Goal: Information Seeking & Learning: Learn about a topic

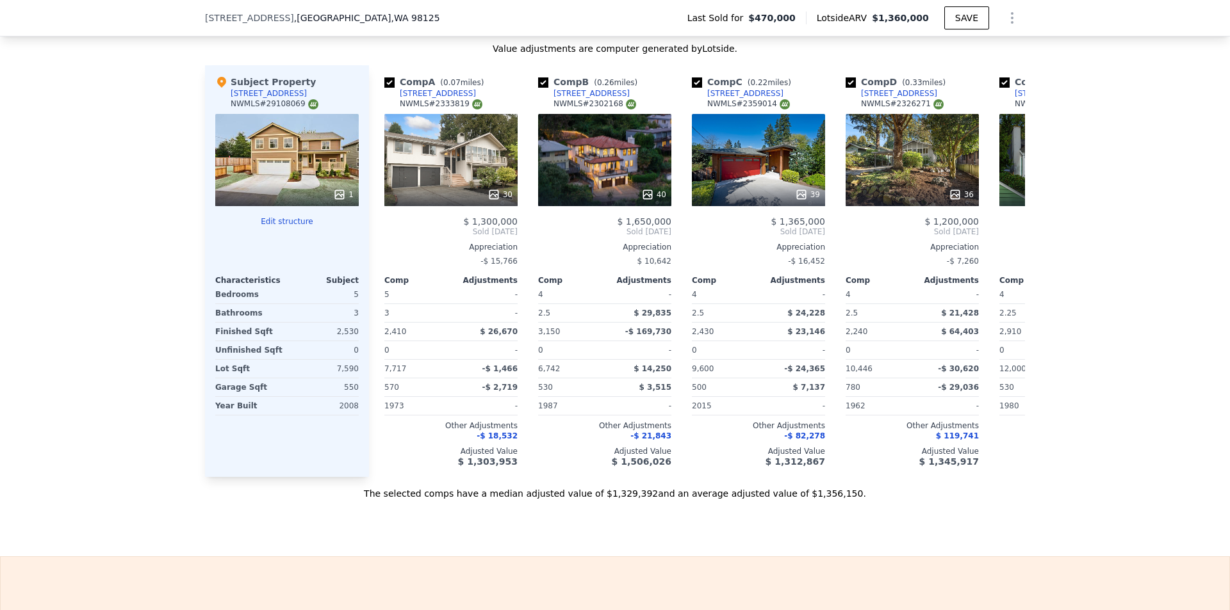
scroll to position [1397, 0]
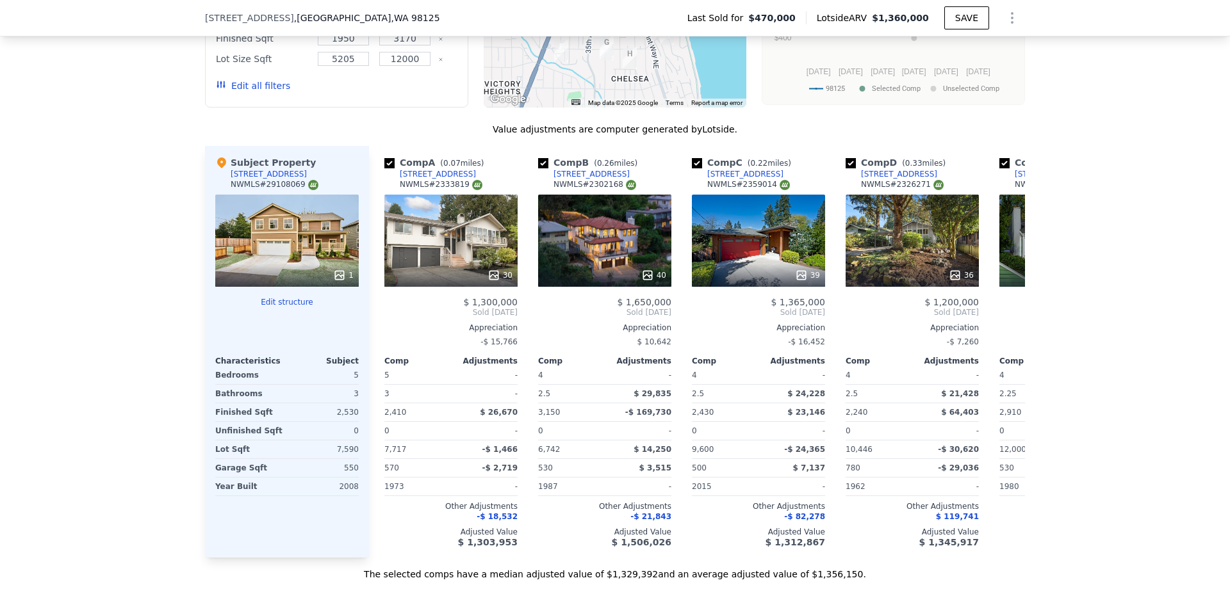
click at [349, 421] on div "2,530" at bounding box center [323, 412] width 69 height 18
copy div "2,530"
click at [352, 457] on div "7,590" at bounding box center [323, 450] width 69 height 18
click at [345, 459] on div "7,590" at bounding box center [323, 450] width 69 height 18
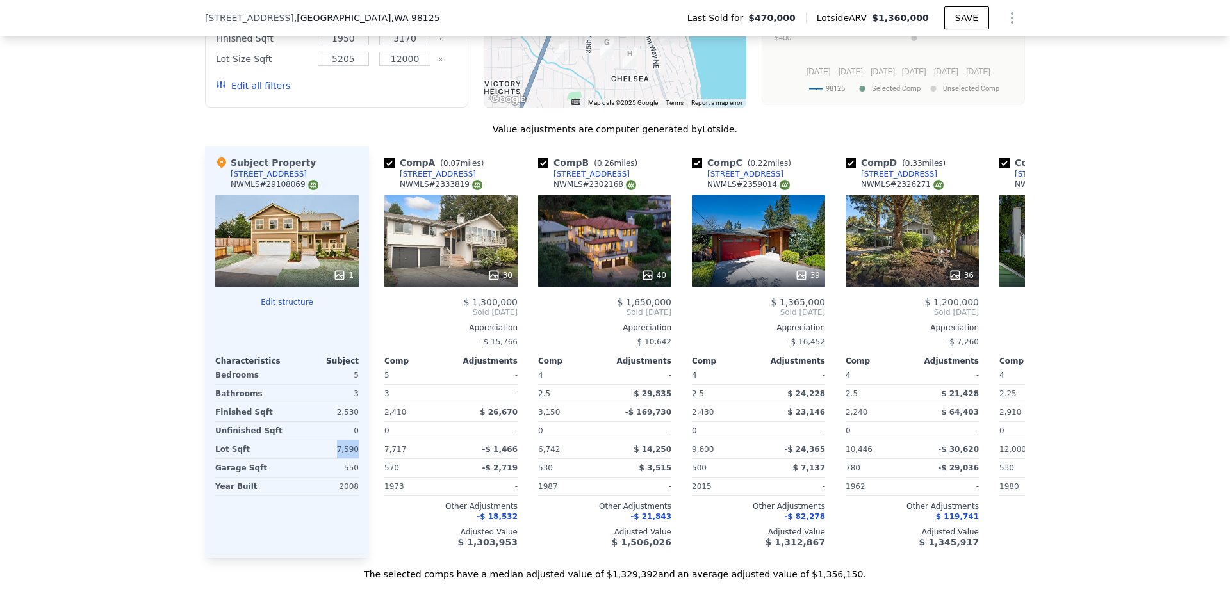
click at [345, 459] on div "7,590" at bounding box center [323, 450] width 69 height 18
copy div "7,590"
click at [387, 168] on input "checkbox" at bounding box center [389, 163] width 10 height 10
checkbox input "false"
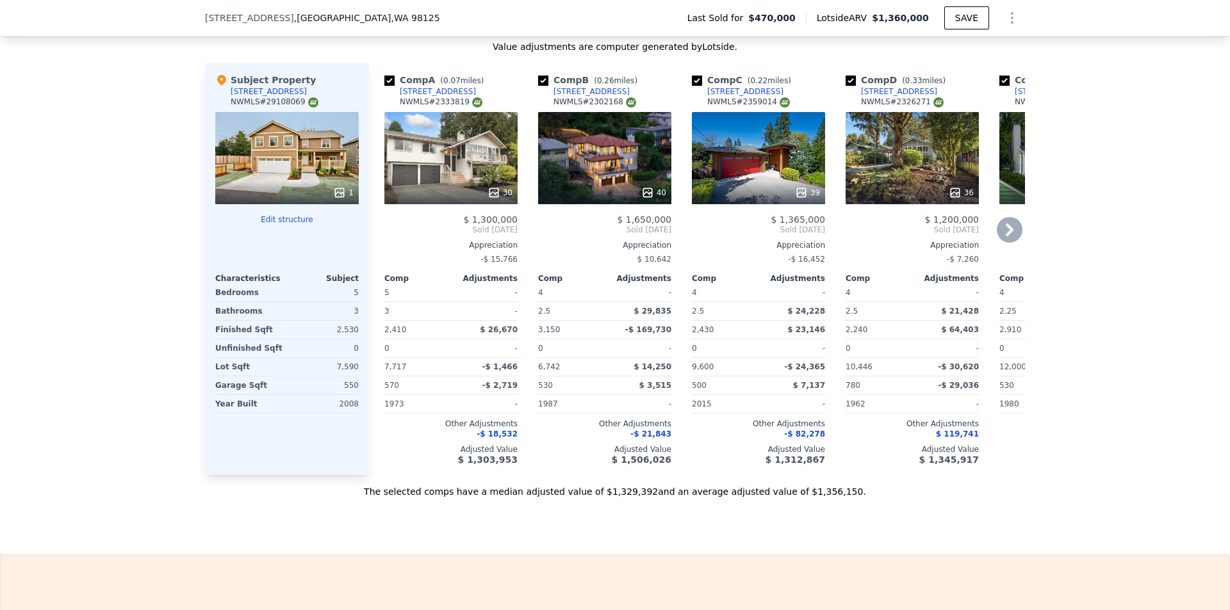
scroll to position [1468, 0]
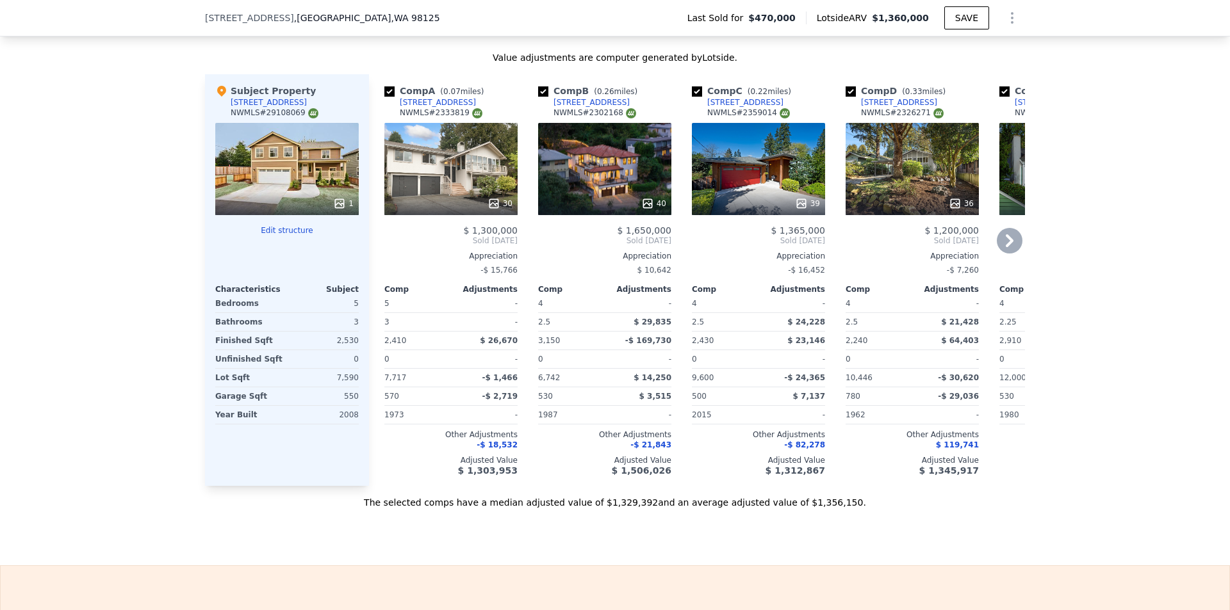
click at [540, 97] on input "checkbox" at bounding box center [543, 91] width 10 height 10
checkbox input "false"
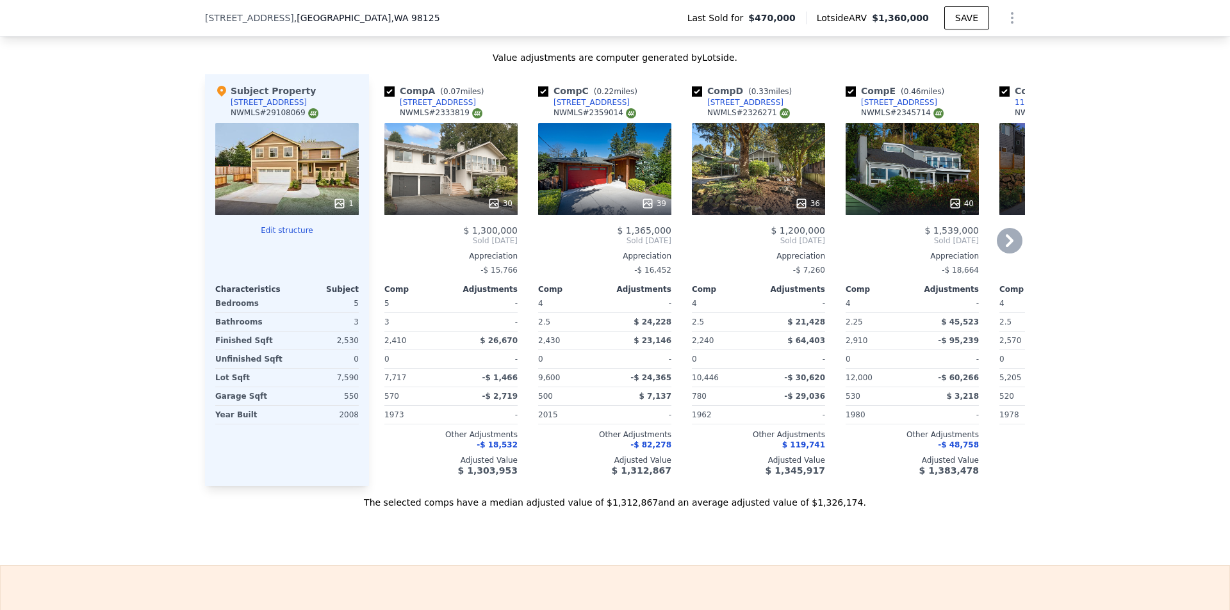
click at [539, 97] on input "checkbox" at bounding box center [543, 91] width 10 height 10
checkbox input "false"
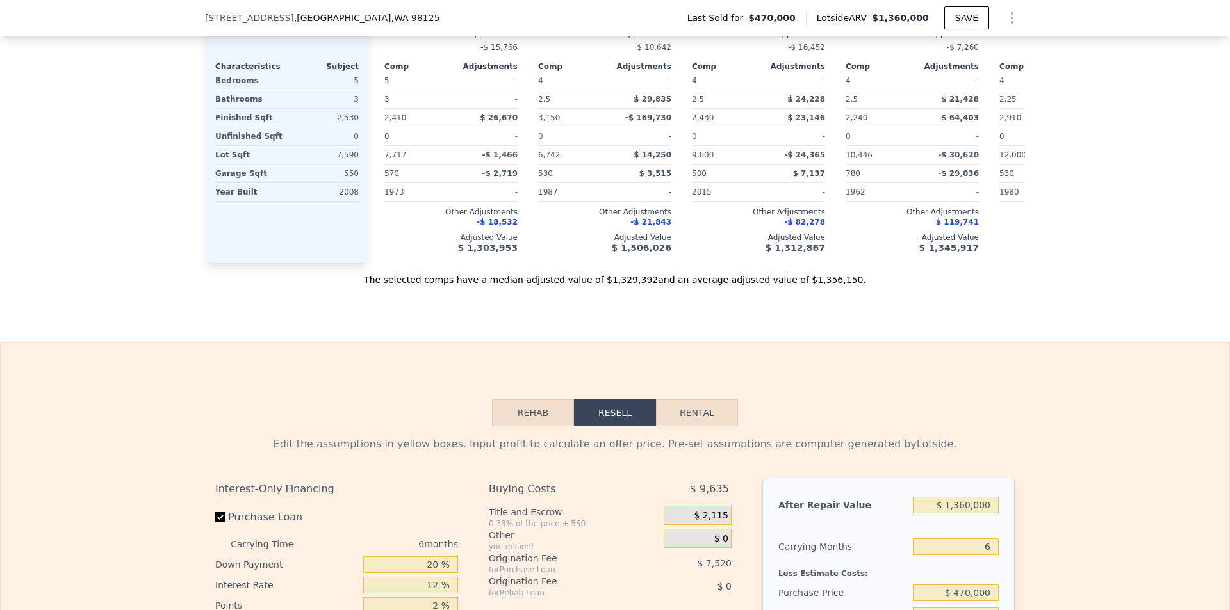
scroll to position [1421, 0]
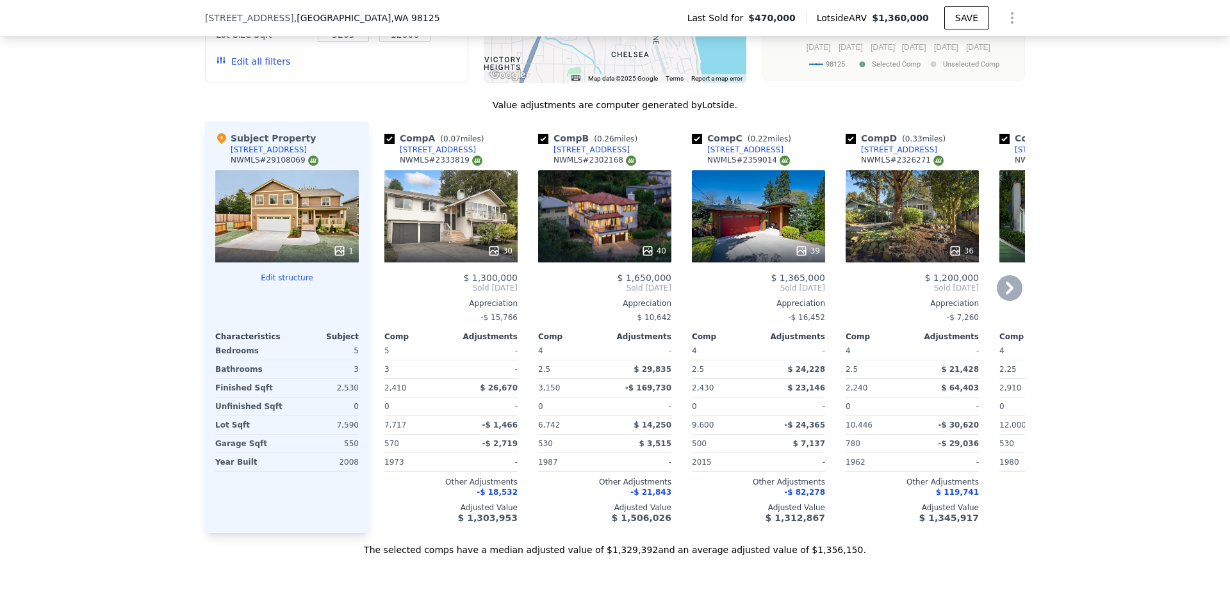
click at [539, 144] on input "checkbox" at bounding box center [543, 139] width 10 height 10
checkbox input "false"
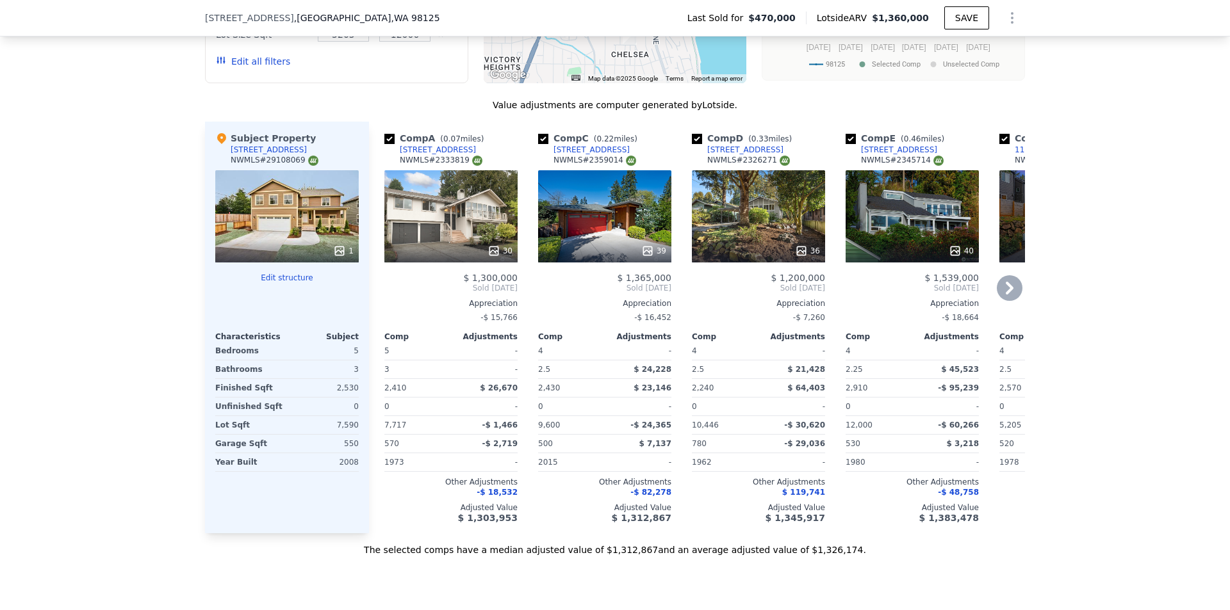
click at [539, 144] on input "checkbox" at bounding box center [543, 139] width 10 height 10
checkbox input "false"
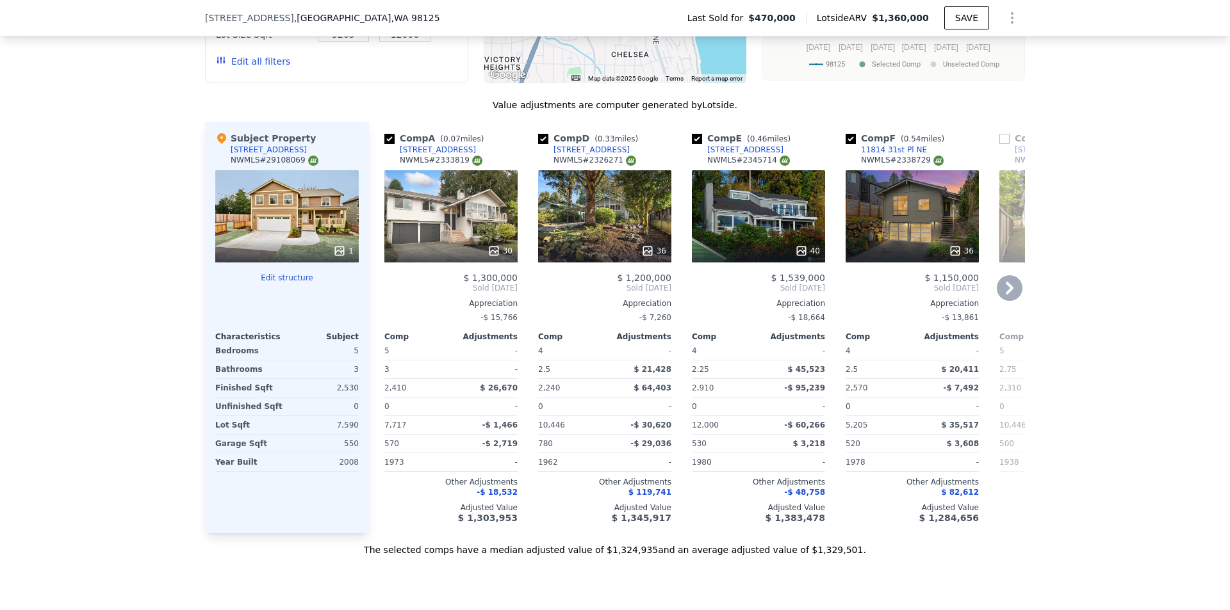
click at [539, 144] on input "checkbox" at bounding box center [543, 139] width 10 height 10
checkbox input "false"
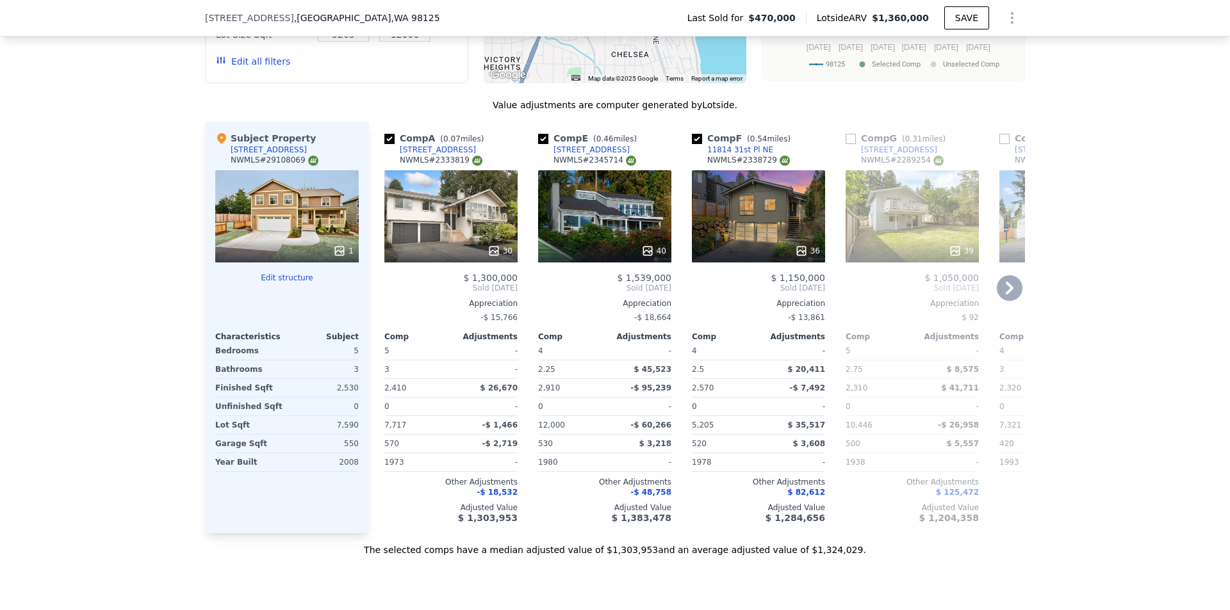
click at [539, 144] on input "checkbox" at bounding box center [543, 139] width 10 height 10
checkbox input "false"
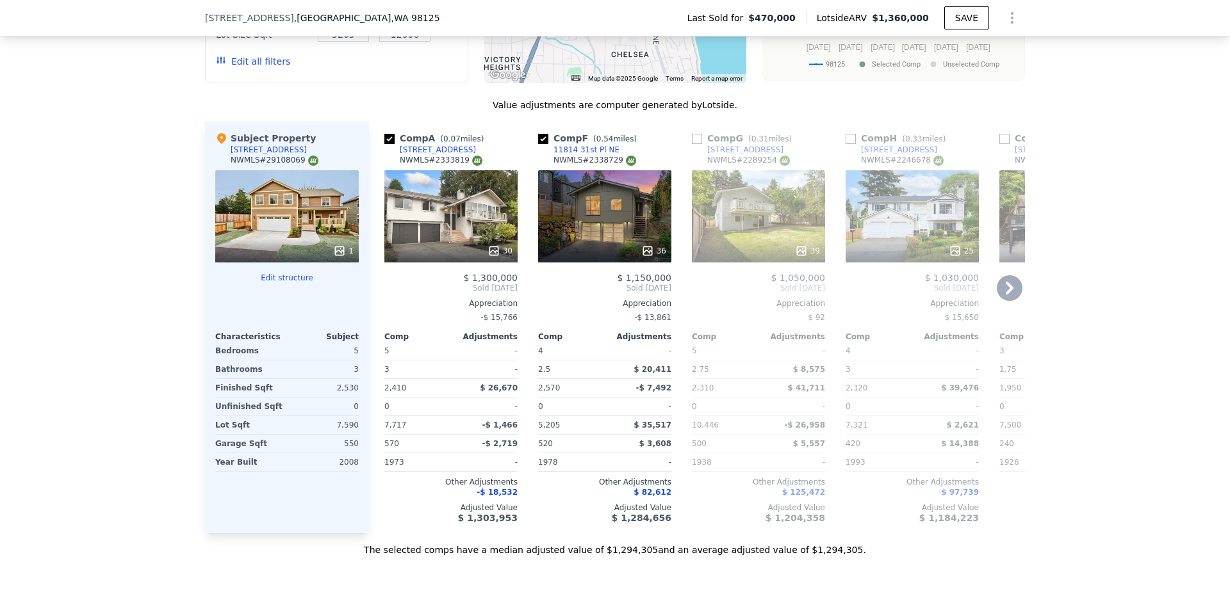
click at [539, 144] on input "checkbox" at bounding box center [543, 139] width 10 height 10
checkbox input "false"
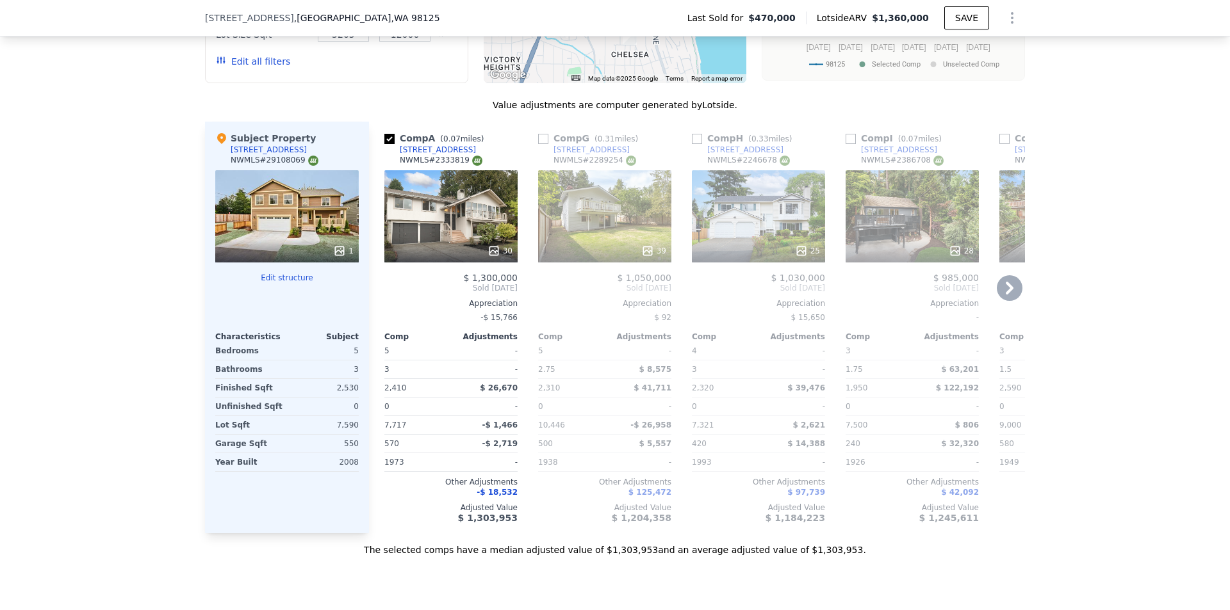
click at [539, 144] on input "checkbox" at bounding box center [543, 139] width 10 height 10
checkbox input "true"
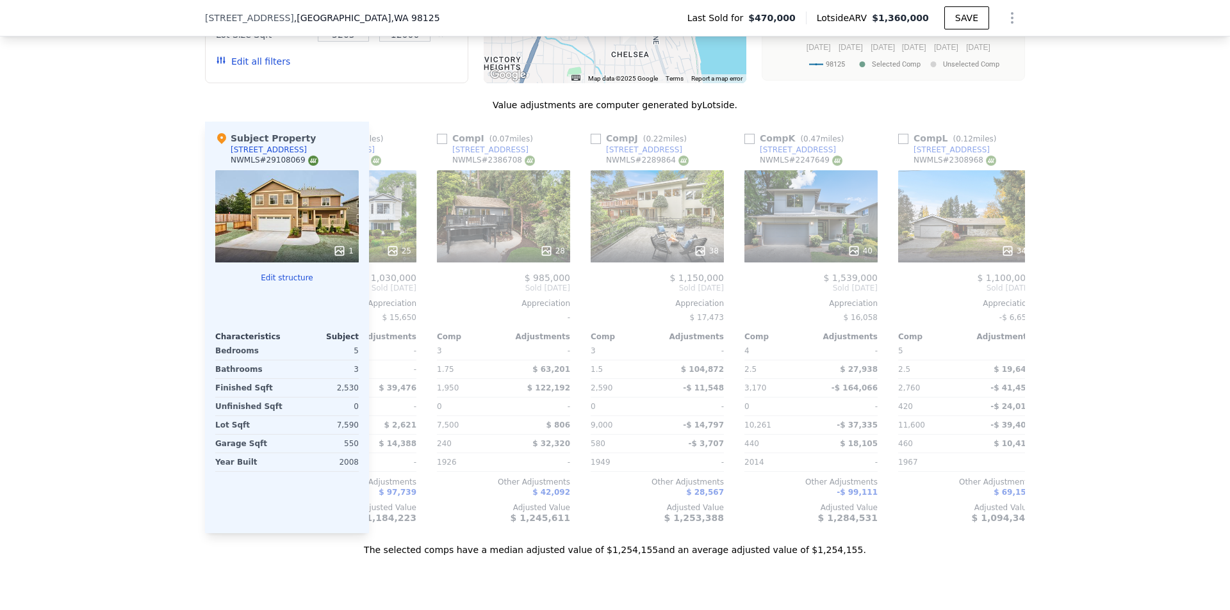
scroll to position [0, 412]
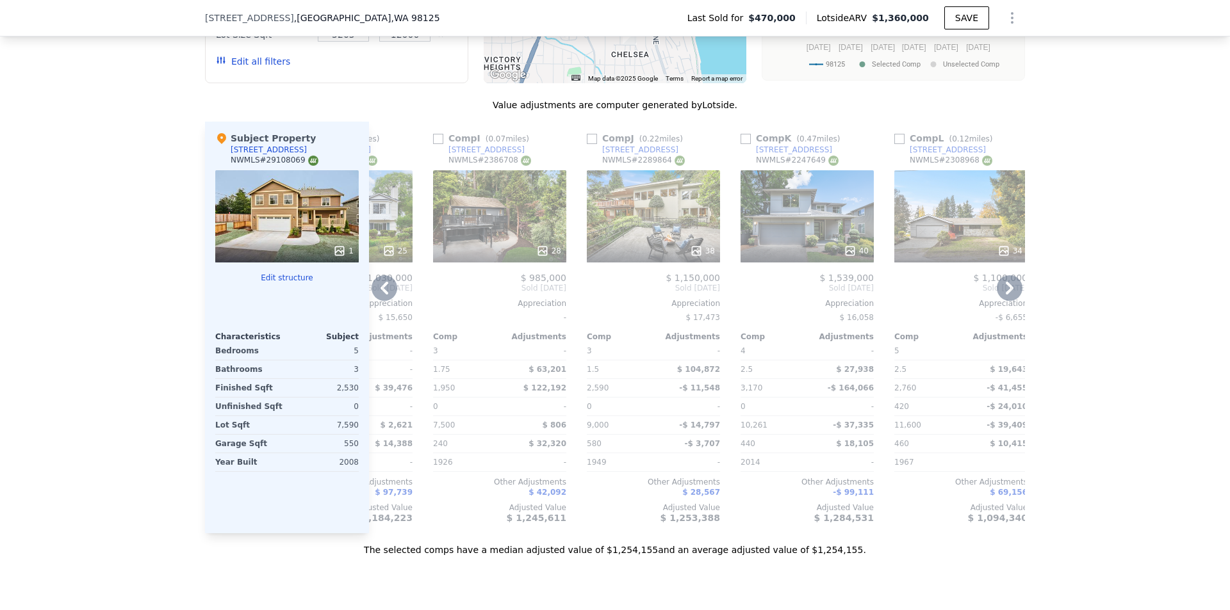
click at [899, 144] on input "checkbox" at bounding box center [899, 139] width 10 height 10
checkbox input "true"
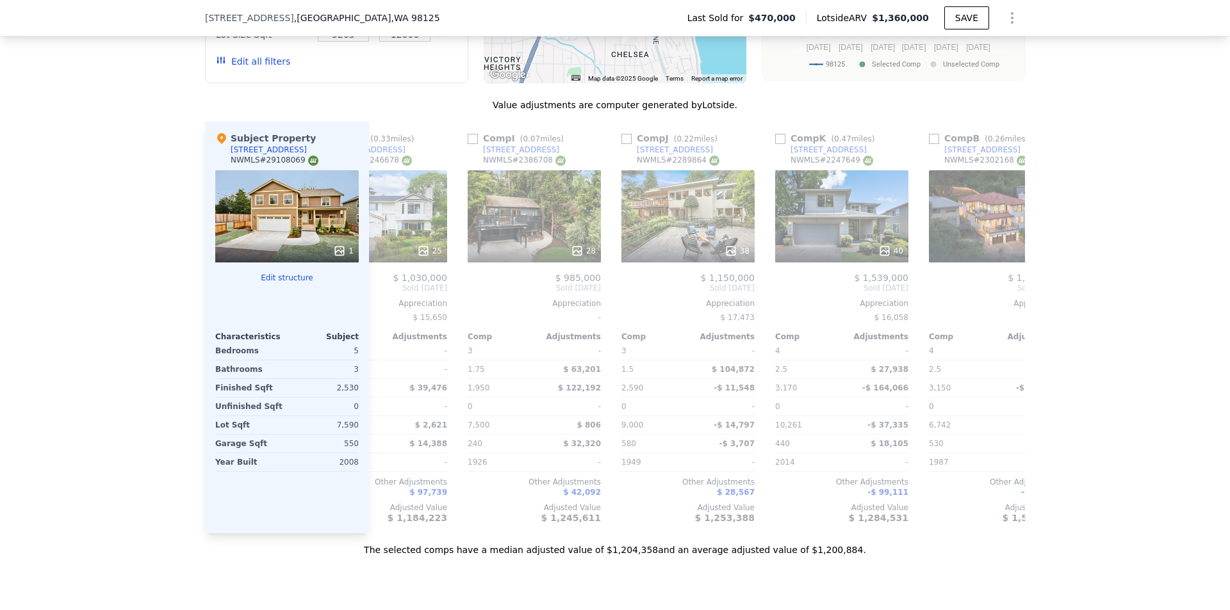
scroll to position [0, 0]
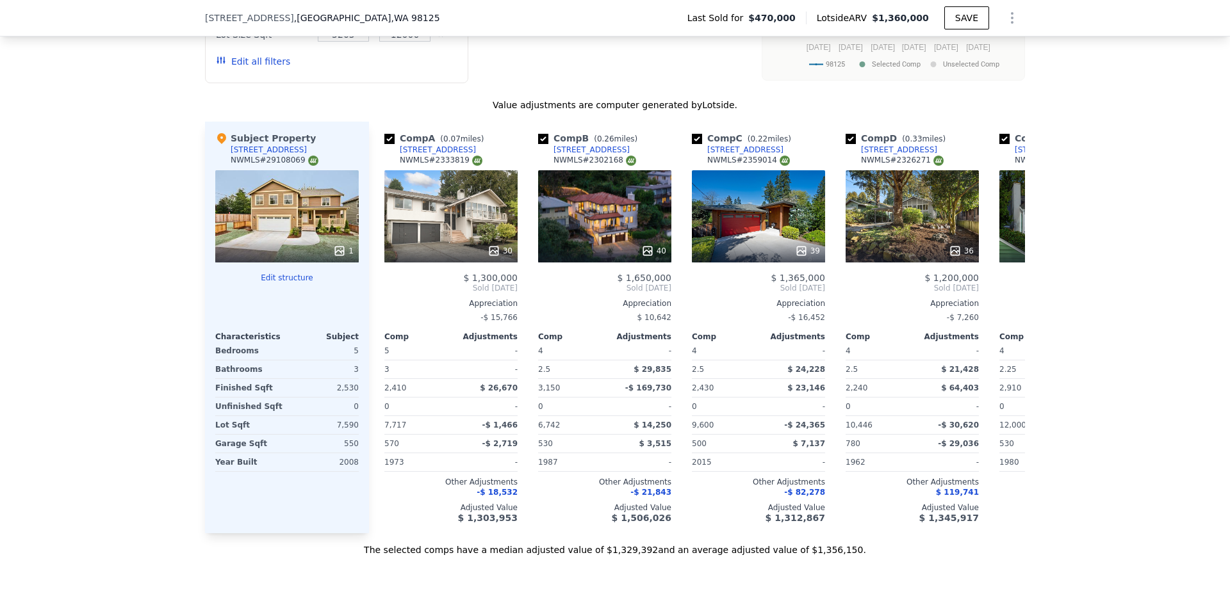
checkbox input "true"
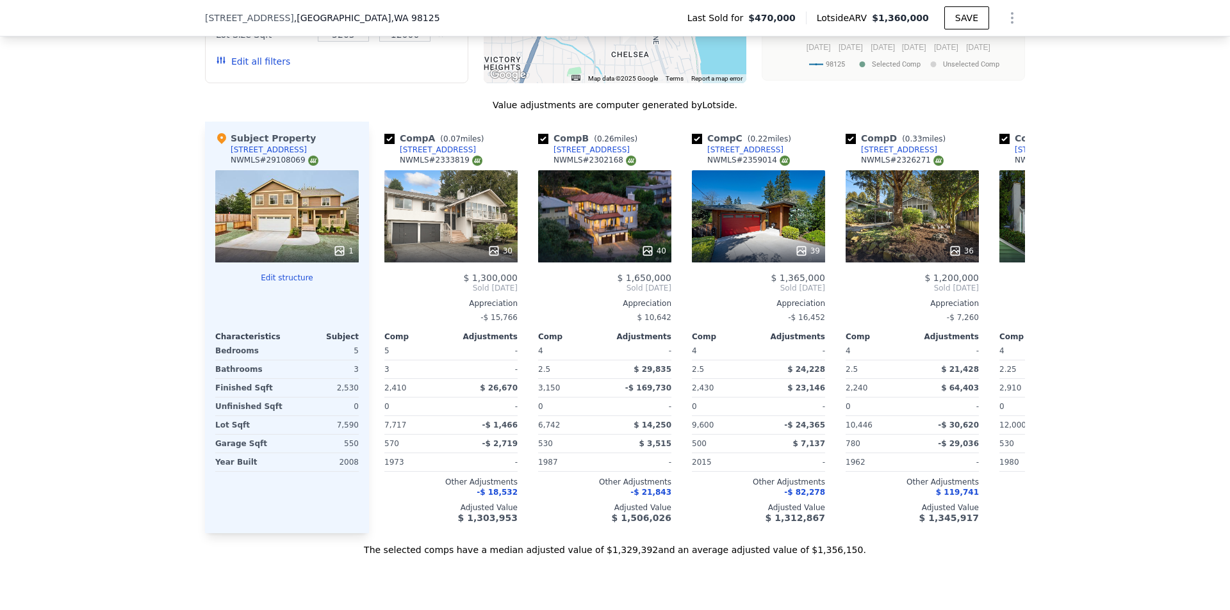
click at [343, 397] on div "2,530" at bounding box center [323, 388] width 69 height 18
click at [349, 453] on div "550" at bounding box center [323, 444] width 69 height 18
copy div "550"
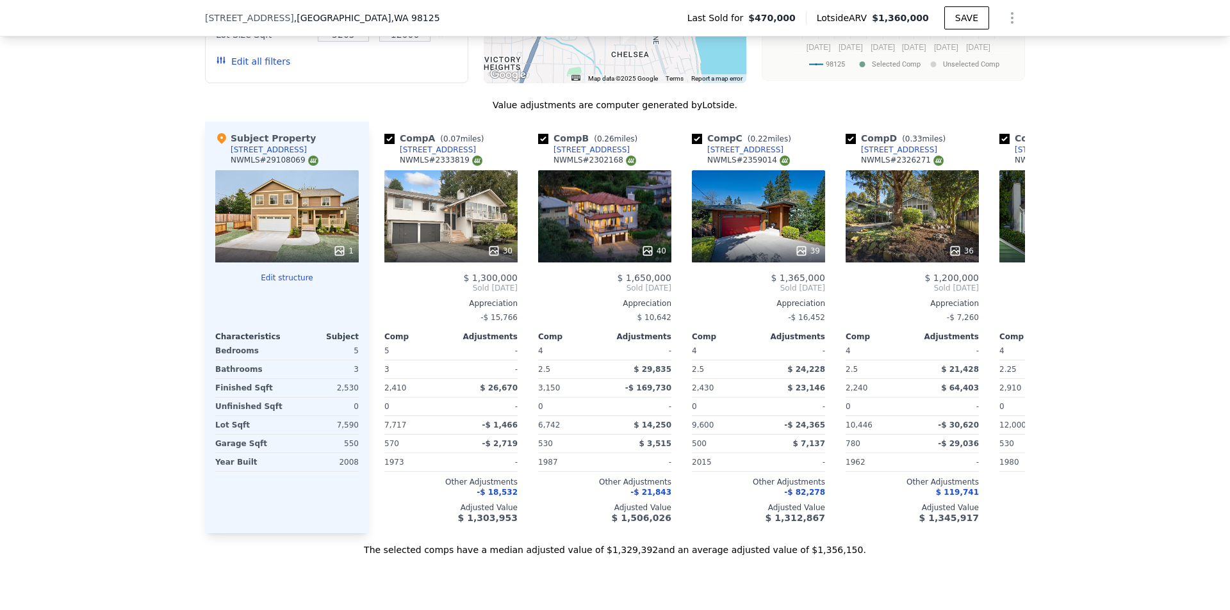
click at [1096, 154] on div "We found 12 sales that match your search Listings provided by NWMLS Filters Map…" at bounding box center [615, 189] width 1230 height 735
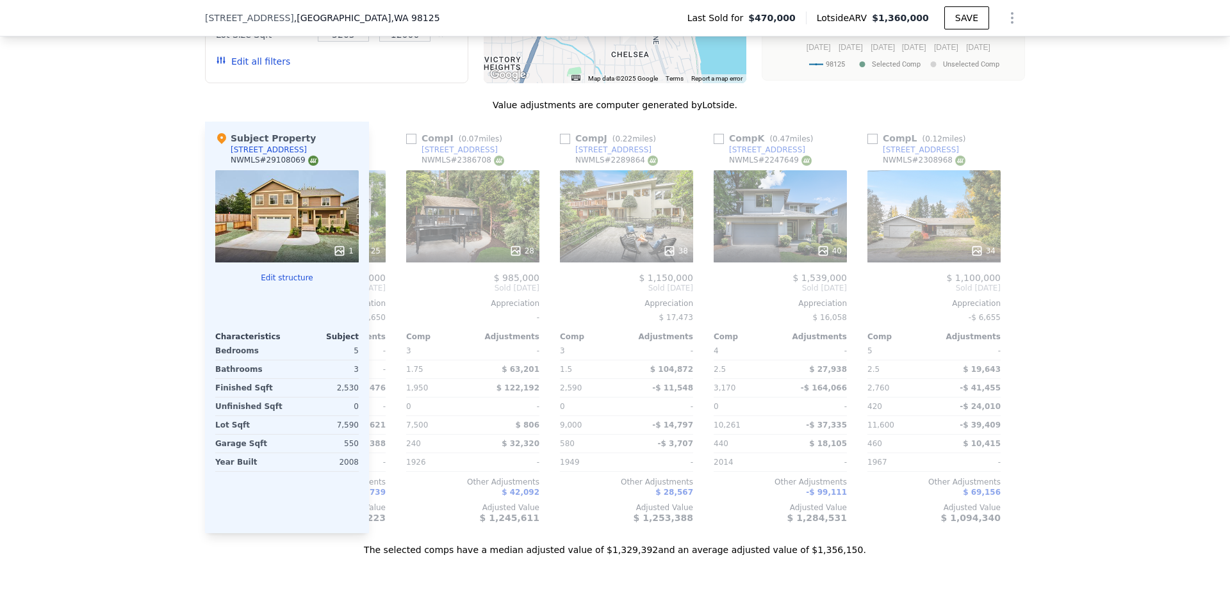
scroll to position [0, 1210]
click at [865, 144] on input "checkbox" at bounding box center [870, 139] width 10 height 10
checkbox input "true"
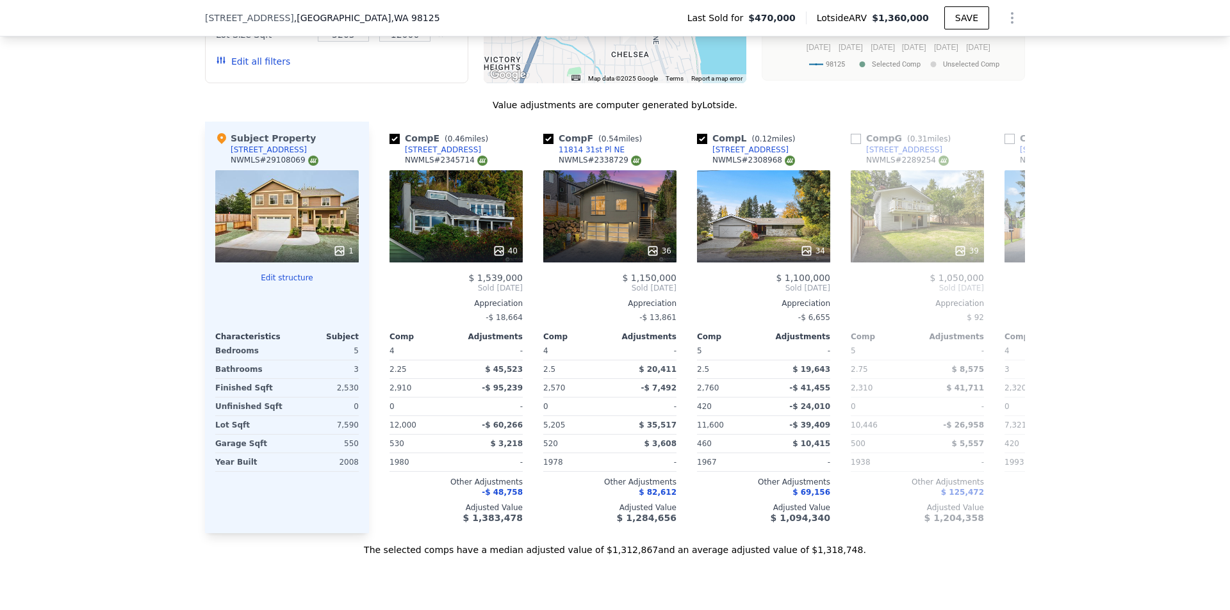
scroll to position [0, 612]
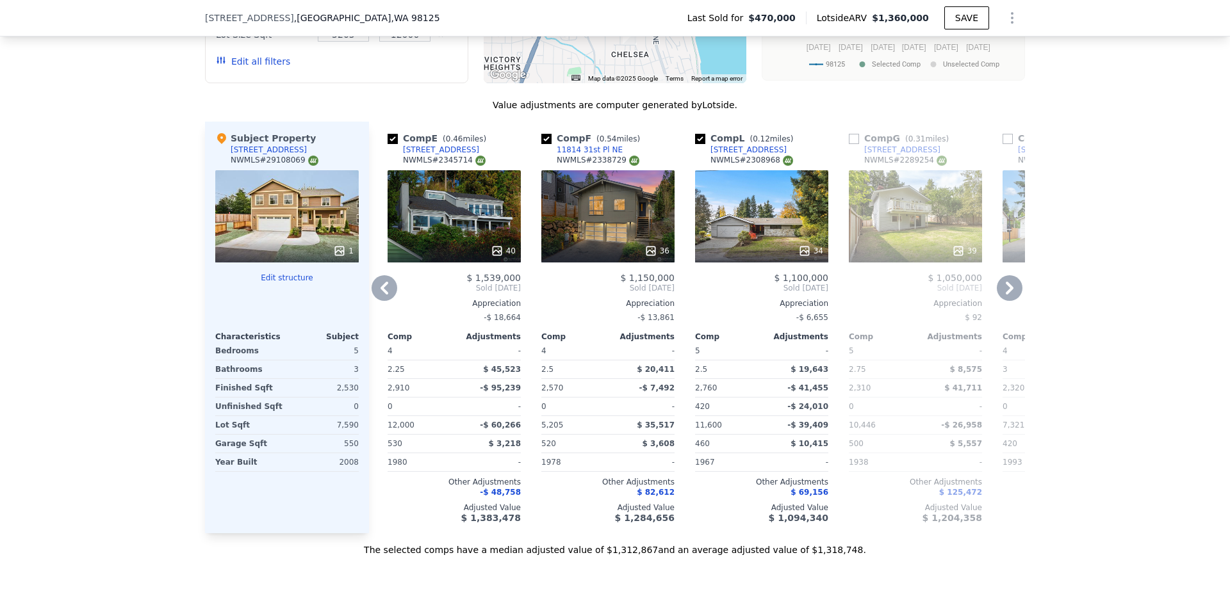
click at [853, 144] on input "checkbox" at bounding box center [853, 139] width 10 height 10
checkbox input "true"
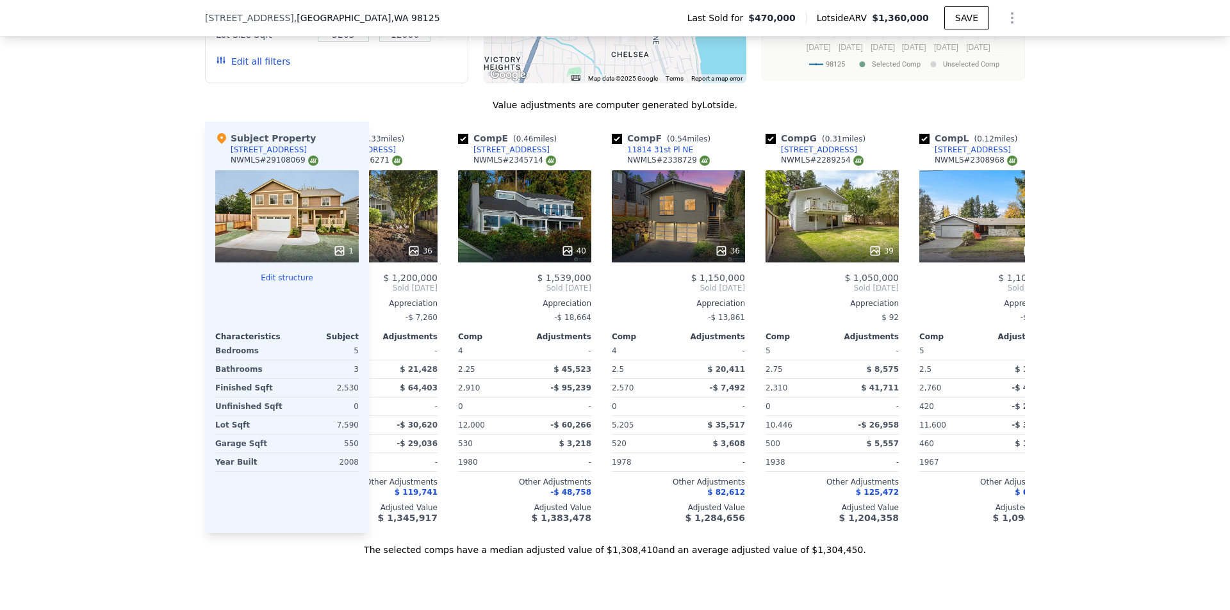
scroll to position [0, 535]
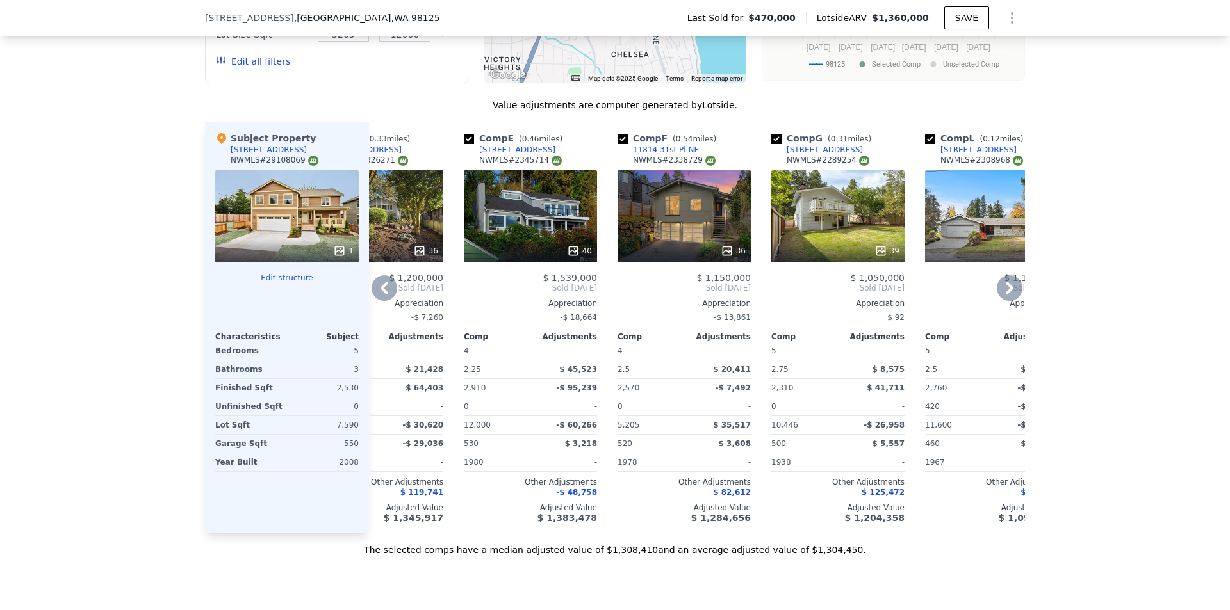
click at [619, 144] on input "checkbox" at bounding box center [622, 139] width 10 height 10
checkbox input "false"
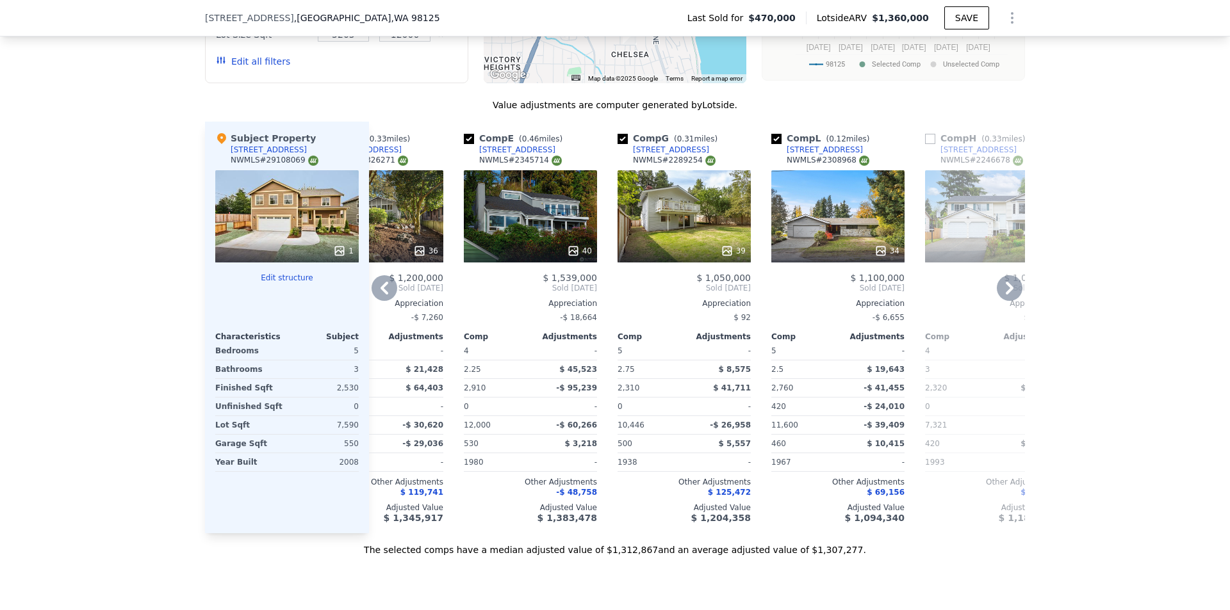
drag, startPoint x: 462, startPoint y: 151, endPoint x: 531, endPoint y: 361, distance: 220.5
click at [464, 144] on input "checkbox" at bounding box center [469, 139] width 10 height 10
checkbox input "false"
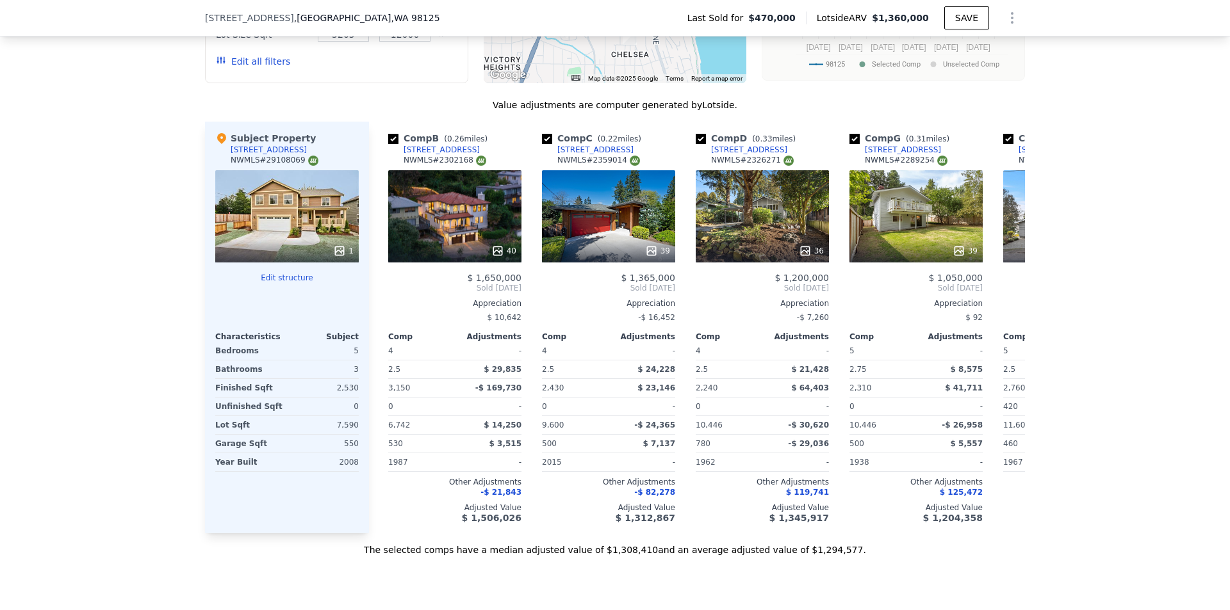
scroll to position [0, 142]
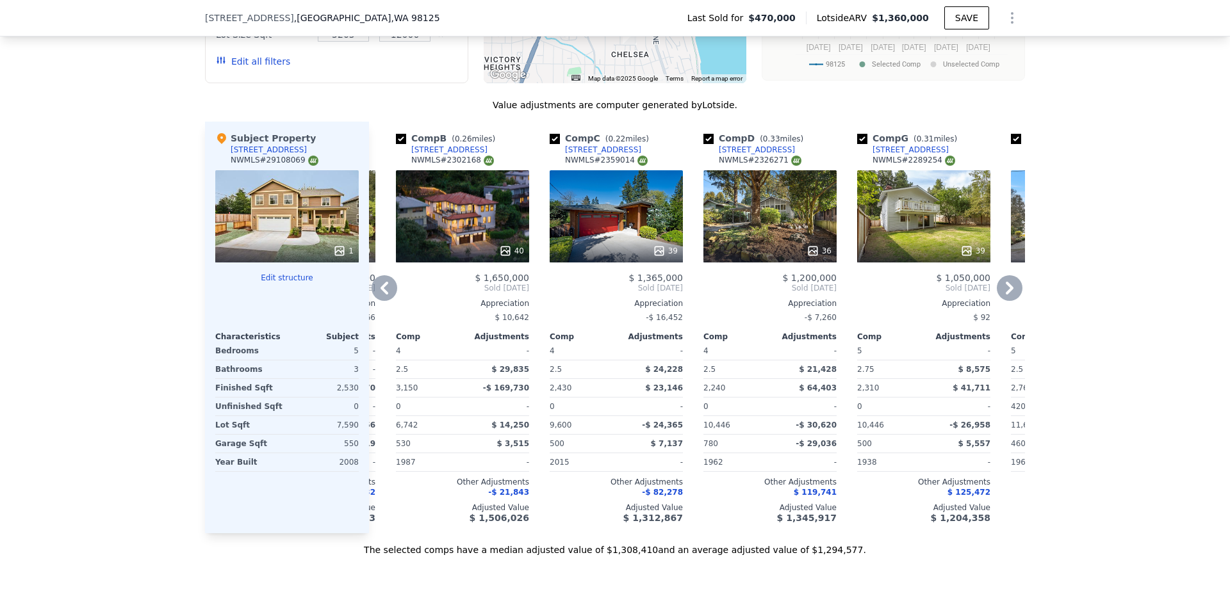
click at [704, 144] on input "checkbox" at bounding box center [708, 139] width 10 height 10
checkbox input "false"
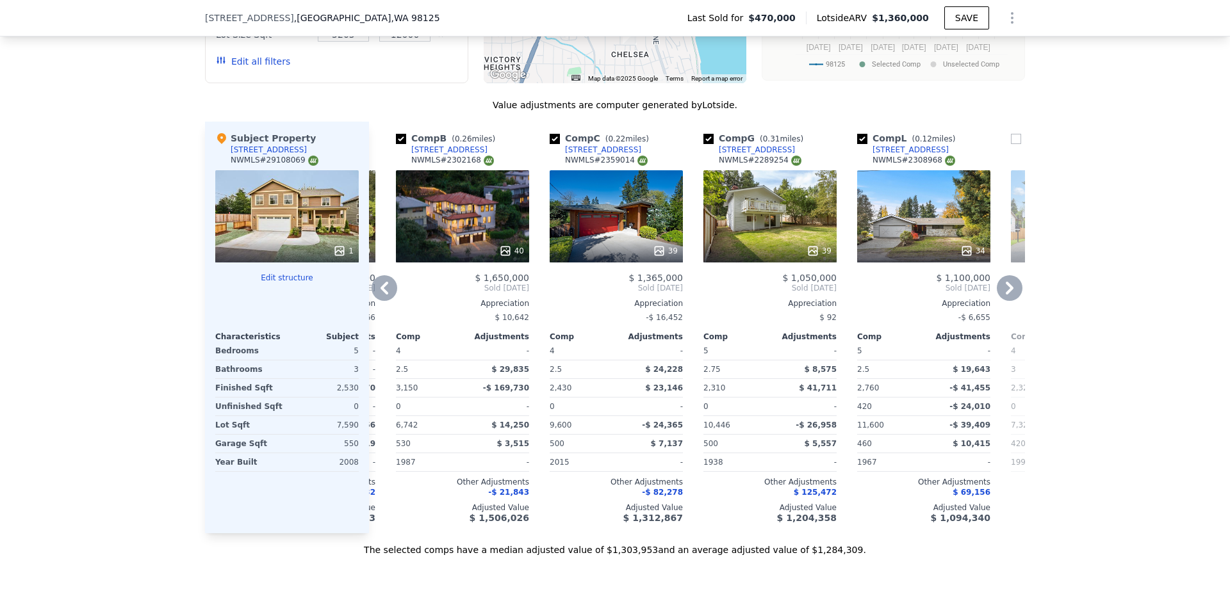
click at [549, 144] on input "checkbox" at bounding box center [554, 139] width 10 height 10
checkbox input "false"
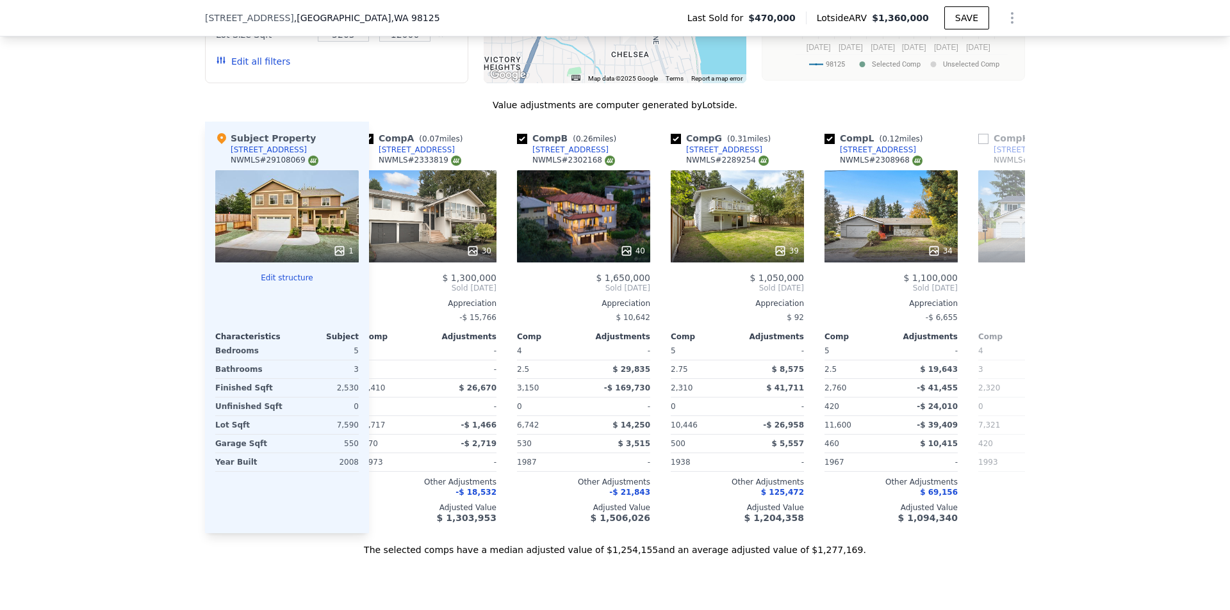
scroll to position [0, 0]
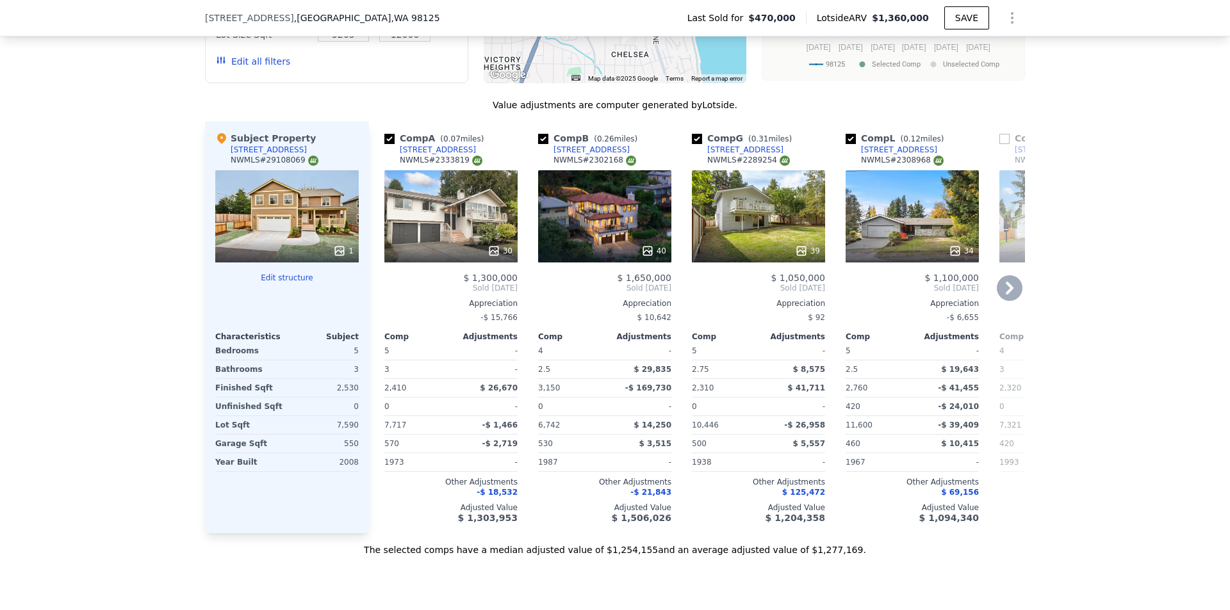
click at [538, 144] on input "checkbox" at bounding box center [543, 139] width 10 height 10
checkbox input "false"
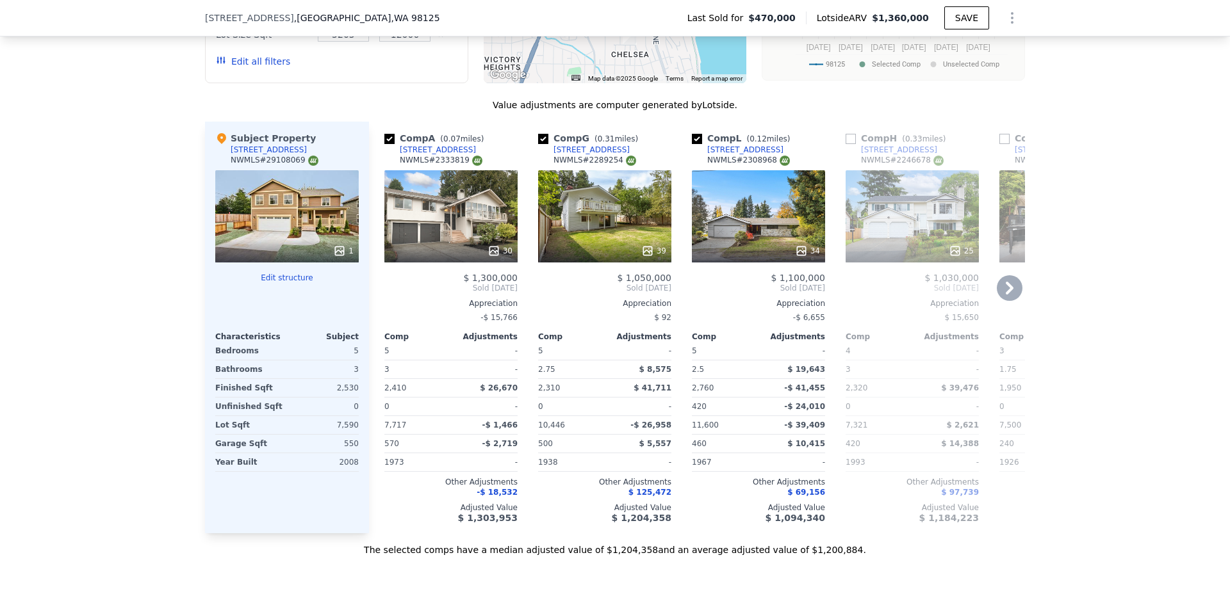
click at [347, 471] on div "2008" at bounding box center [323, 462] width 69 height 18
click at [348, 471] on div "2008" at bounding box center [323, 462] width 69 height 18
copy div "2008"
checkbox input "false"
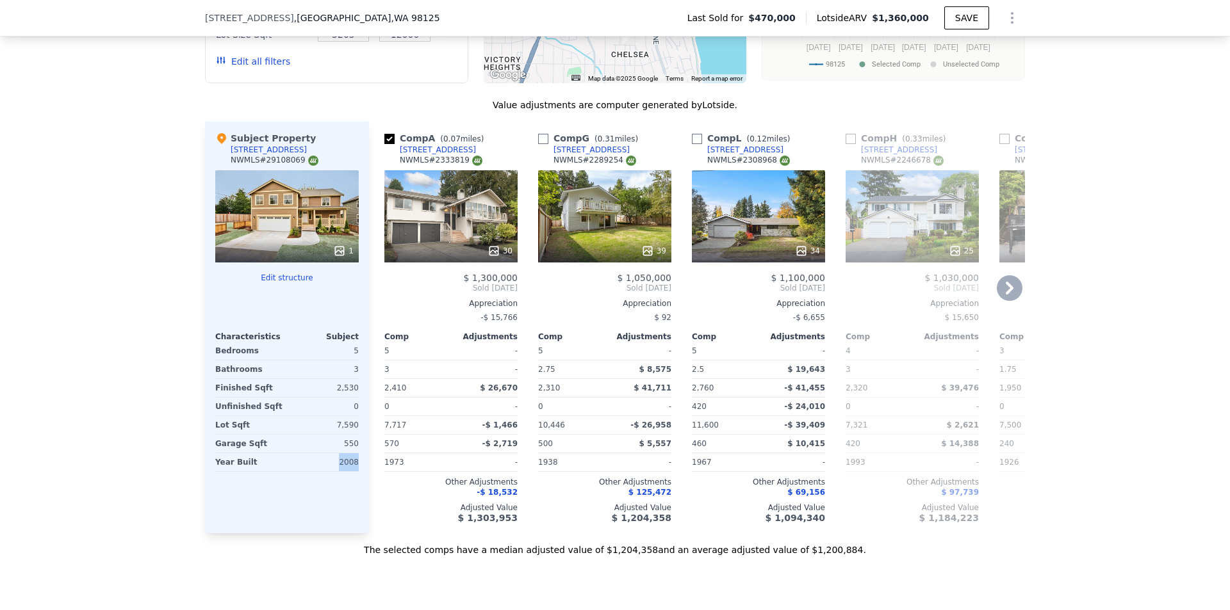
checkbox input "true"
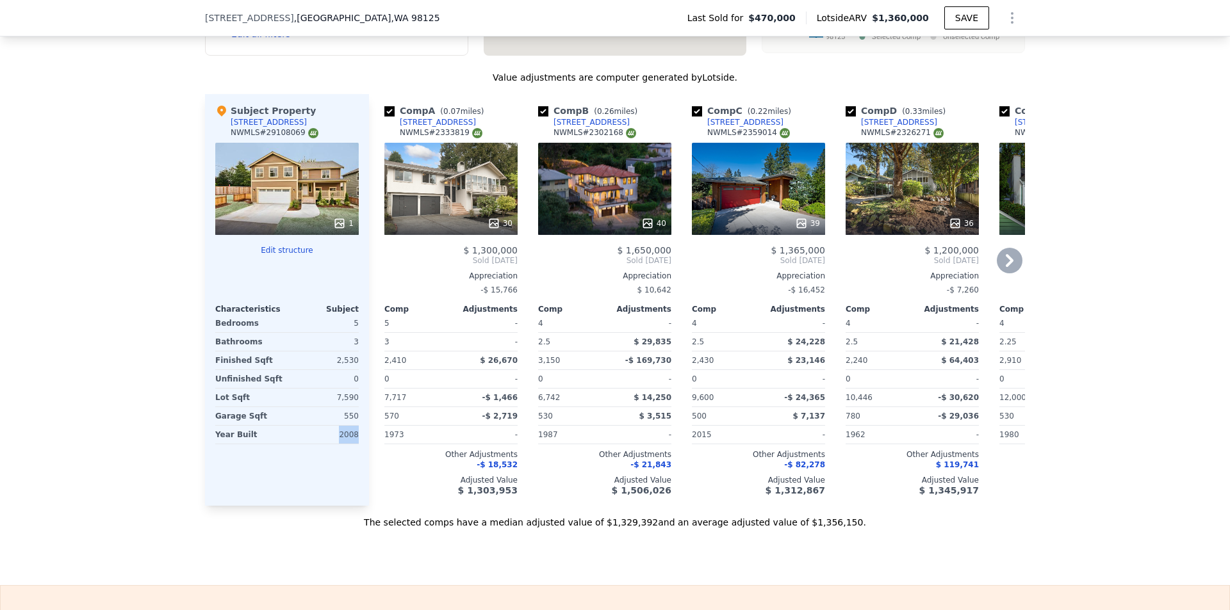
scroll to position [1421, 0]
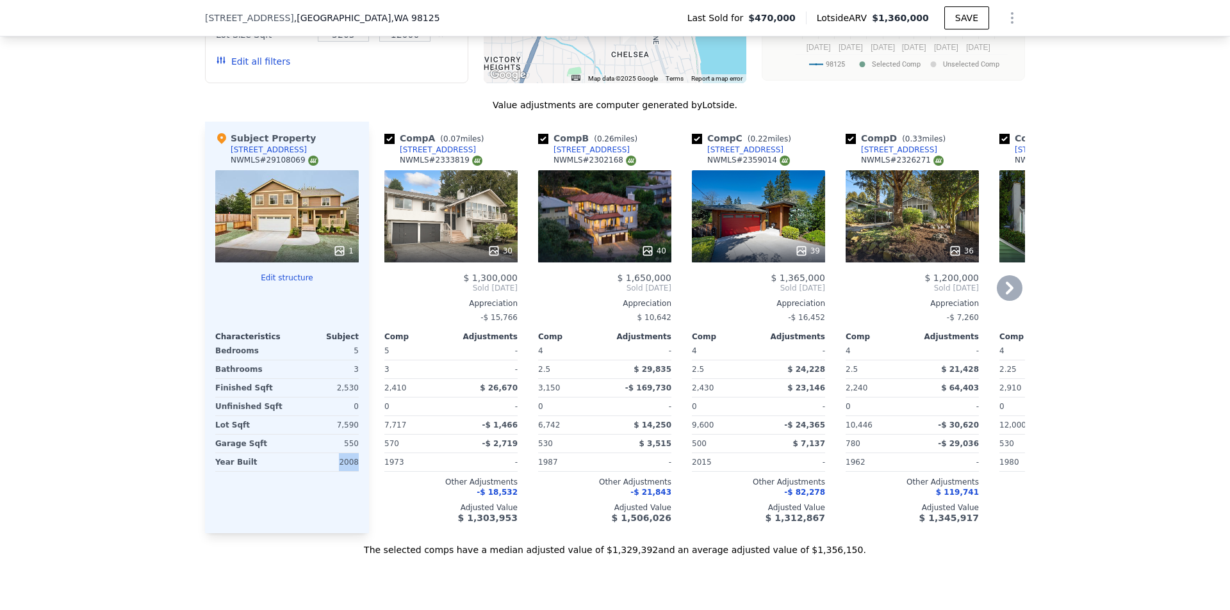
click at [538, 144] on input "checkbox" at bounding box center [543, 139] width 10 height 10
checkbox input "false"
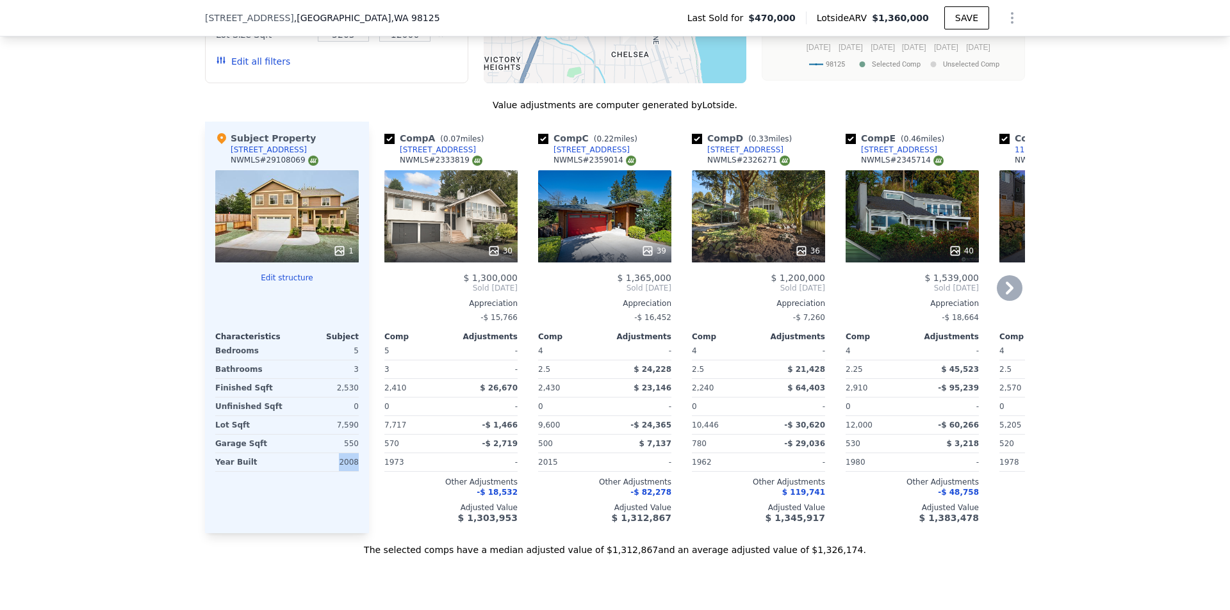
click at [539, 144] on input "checkbox" at bounding box center [543, 139] width 10 height 10
checkbox input "false"
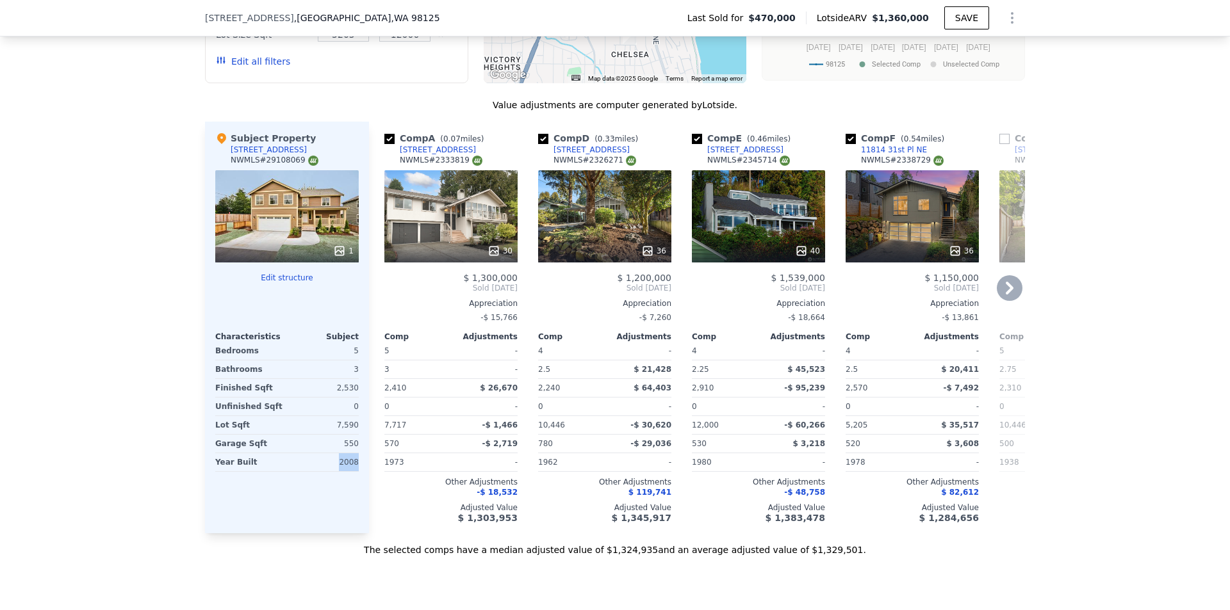
click at [421, 155] on div "[STREET_ADDRESS]" at bounding box center [438, 150] width 76 height 10
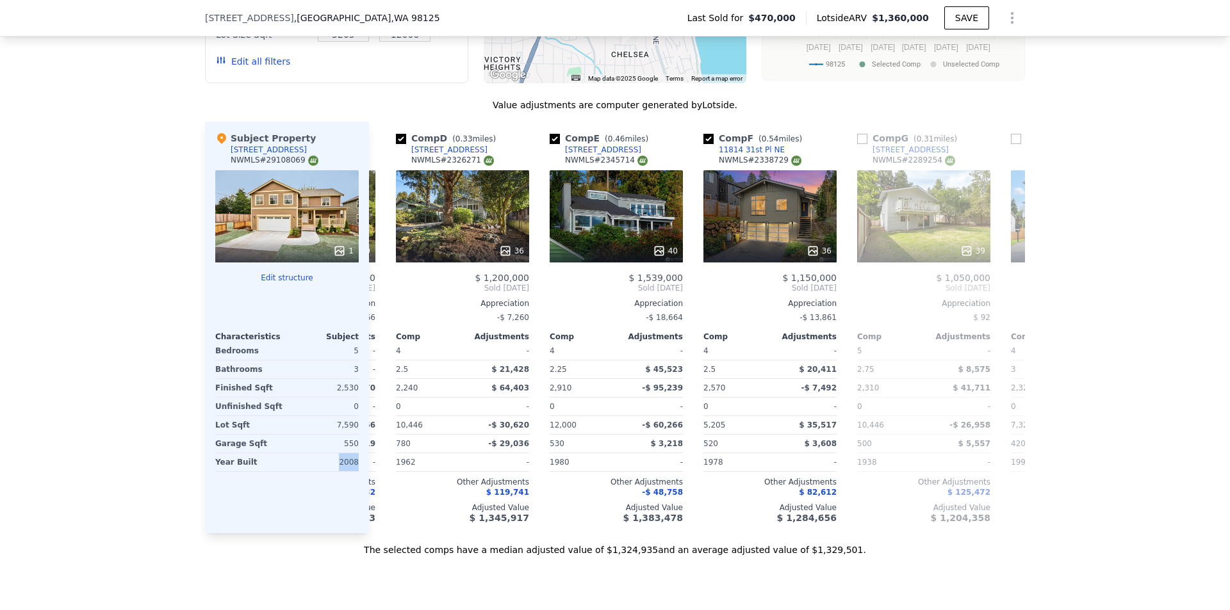
scroll to position [0, 135]
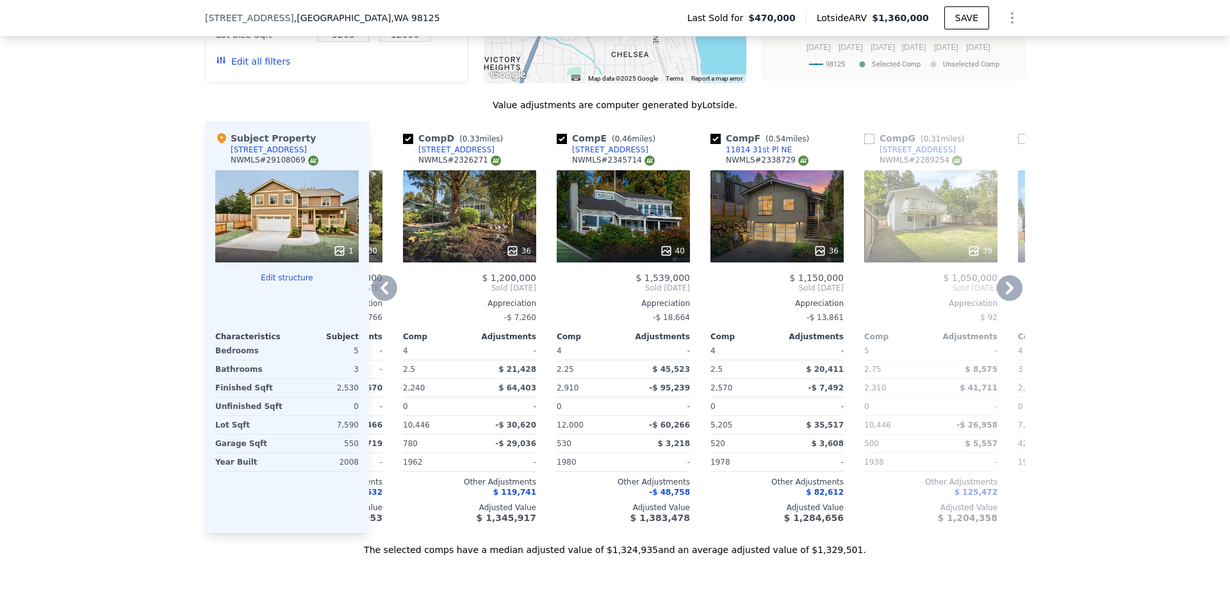
click at [410, 145] on div "Comp D ( 0.33 miles)" at bounding box center [455, 138] width 105 height 13
click at [405, 144] on input "checkbox" at bounding box center [408, 139] width 10 height 10
checkbox input "false"
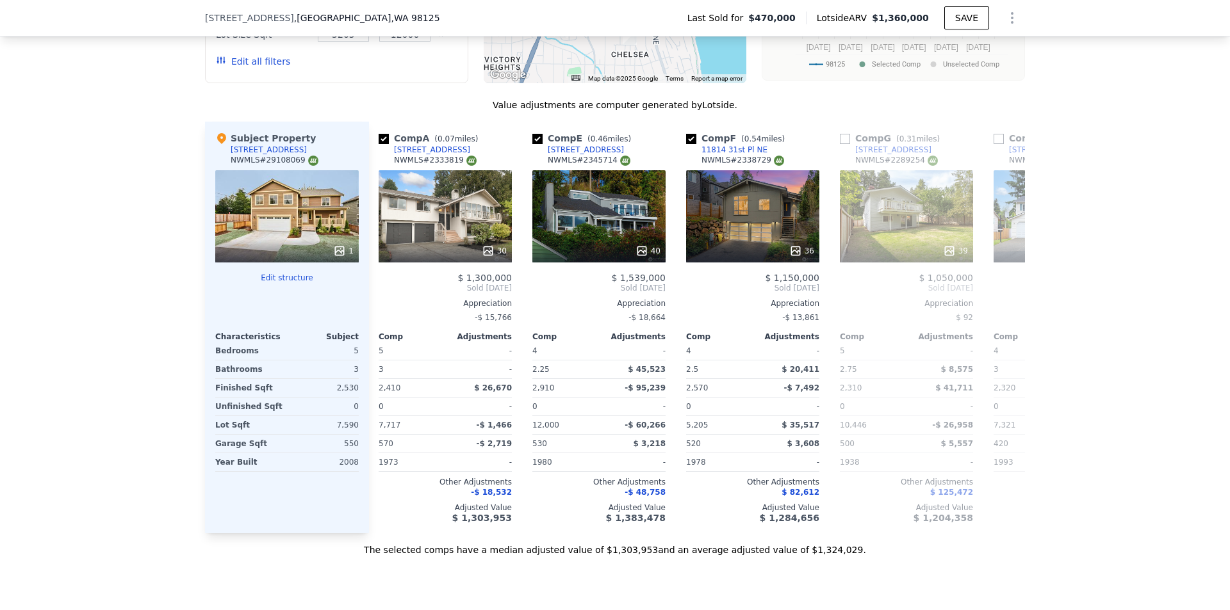
scroll to position [0, 0]
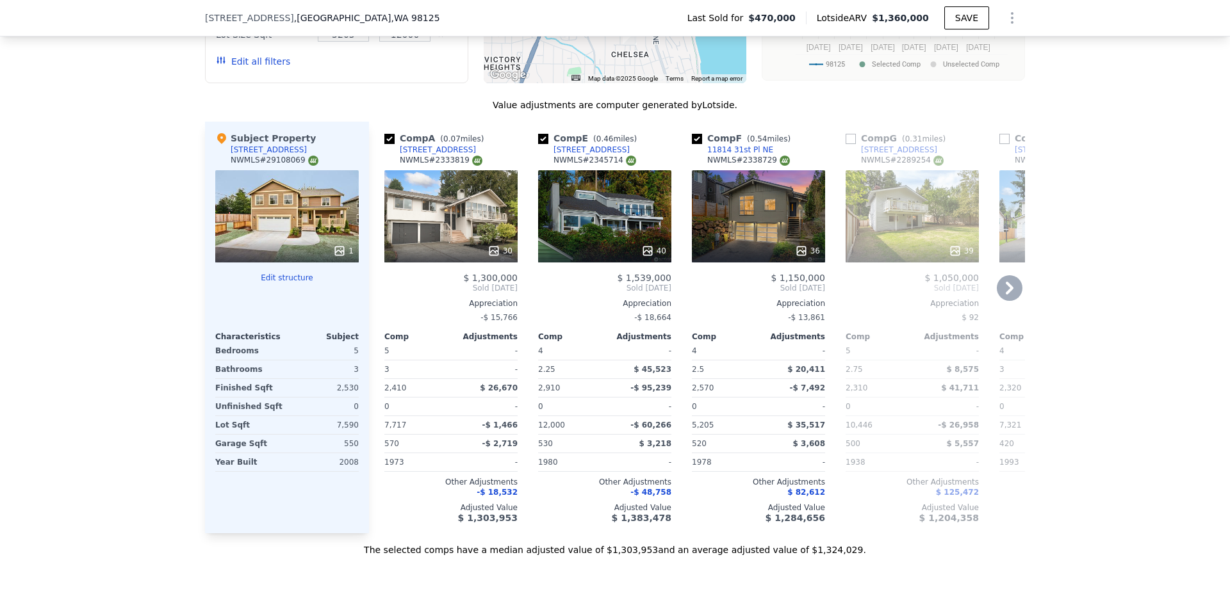
click at [539, 144] on input "checkbox" at bounding box center [543, 139] width 10 height 10
checkbox input "false"
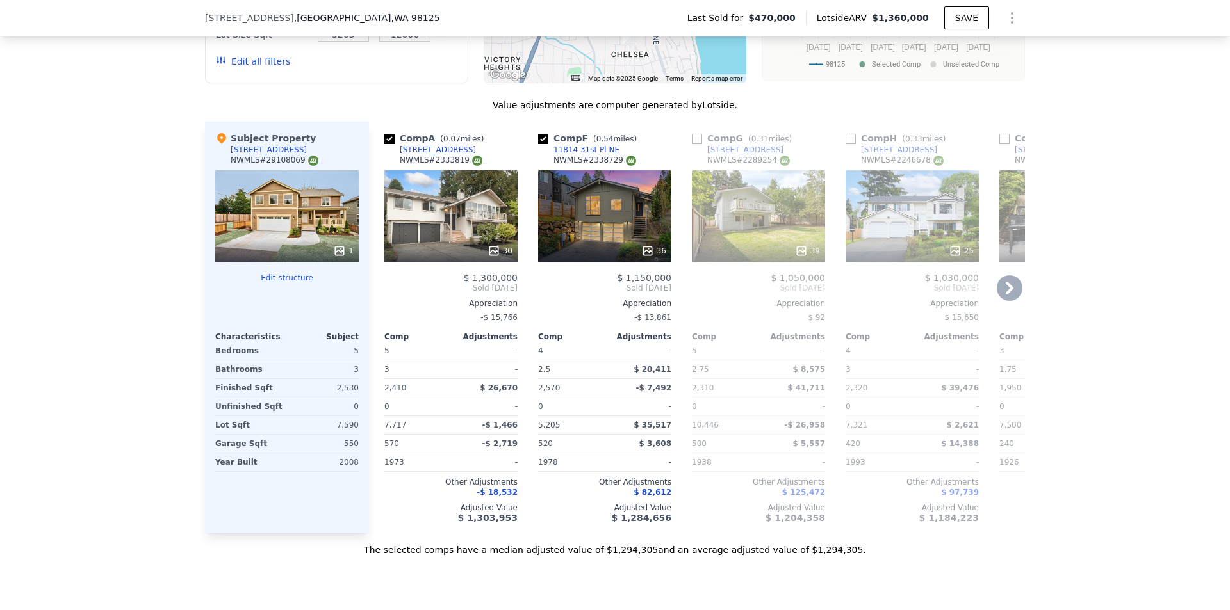
click at [538, 144] on input "checkbox" at bounding box center [543, 139] width 10 height 10
checkbox input "false"
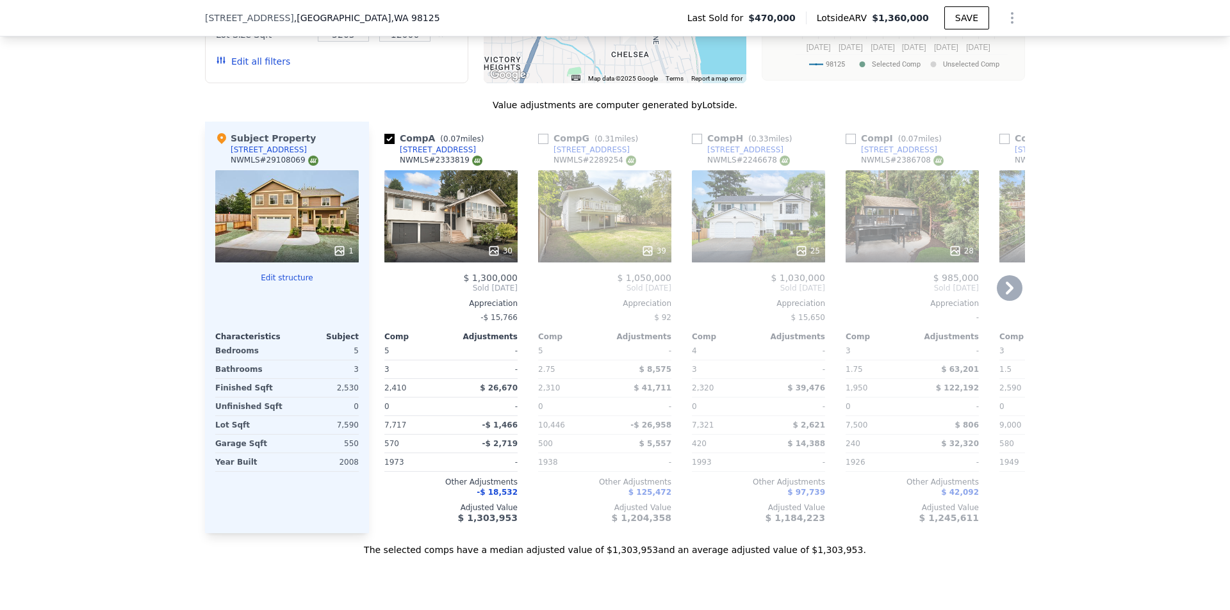
click at [542, 144] on input "checkbox" at bounding box center [543, 139] width 10 height 10
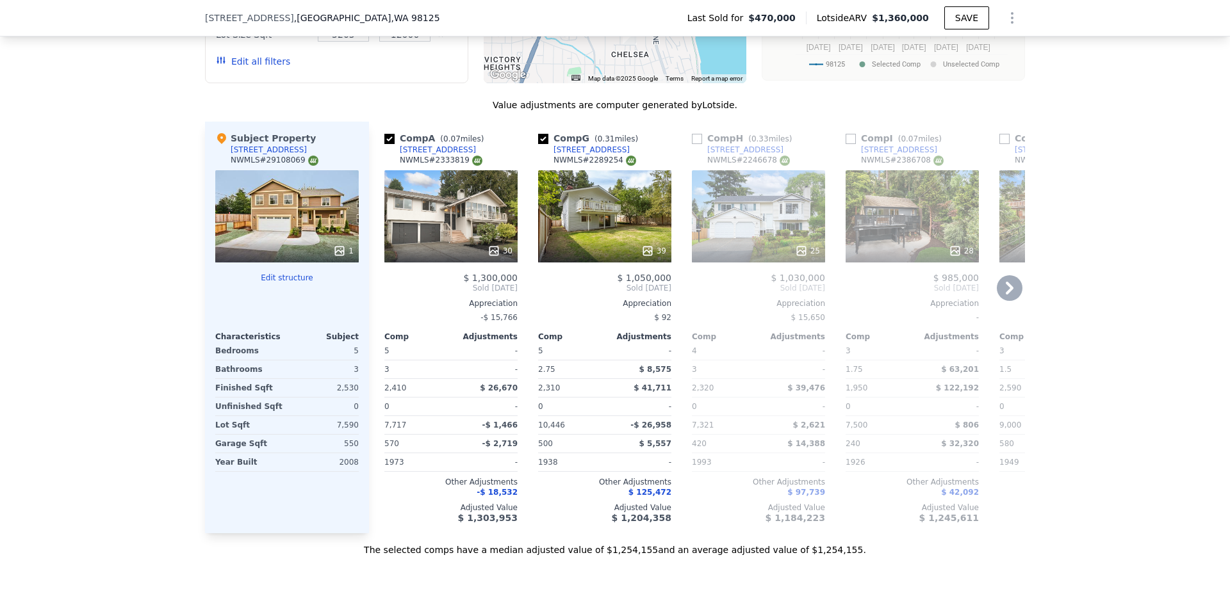
click at [600, 155] on div "[STREET_ADDRESS]" at bounding box center [591, 150] width 76 height 10
checkbox input "false"
checkbox input "true"
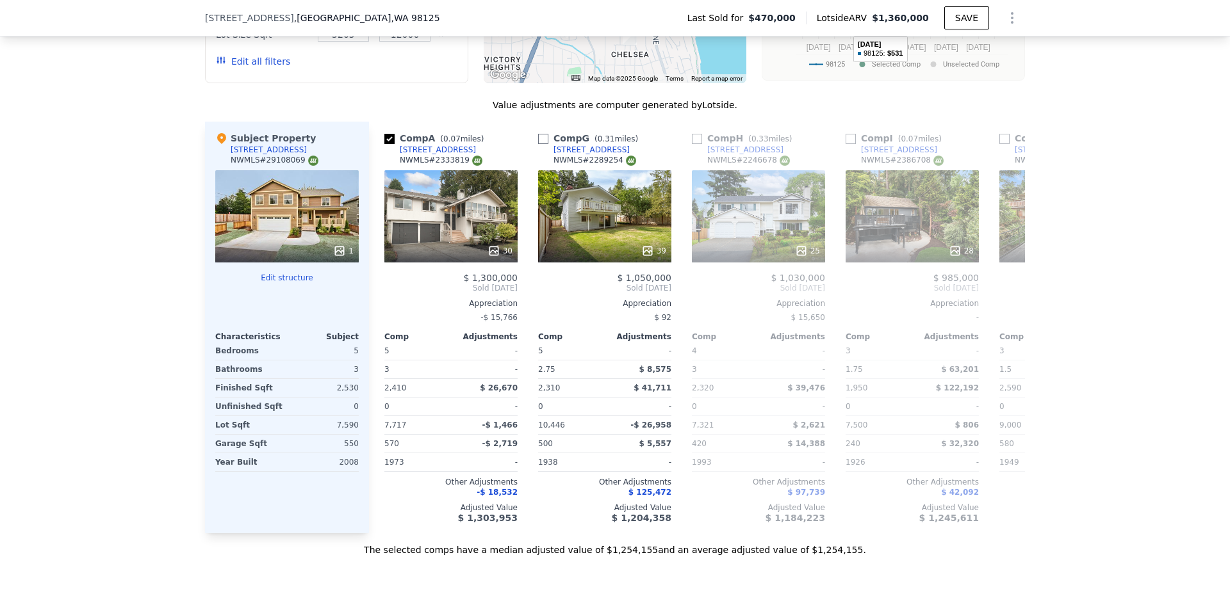
checkbox input "true"
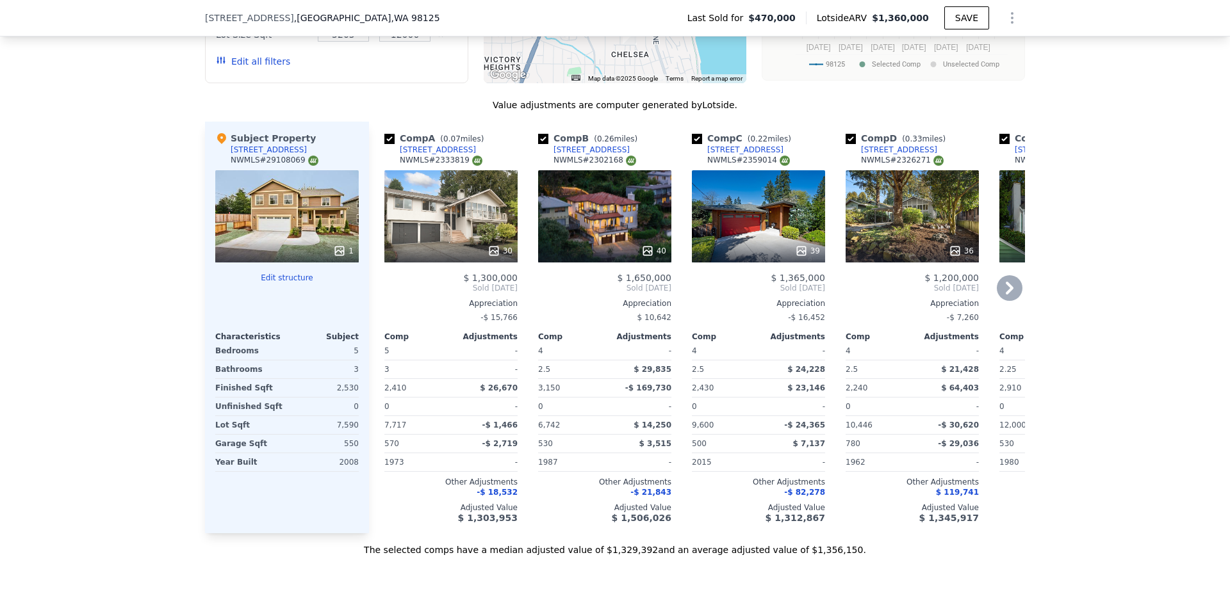
click at [538, 144] on input "checkbox" at bounding box center [543, 139] width 10 height 10
checkbox input "false"
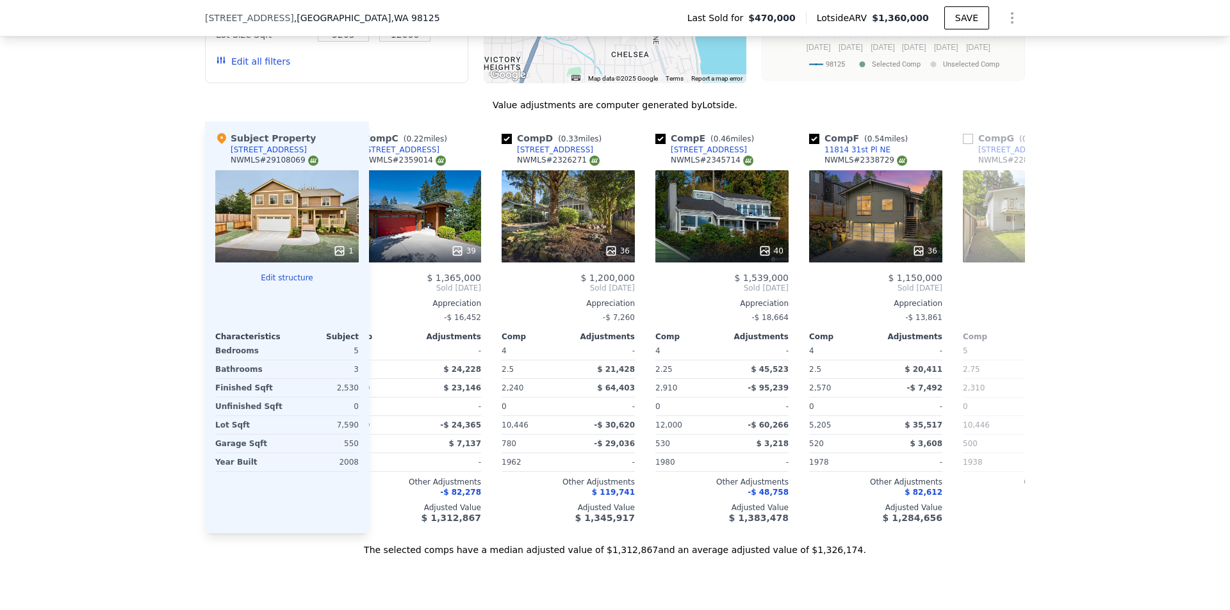
scroll to position [0, 209]
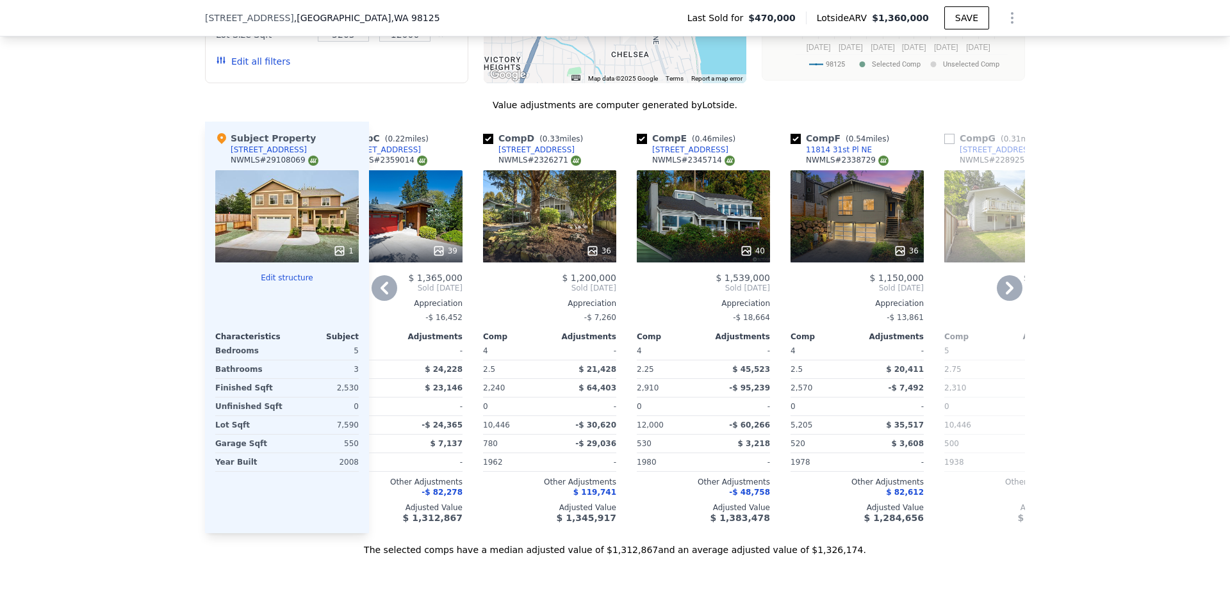
click at [796, 145] on div "Comp F ( 0.54 miles)" at bounding box center [842, 138] width 104 height 13
click at [790, 144] on input "checkbox" at bounding box center [795, 139] width 10 height 10
checkbox input "false"
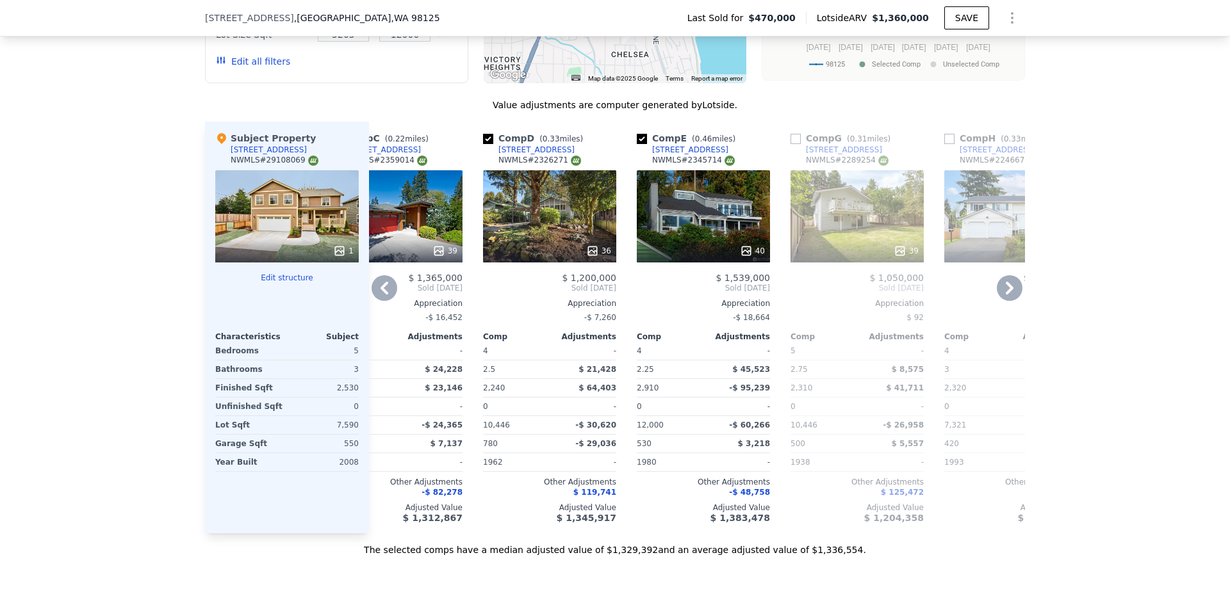
drag, startPoint x: 788, startPoint y: 147, endPoint x: 687, endPoint y: 158, distance: 101.2
click at [790, 144] on input "checkbox" at bounding box center [795, 139] width 10 height 10
checkbox input "true"
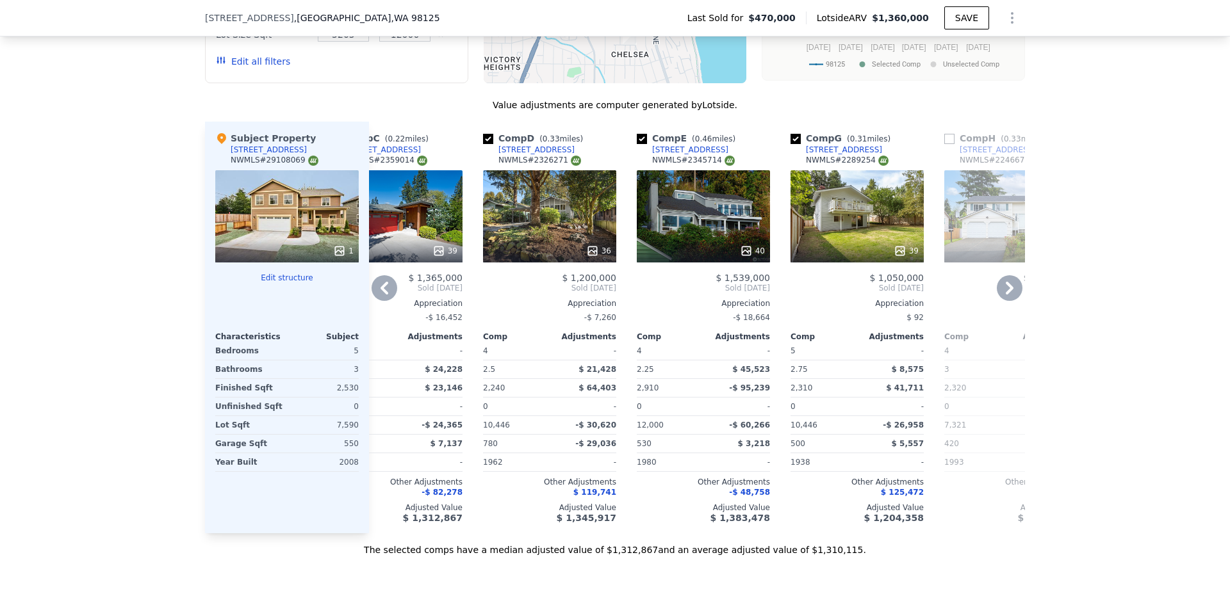
click at [638, 144] on input "checkbox" at bounding box center [642, 139] width 10 height 10
checkbox input "false"
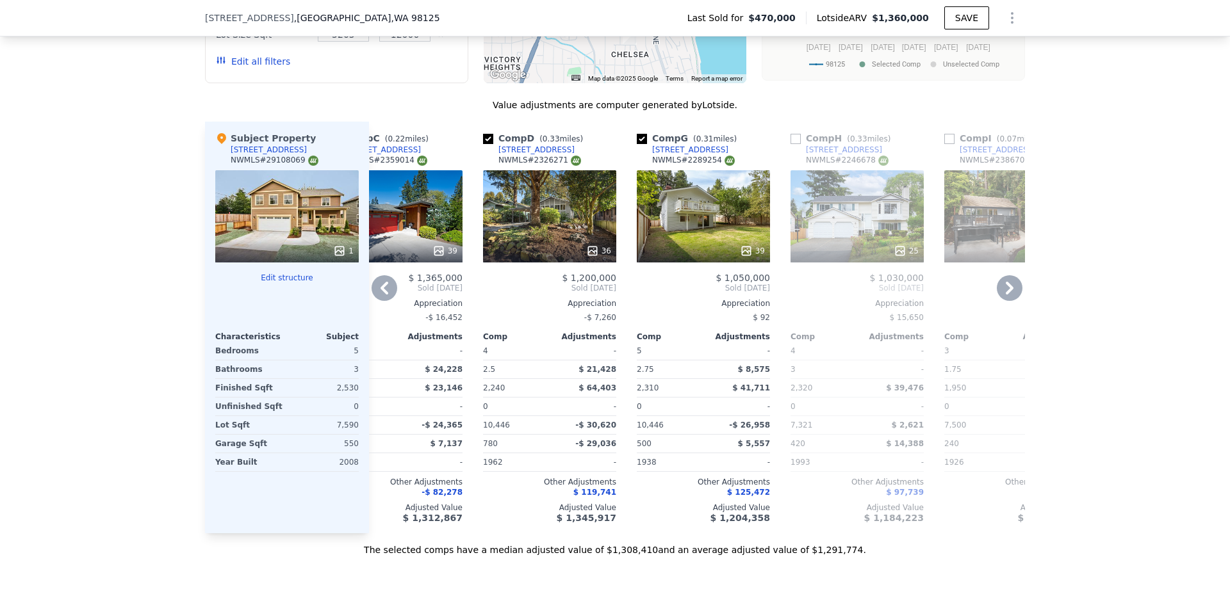
click at [484, 144] on input "checkbox" at bounding box center [488, 139] width 10 height 10
checkbox input "false"
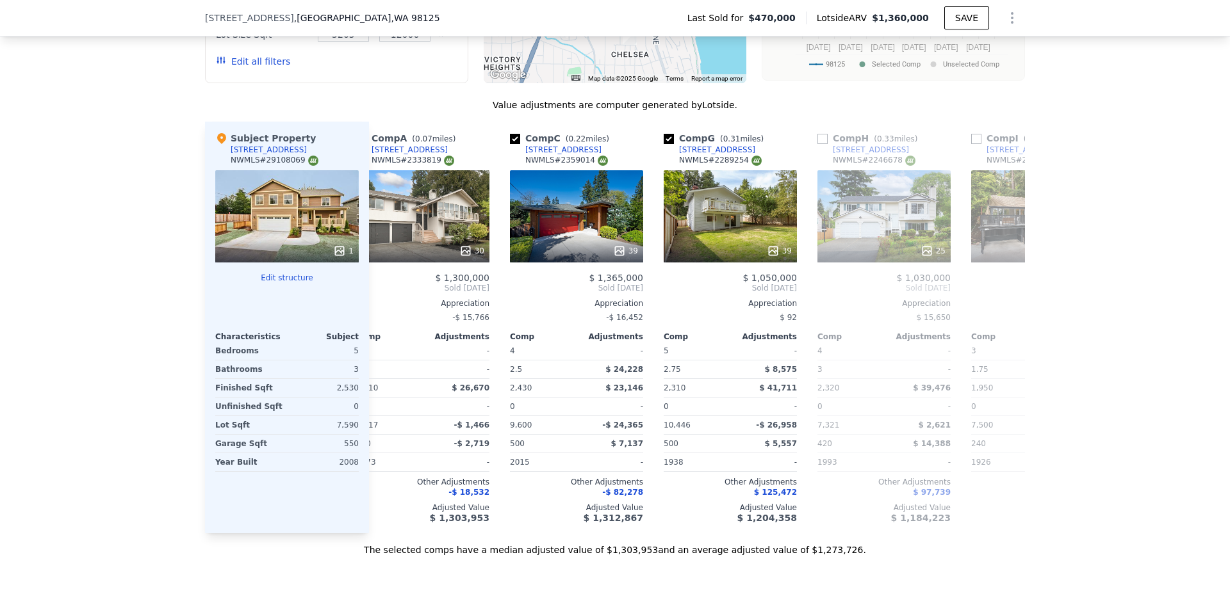
scroll to position [0, 0]
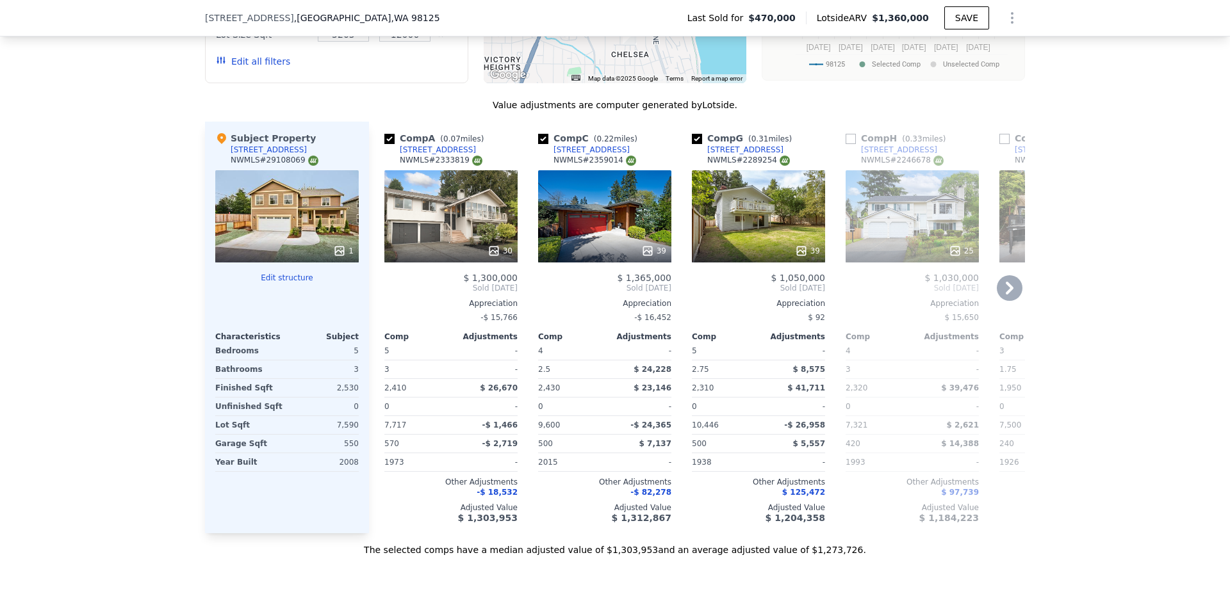
click at [539, 144] on input "checkbox" at bounding box center [543, 139] width 10 height 10
checkbox input "false"
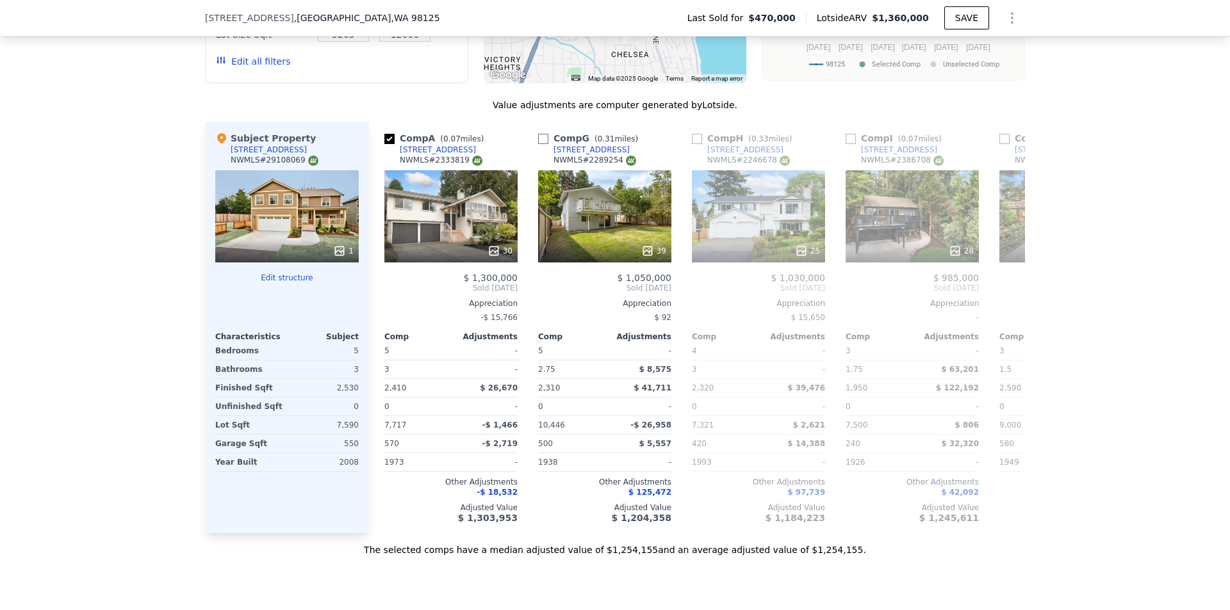
checkbox input "false"
checkbox input "true"
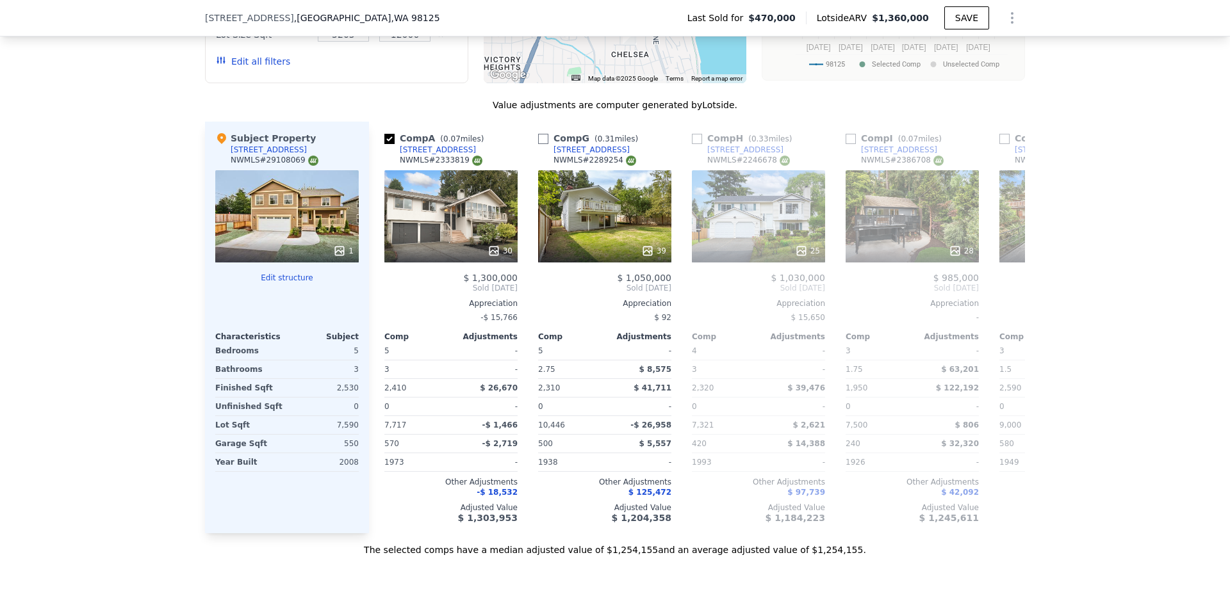
checkbox input "true"
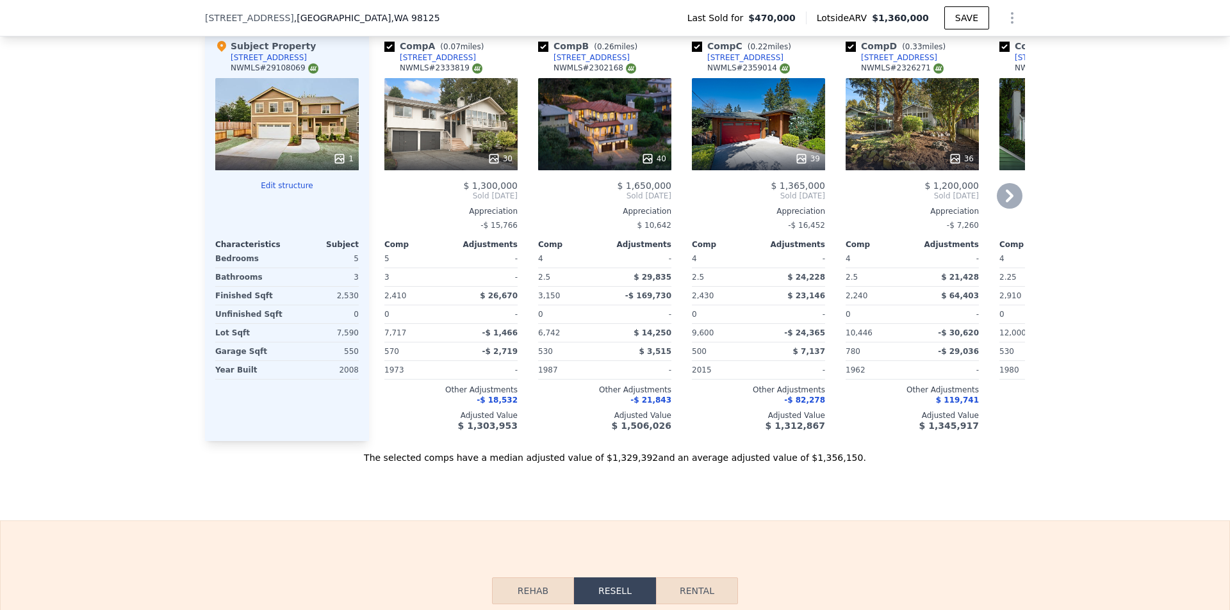
scroll to position [1468, 0]
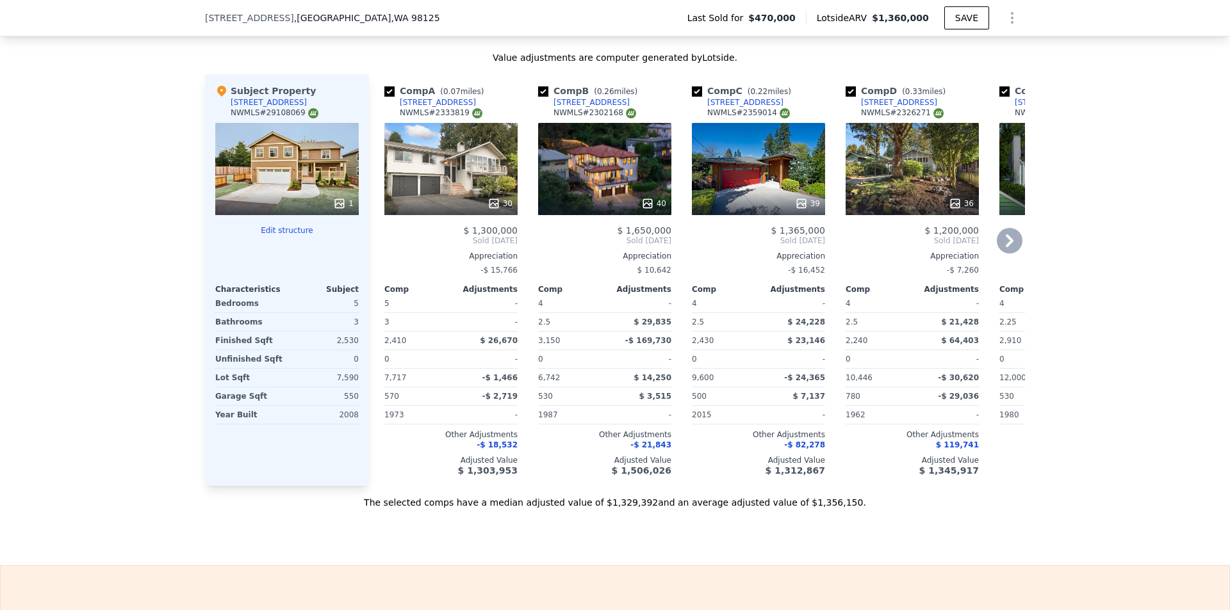
click at [539, 97] on input "checkbox" at bounding box center [543, 91] width 10 height 10
checkbox input "false"
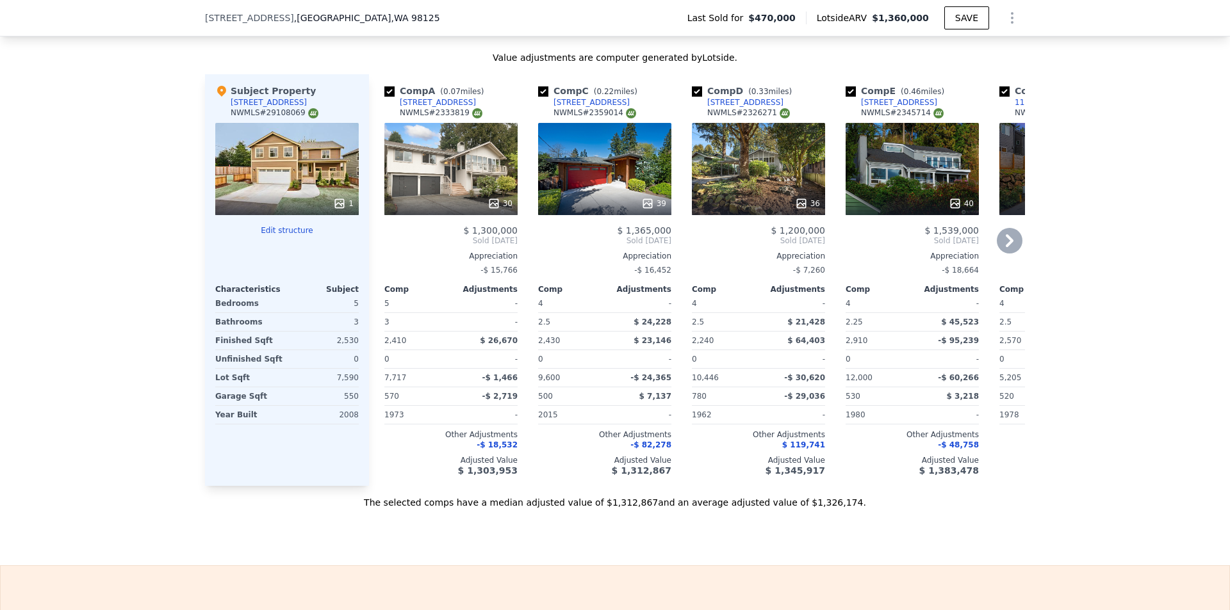
click at [539, 97] on input "checkbox" at bounding box center [543, 91] width 10 height 10
checkbox input "false"
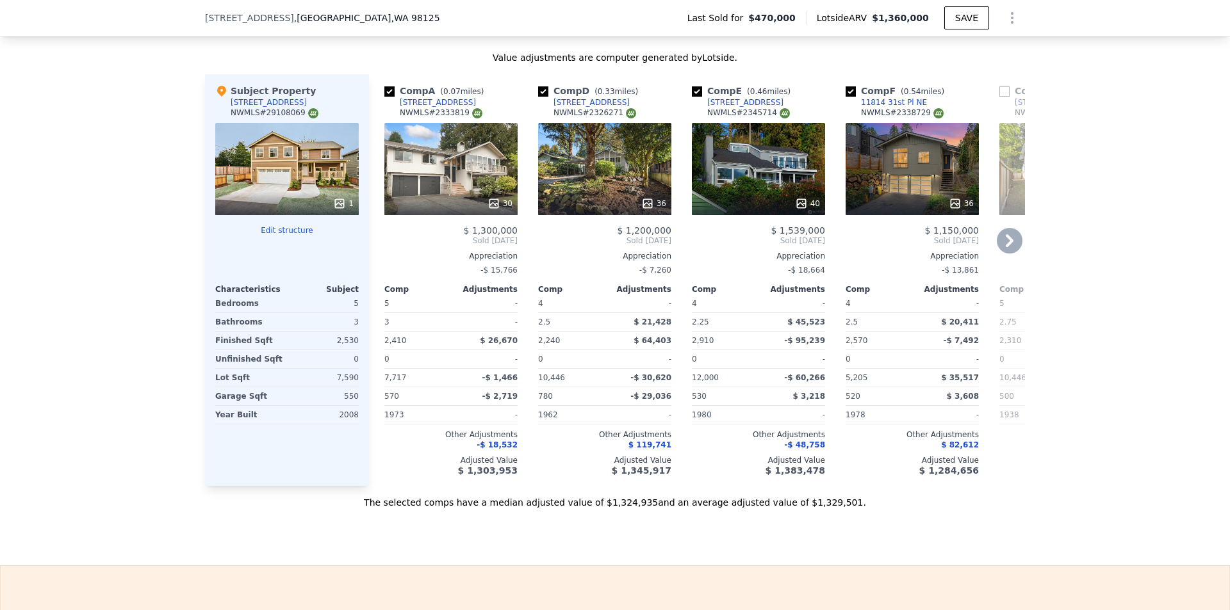
click at [539, 97] on input "checkbox" at bounding box center [543, 91] width 10 height 10
checkbox input "false"
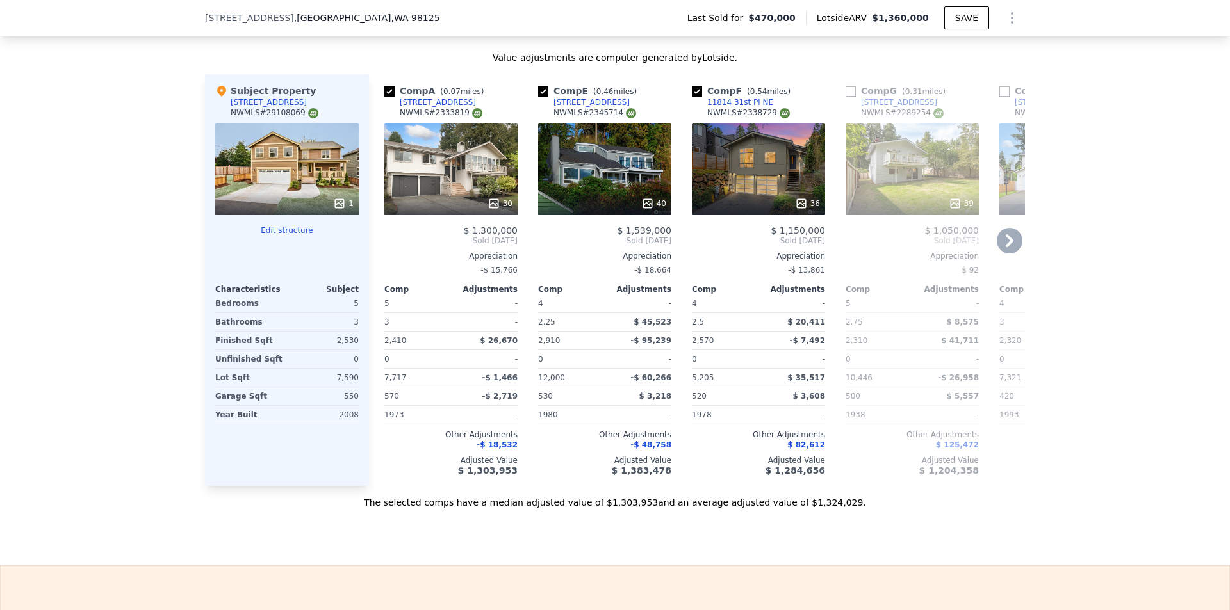
click at [539, 97] on input "checkbox" at bounding box center [543, 91] width 10 height 10
checkbox input "false"
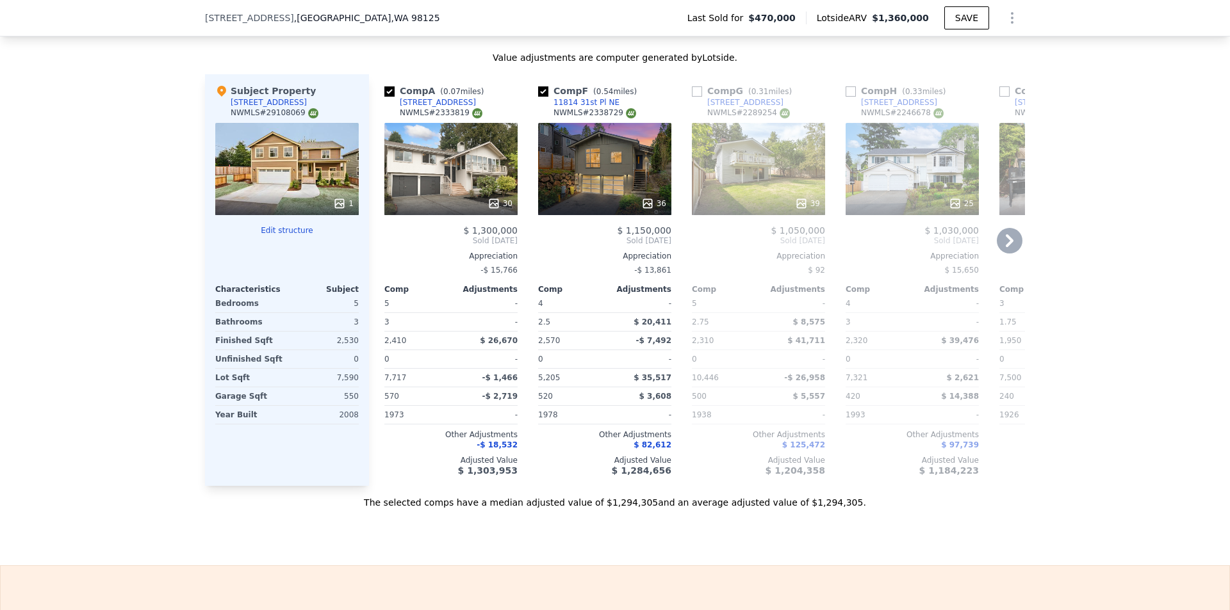
click at [539, 97] on input "checkbox" at bounding box center [543, 91] width 10 height 10
checkbox input "false"
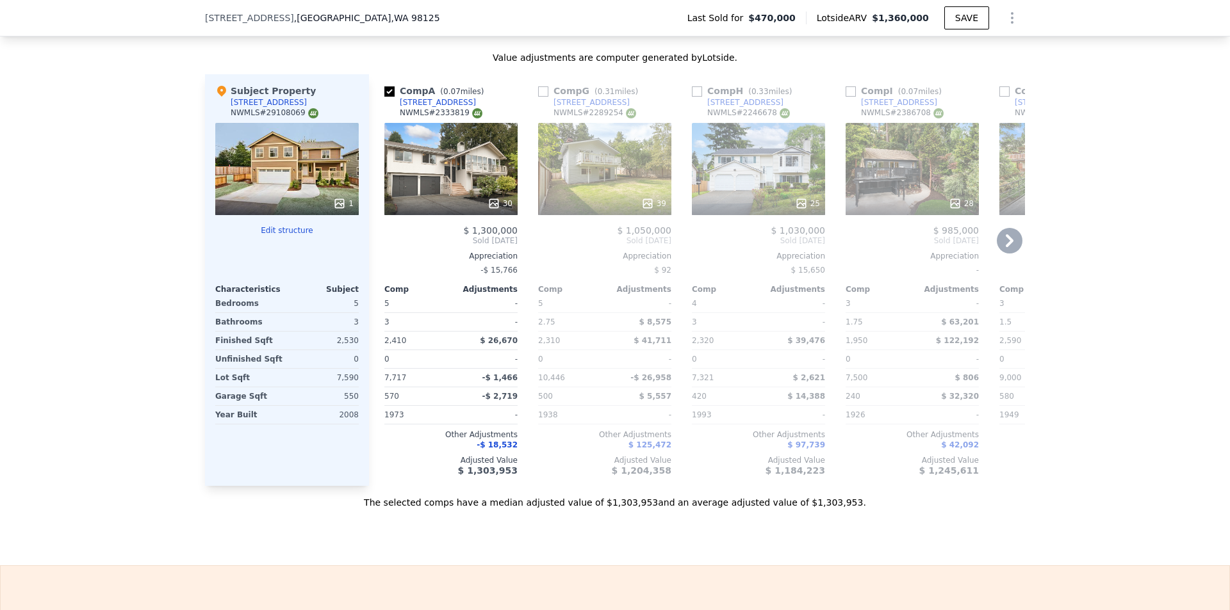
click at [539, 97] on input "checkbox" at bounding box center [543, 91] width 10 height 10
checkbox input "true"
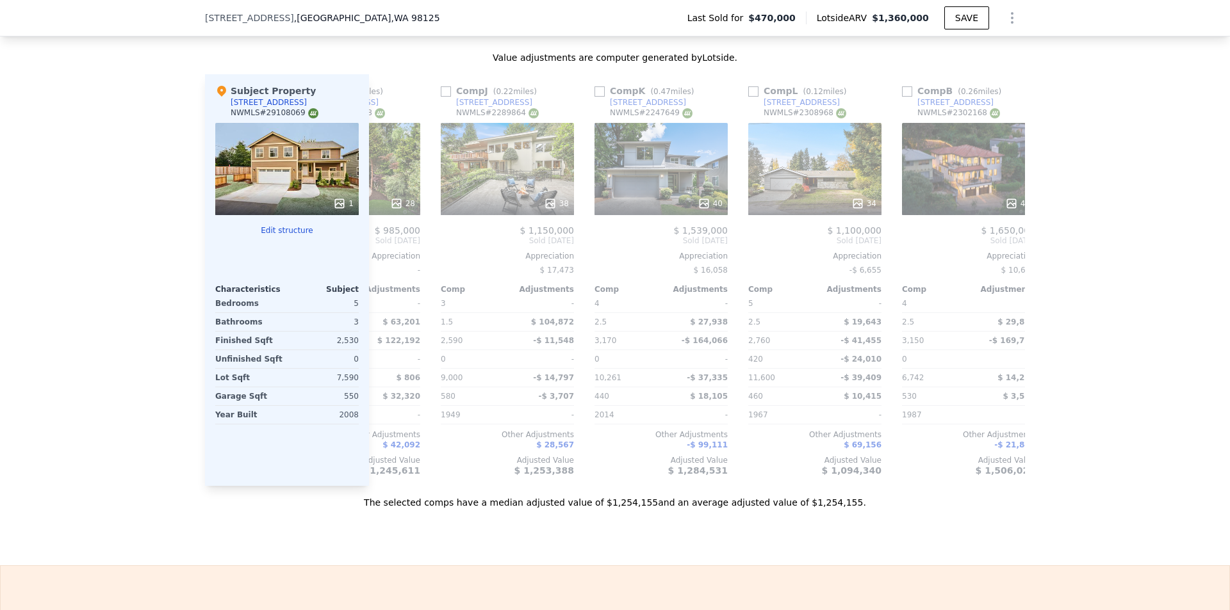
scroll to position [0, 594]
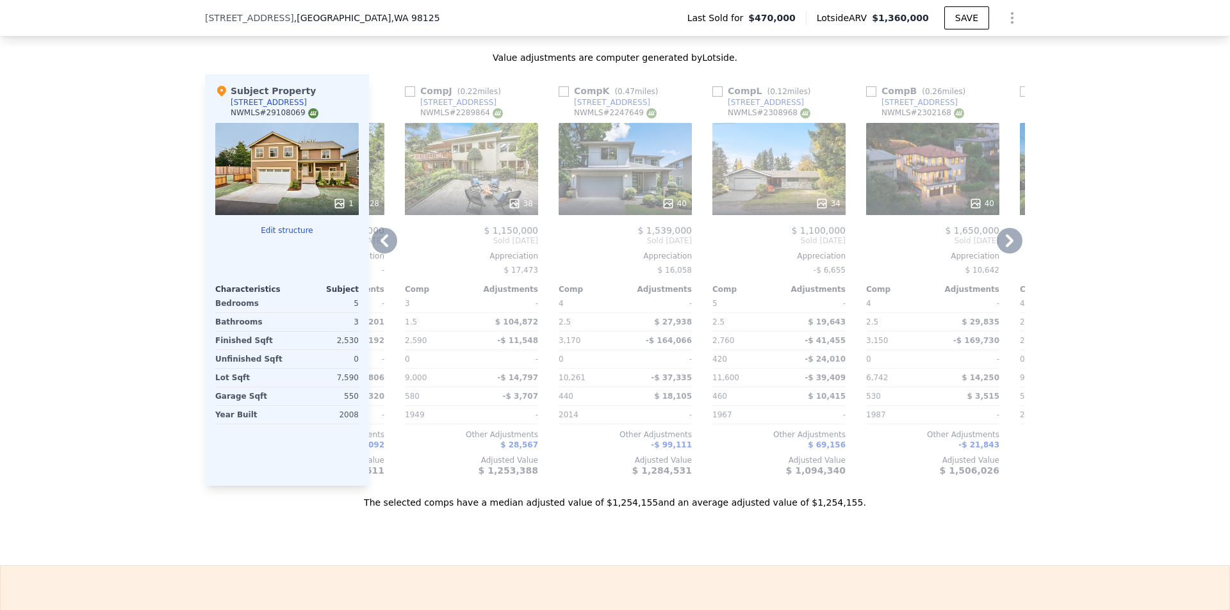
click at [715, 97] on input "checkbox" at bounding box center [717, 91] width 10 height 10
checkbox input "true"
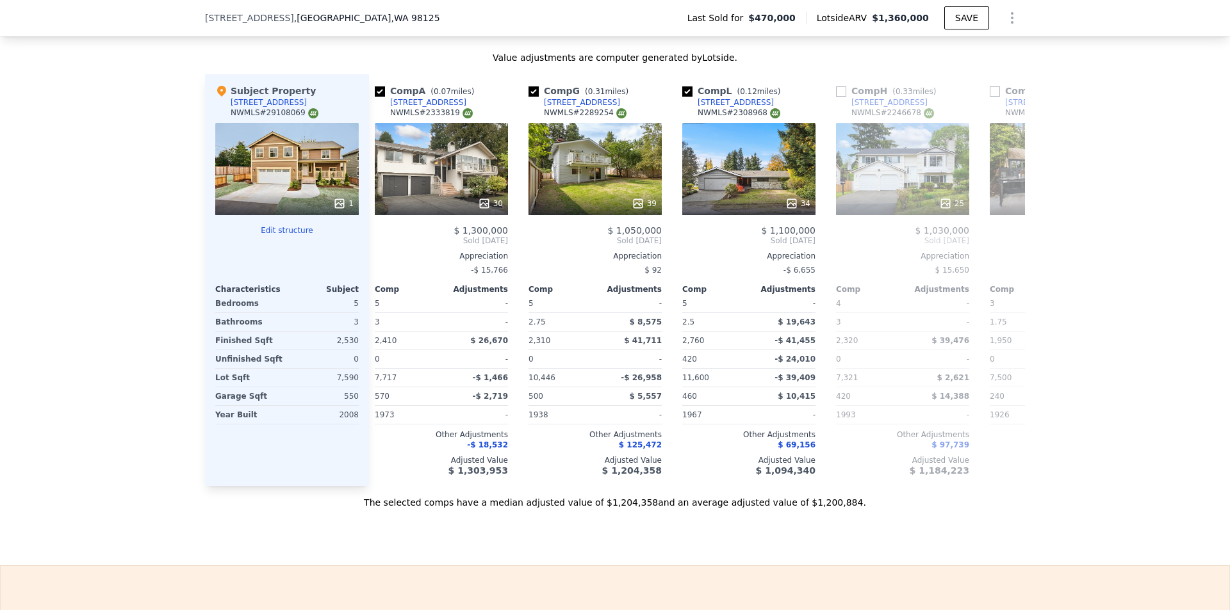
scroll to position [0, 6]
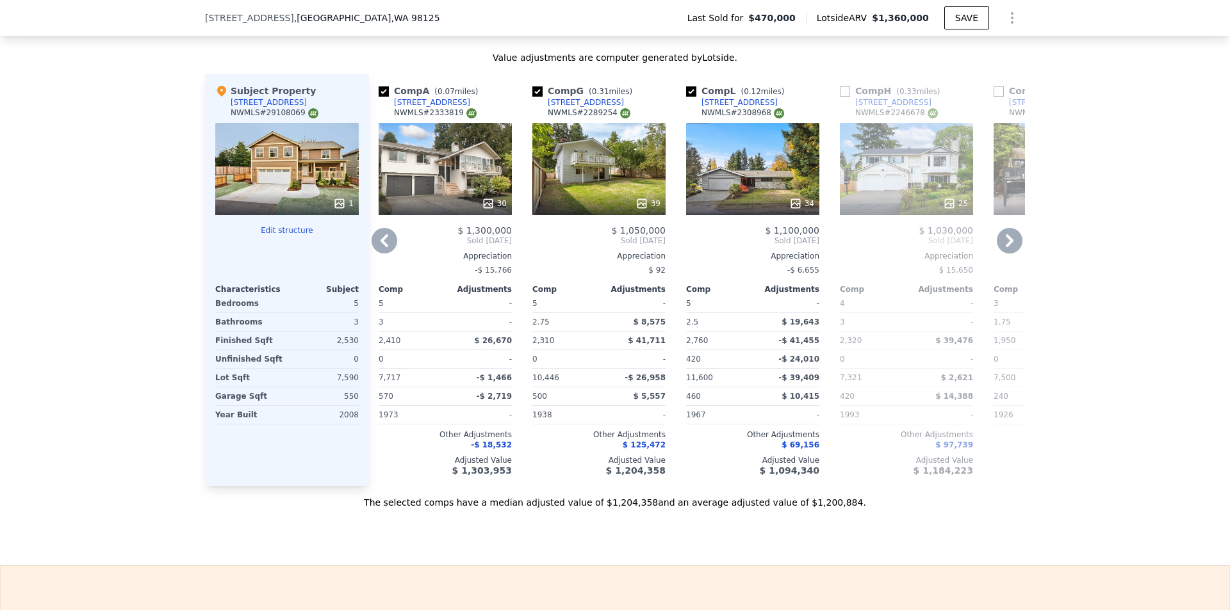
click at [741, 108] on div "12525 39th Ave NE" at bounding box center [739, 102] width 76 height 10
checkbox input "false"
checkbox input "true"
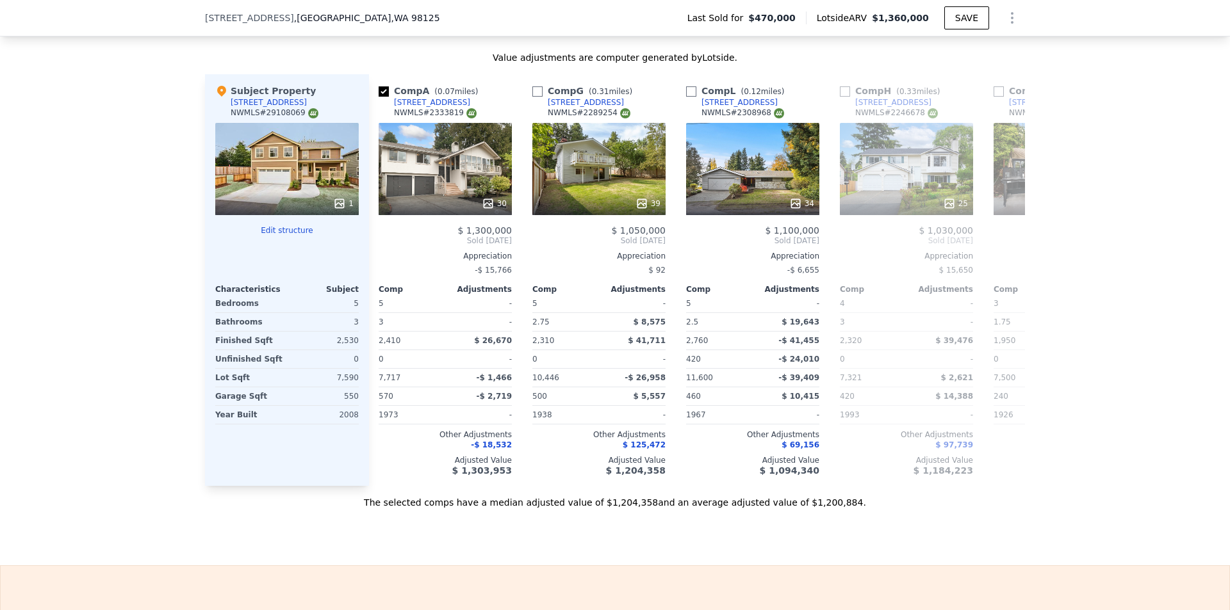
checkbox input "true"
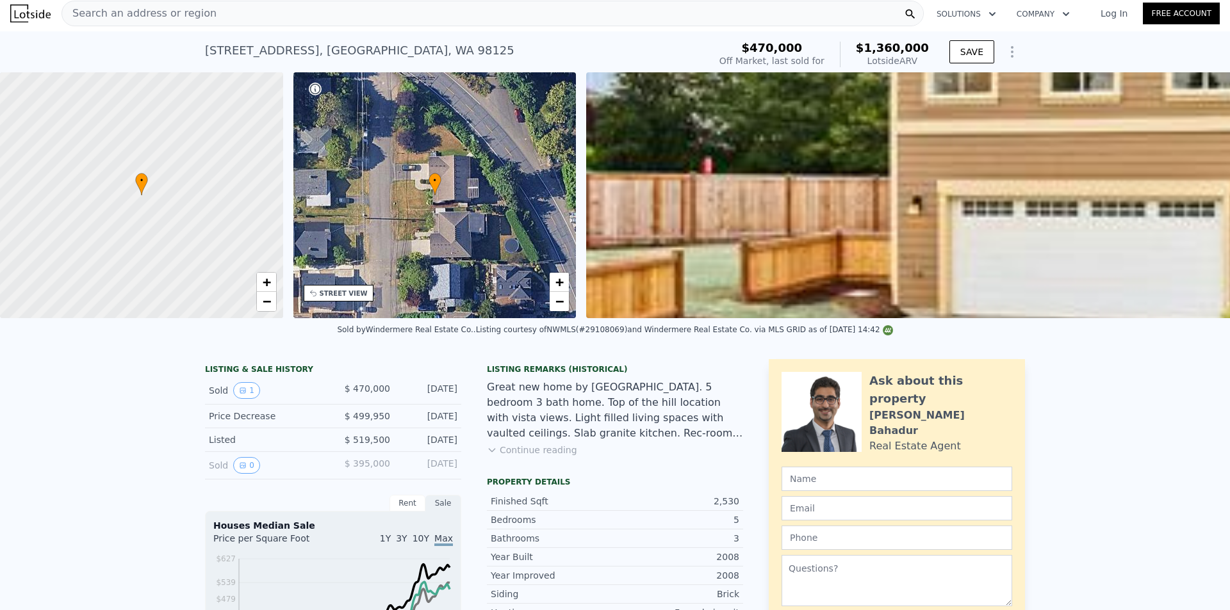
scroll to position [0, 0]
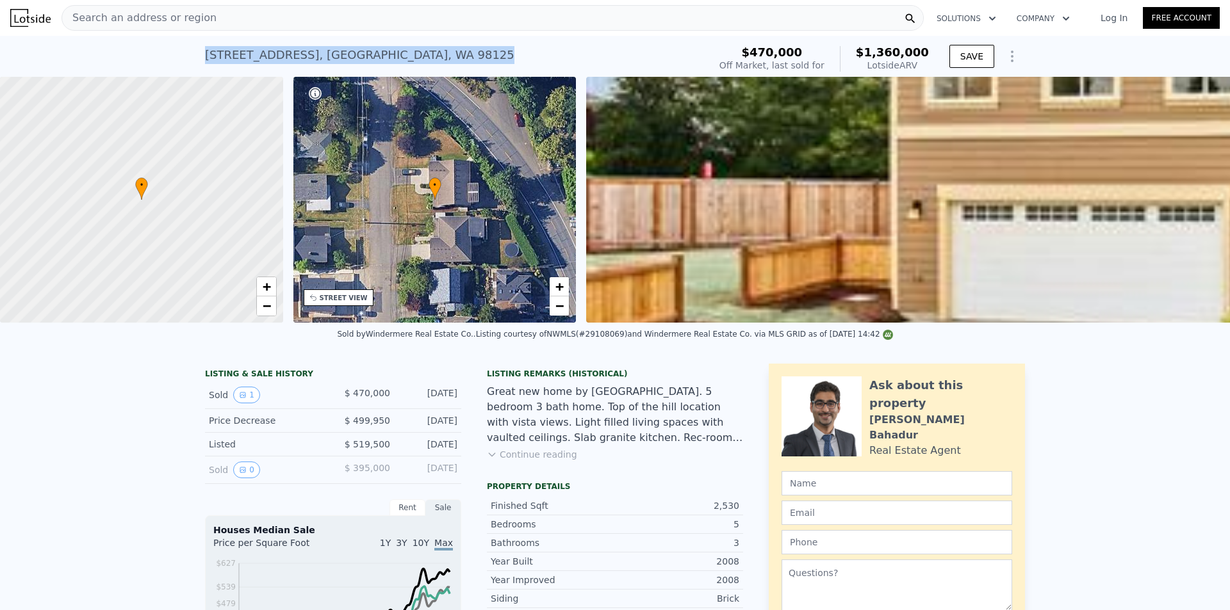
drag, startPoint x: 371, startPoint y: 54, endPoint x: 224, endPoint y: 45, distance: 147.6
click at [196, 47] on div "12340 40th Ave NE , Seattle , WA 98125 Sold Dec 2009 for $470k (~ARV $1.360m ) …" at bounding box center [615, 56] width 1230 height 41
copy div "12340 40th Ave NE , Seattle , WA 98125"
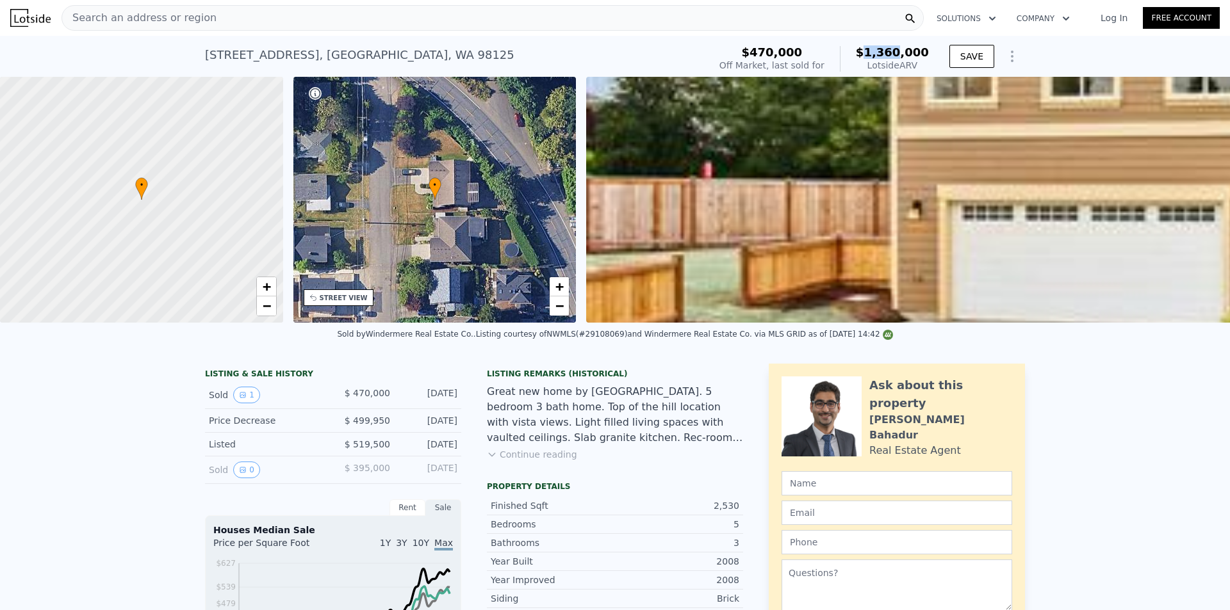
click at [905, 55] on span "$1,360,000" at bounding box center [892, 51] width 73 height 13
drag, startPoint x: 867, startPoint y: 54, endPoint x: 932, endPoint y: 55, distance: 65.3
click at [932, 55] on div "$470,000 Off Market, last sold for $1,360,000 Lotside ARV SAVE" at bounding box center [869, 59] width 311 height 36
copy span "$1,360,000"
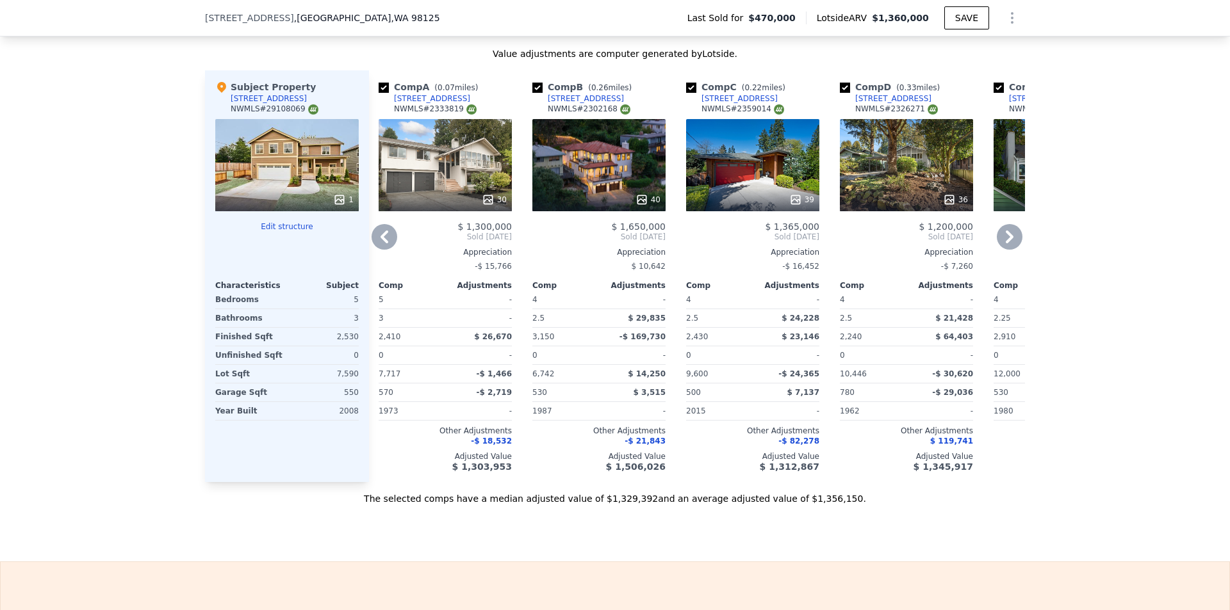
scroll to position [1473, 0]
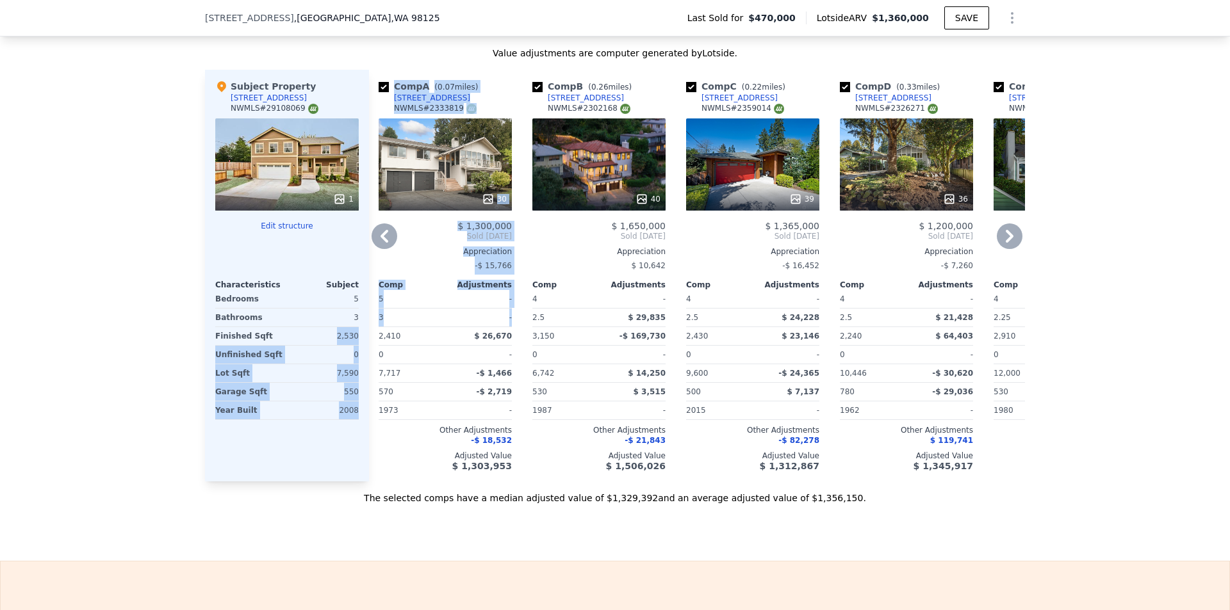
drag, startPoint x: 334, startPoint y: 348, endPoint x: 368, endPoint y: 382, distance: 48.5
click at [366, 356] on div "Subject Property 12340 40th Ave NE NWMLS # 29108069 1 Edit structure Characteri…" at bounding box center [615, 276] width 820 height 412
click at [346, 379] on div "7,590" at bounding box center [323, 373] width 69 height 18
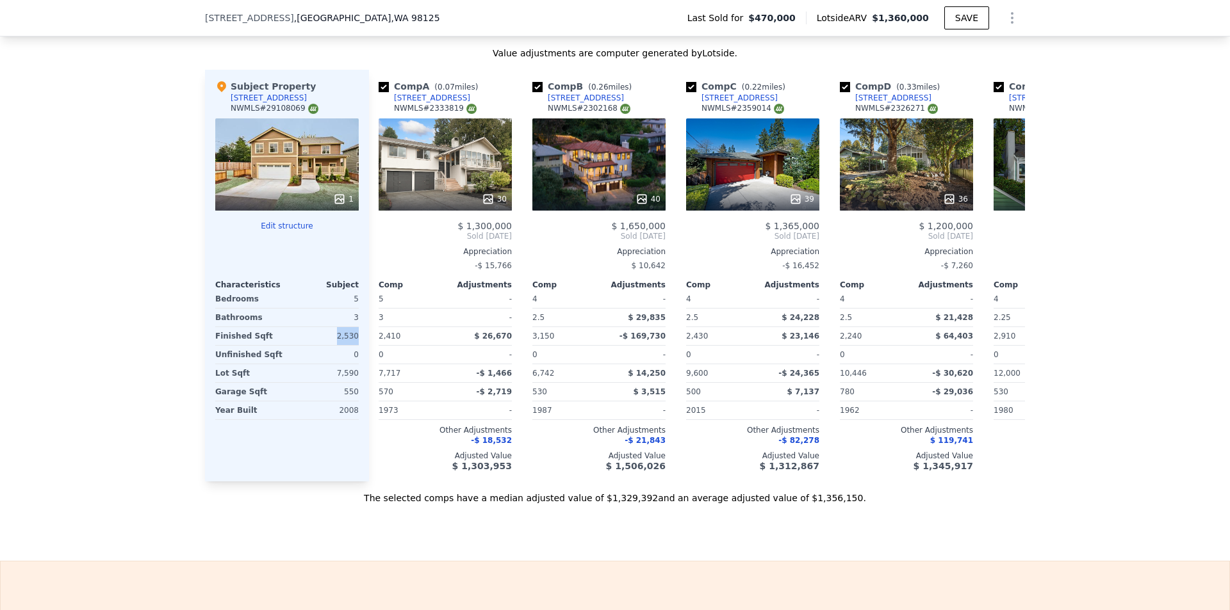
drag, startPoint x: 334, startPoint y: 345, endPoint x: 359, endPoint y: 362, distance: 30.7
click at [357, 351] on div "Subject Property 12340 40th Ave NE NWMLS # 29108069 1 Edit structure Characteri…" at bounding box center [287, 276] width 164 height 412
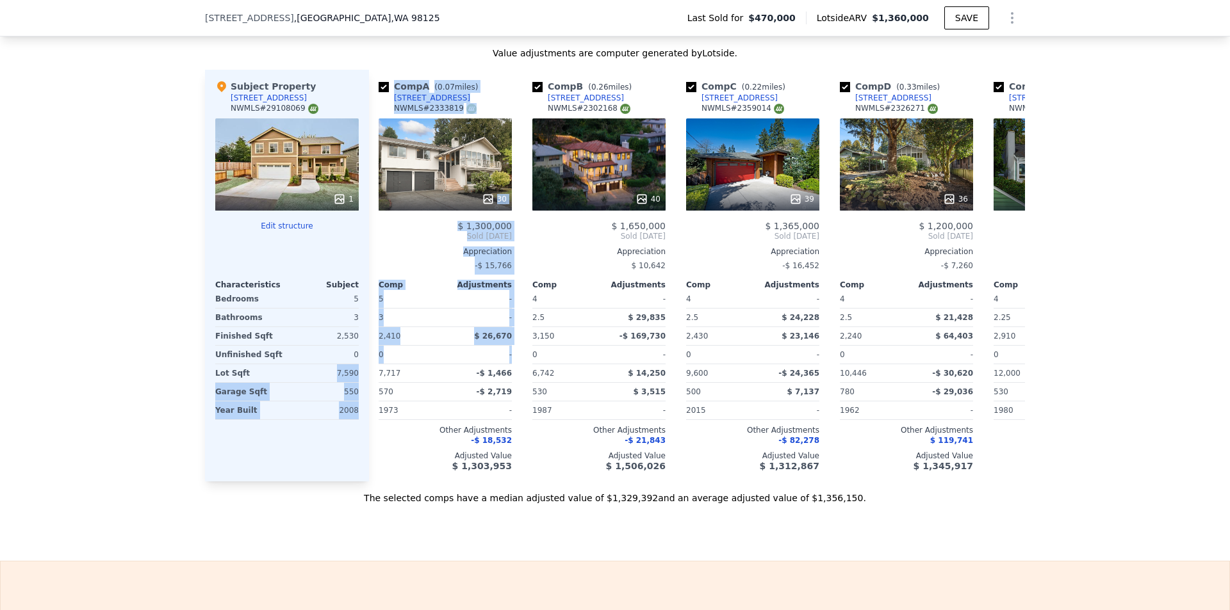
drag, startPoint x: 329, startPoint y: 383, endPoint x: 362, endPoint y: 390, distance: 34.0
click at [364, 390] on div "Subject Property 12340 40th Ave NE NWMLS # 29108069 1 Edit structure Characteri…" at bounding box center [615, 276] width 820 height 412
click at [337, 382] on div "7,590" at bounding box center [323, 373] width 69 height 18
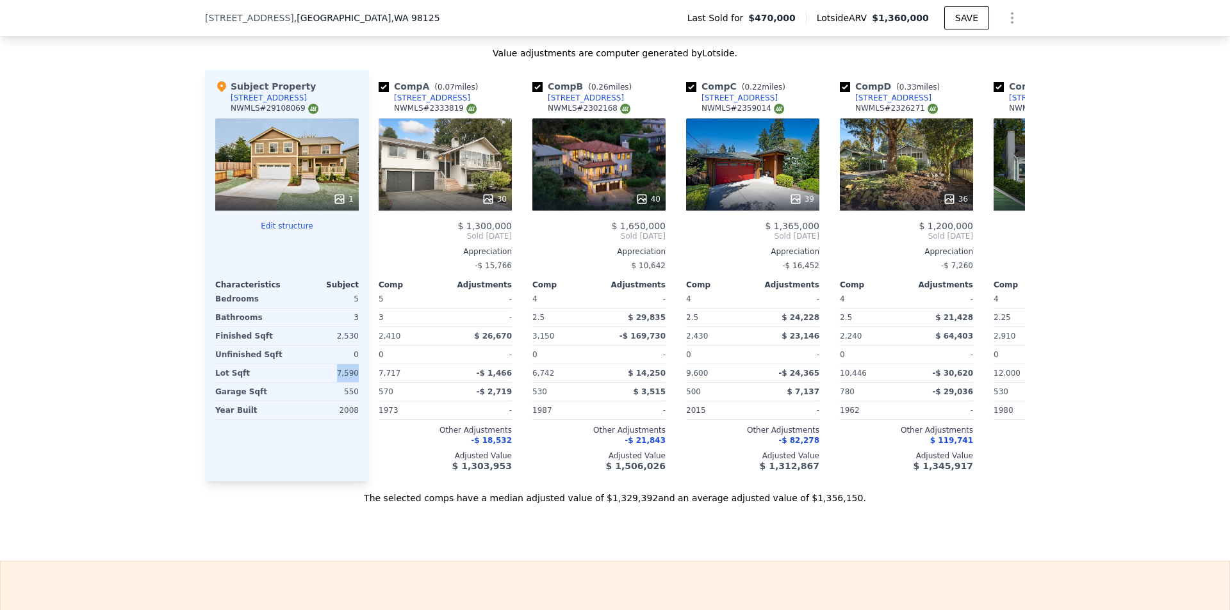
drag, startPoint x: 331, startPoint y: 384, endPoint x: 353, endPoint y: 387, distance: 22.1
click at [353, 382] on div "7,590" at bounding box center [323, 373] width 69 height 18
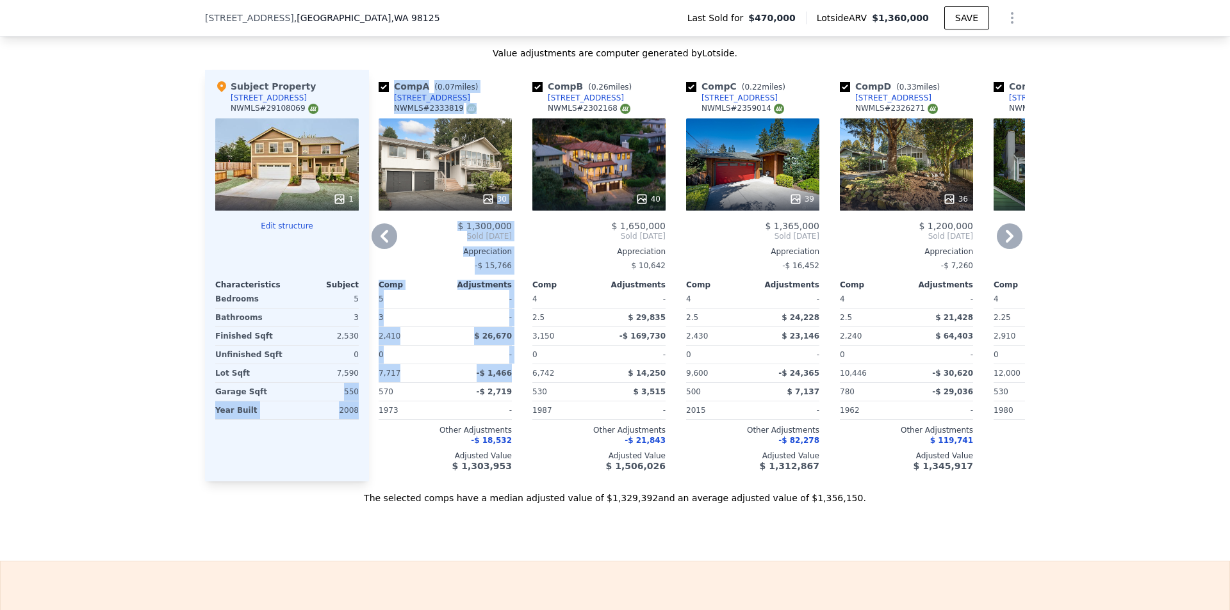
drag, startPoint x: 335, startPoint y: 405, endPoint x: 364, endPoint y: 407, distance: 29.5
click at [364, 407] on div "Subject Property 12340 40th Ave NE NWMLS # 29108069 1 Edit structure Characteri…" at bounding box center [615, 276] width 820 height 412
click at [354, 405] on div "Subject Property 12340 40th Ave NE NWMLS # 29108069 1 Edit structure Characteri…" at bounding box center [287, 276] width 164 height 412
click at [355, 400] on div "Subject Property 12340 40th Ave NE NWMLS # 29108069 1 Edit structure Characteri…" at bounding box center [287, 276] width 164 height 412
click at [352, 400] on div "550" at bounding box center [323, 392] width 69 height 18
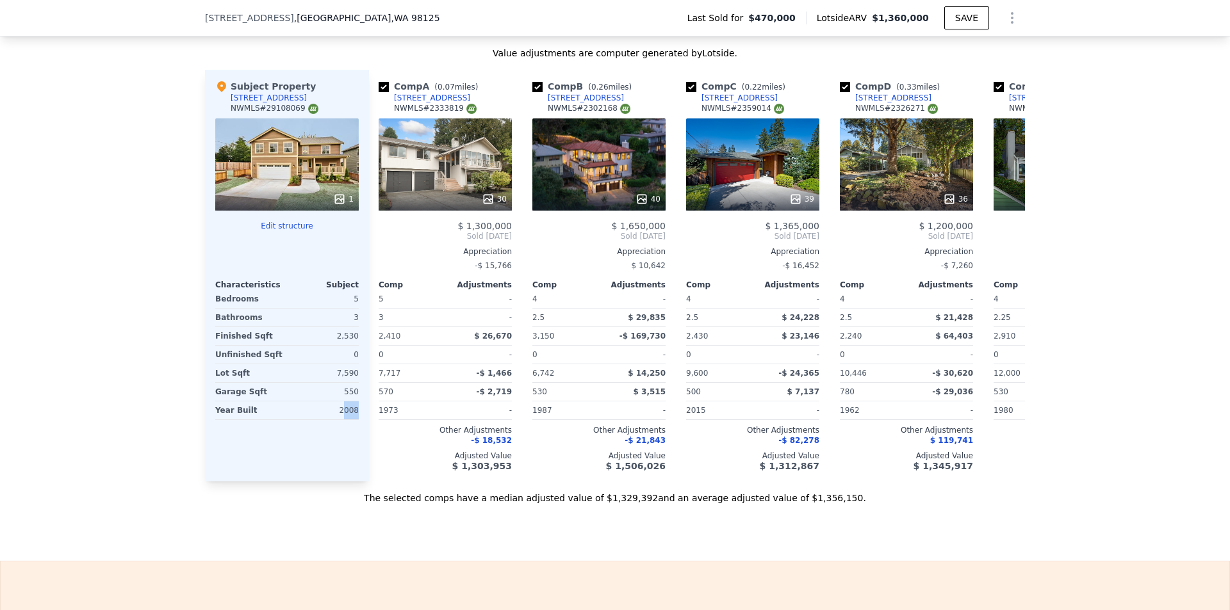
drag, startPoint x: 339, startPoint y: 421, endPoint x: 362, endPoint y: 423, distance: 23.2
click at [362, 423] on div "Subject Property 12340 40th Ave NE NWMLS # 29108069 1 Edit structure Characteri…" at bounding box center [287, 276] width 164 height 412
click at [336, 419] on div "2008" at bounding box center [323, 411] width 69 height 18
drag, startPoint x: 343, startPoint y: 421, endPoint x: 357, endPoint y: 422, distance: 14.8
click at [357, 422] on div "Subject Property 12340 40th Ave NE NWMLS # 29108069 1 Edit structure Characteri…" at bounding box center [287, 276] width 164 height 412
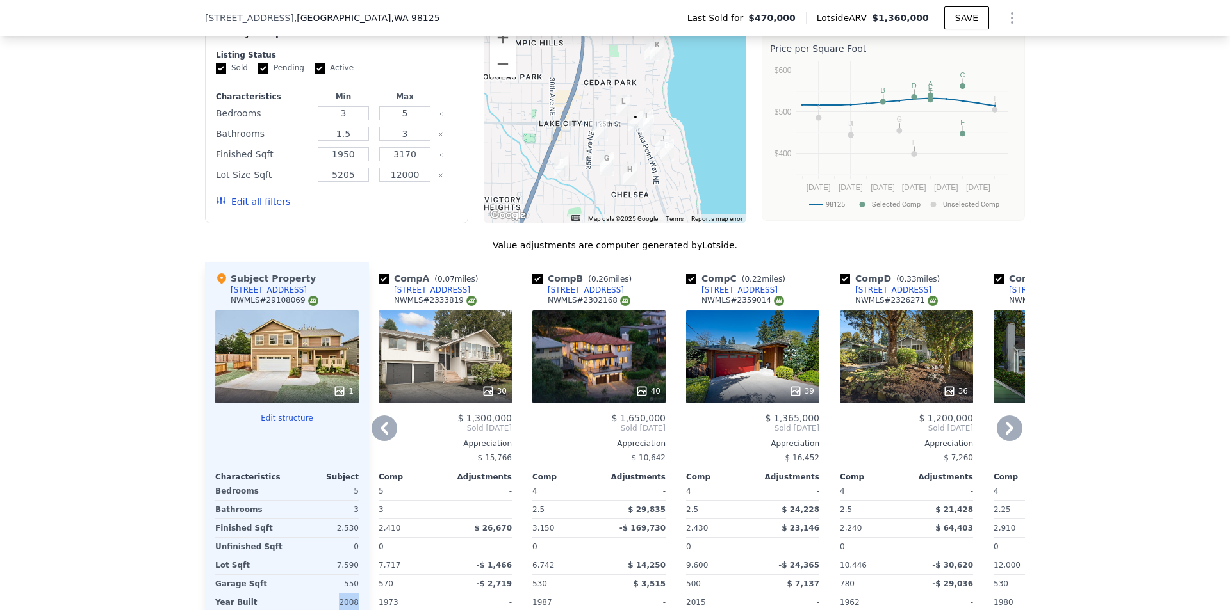
scroll to position [1345, 0]
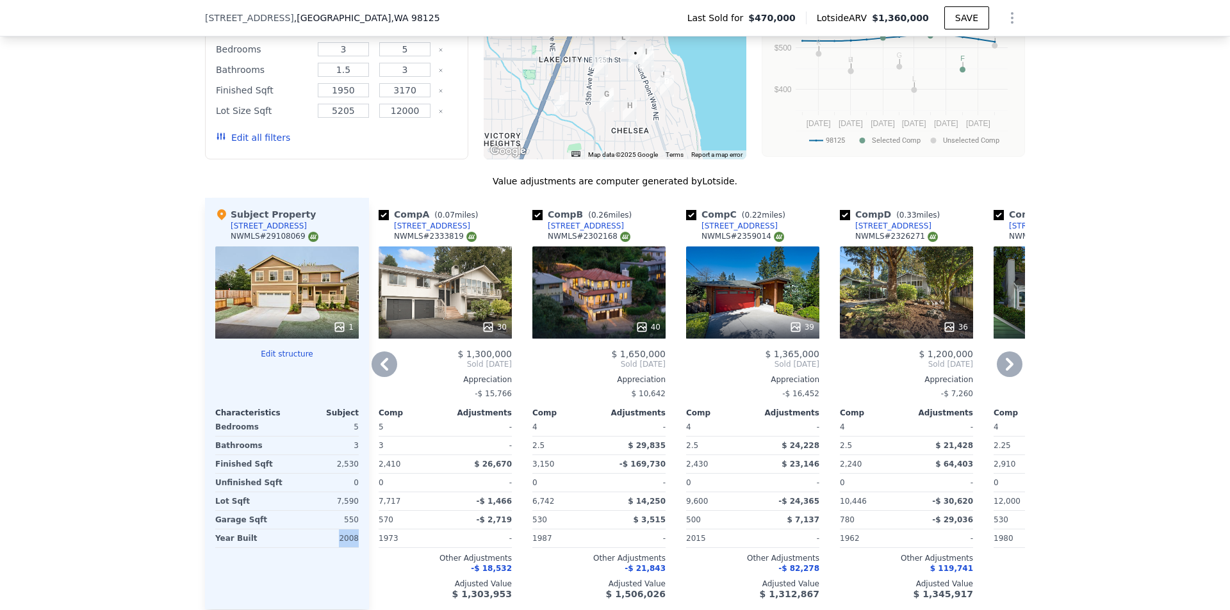
click at [533, 220] on input "checkbox" at bounding box center [537, 215] width 10 height 10
checkbox input "false"
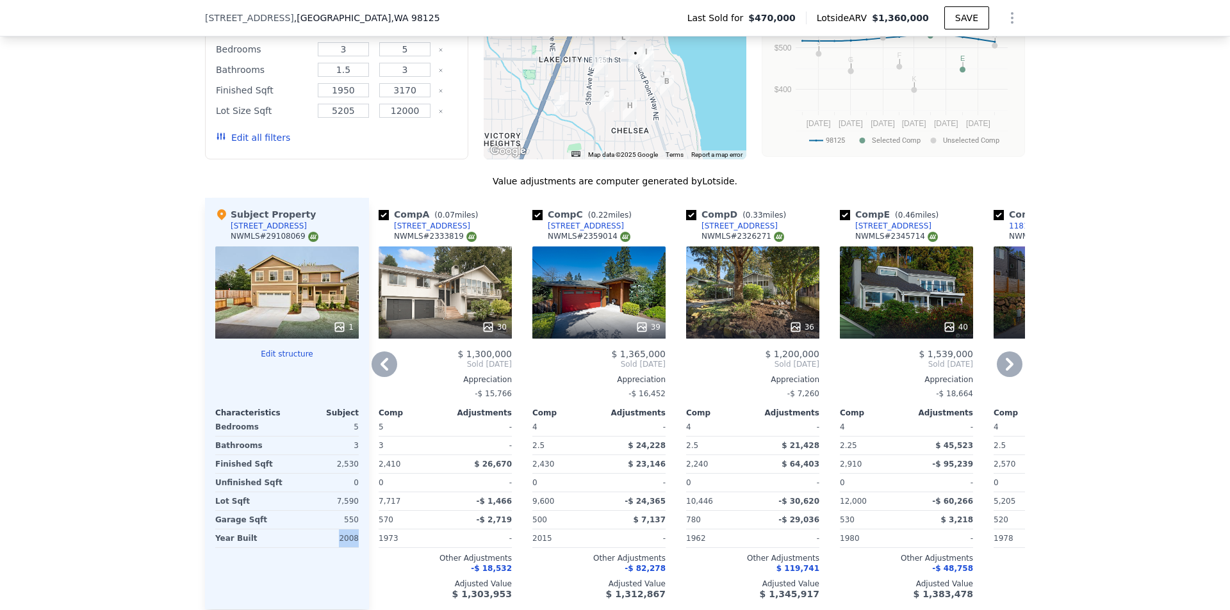
click at [533, 220] on input "checkbox" at bounding box center [537, 215] width 10 height 10
checkbox input "false"
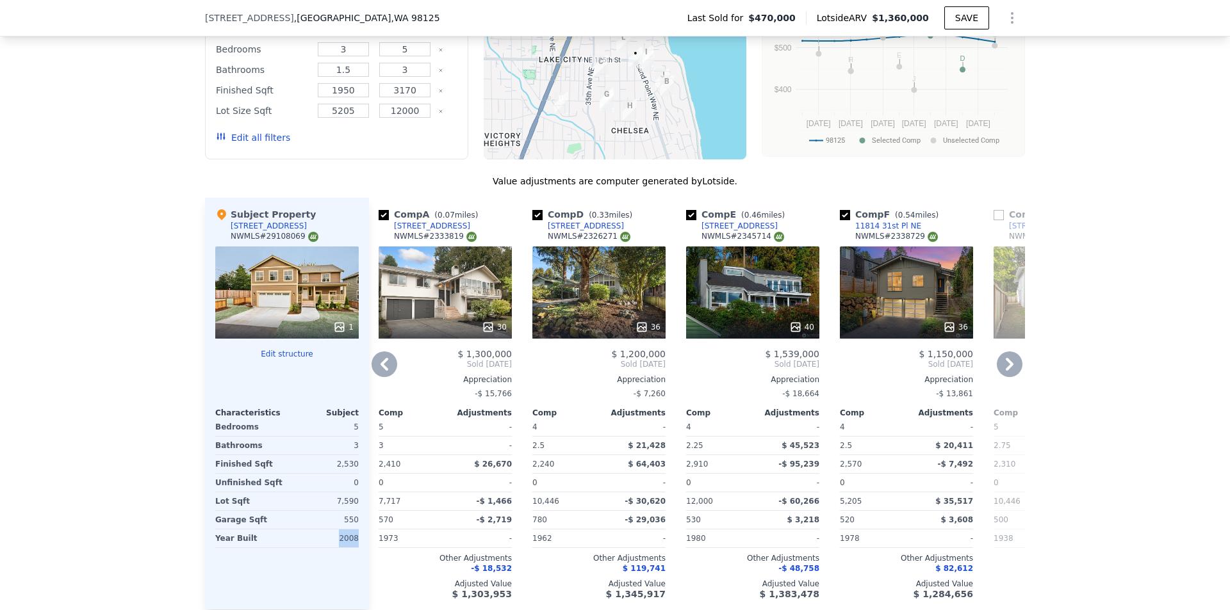
click at [533, 220] on input "checkbox" at bounding box center [537, 215] width 10 height 10
checkbox input "false"
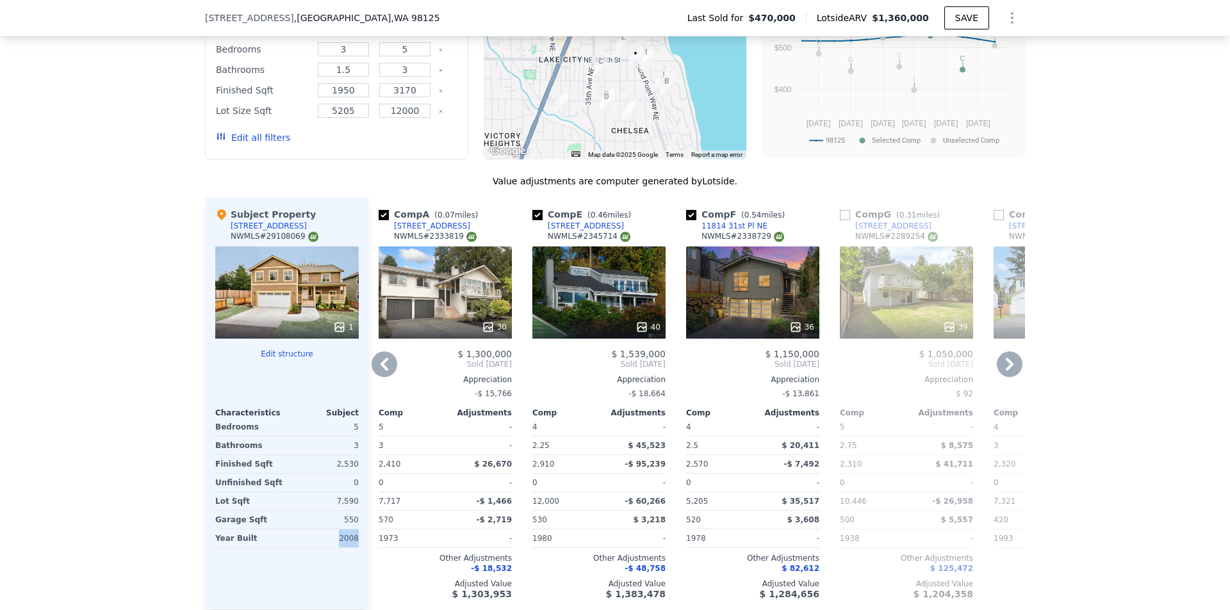
click at [533, 220] on input "checkbox" at bounding box center [537, 215] width 10 height 10
checkbox input "false"
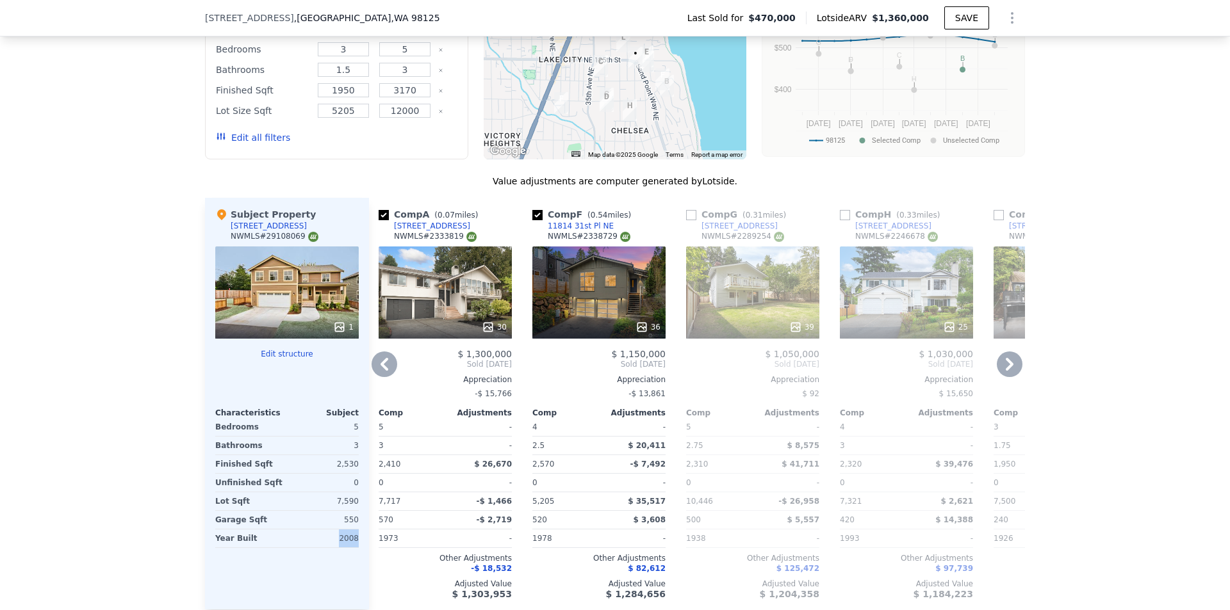
click at [532, 220] on input "checkbox" at bounding box center [537, 215] width 10 height 10
checkbox input "false"
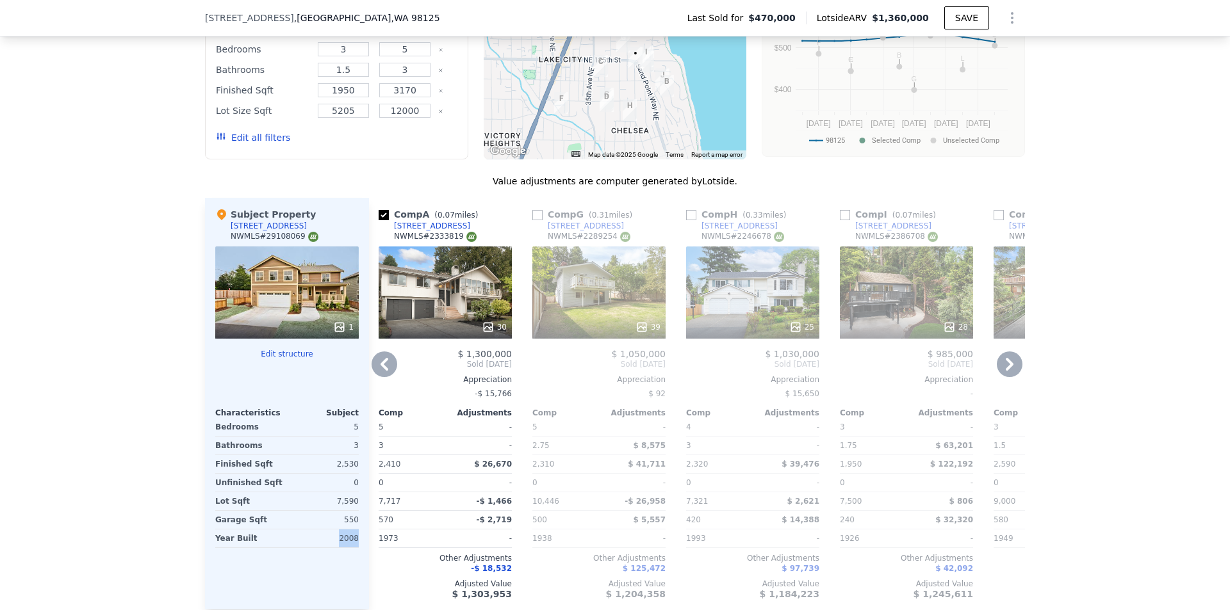
click at [532, 220] on input "checkbox" at bounding box center [537, 215] width 10 height 10
checkbox input "true"
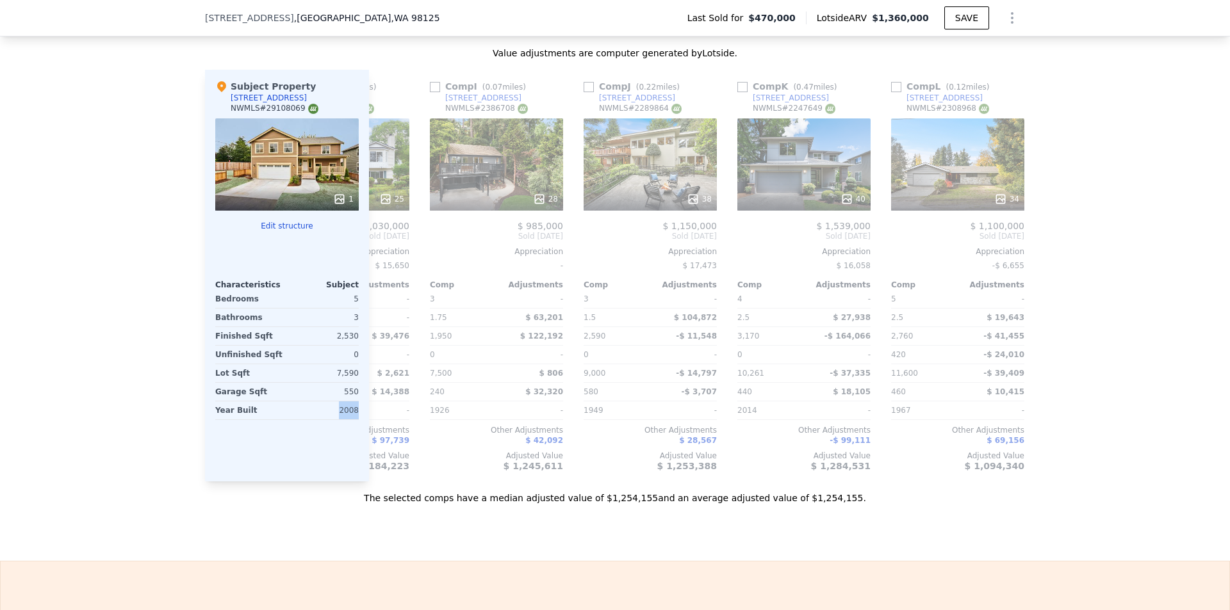
scroll to position [0, 435]
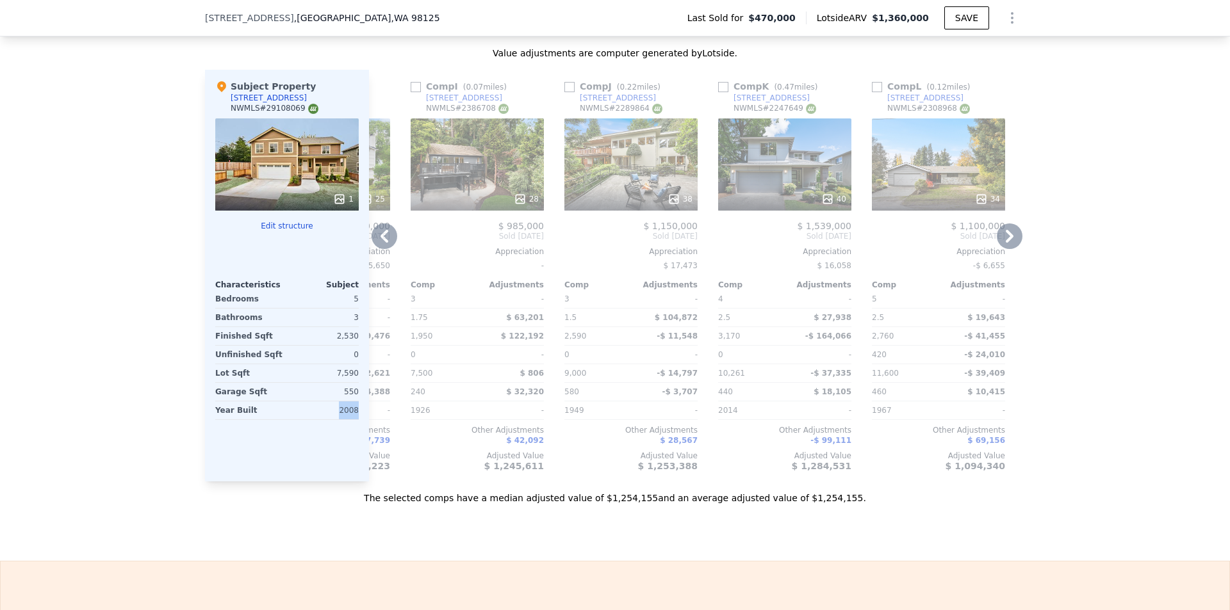
click at [872, 92] on input "checkbox" at bounding box center [877, 87] width 10 height 10
checkbox input "true"
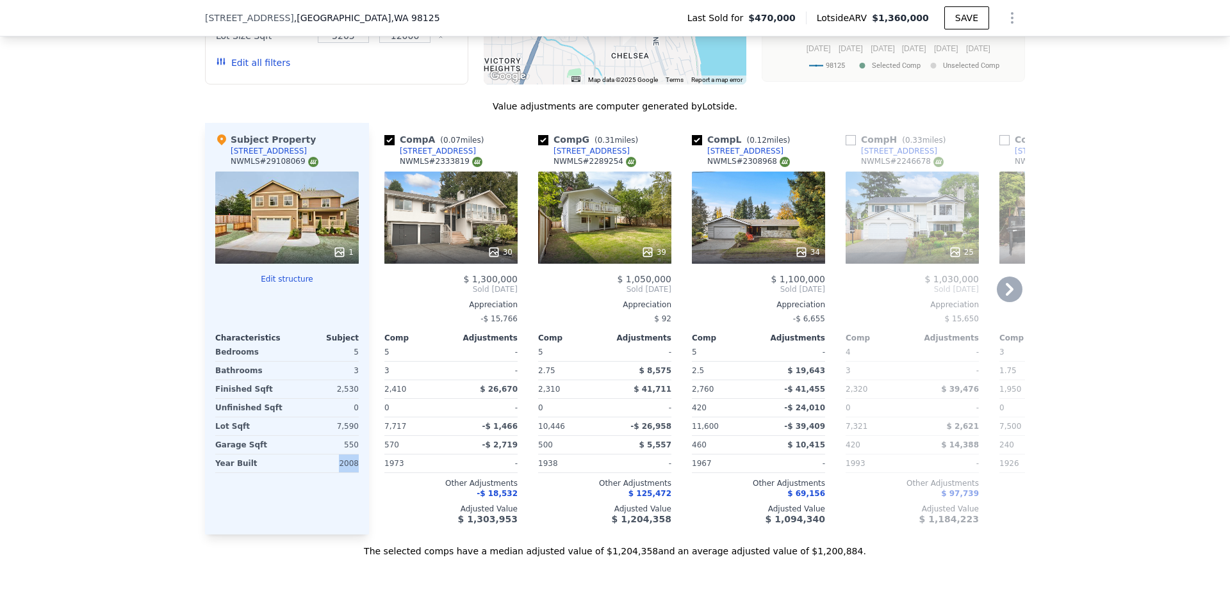
scroll to position [1409, 0]
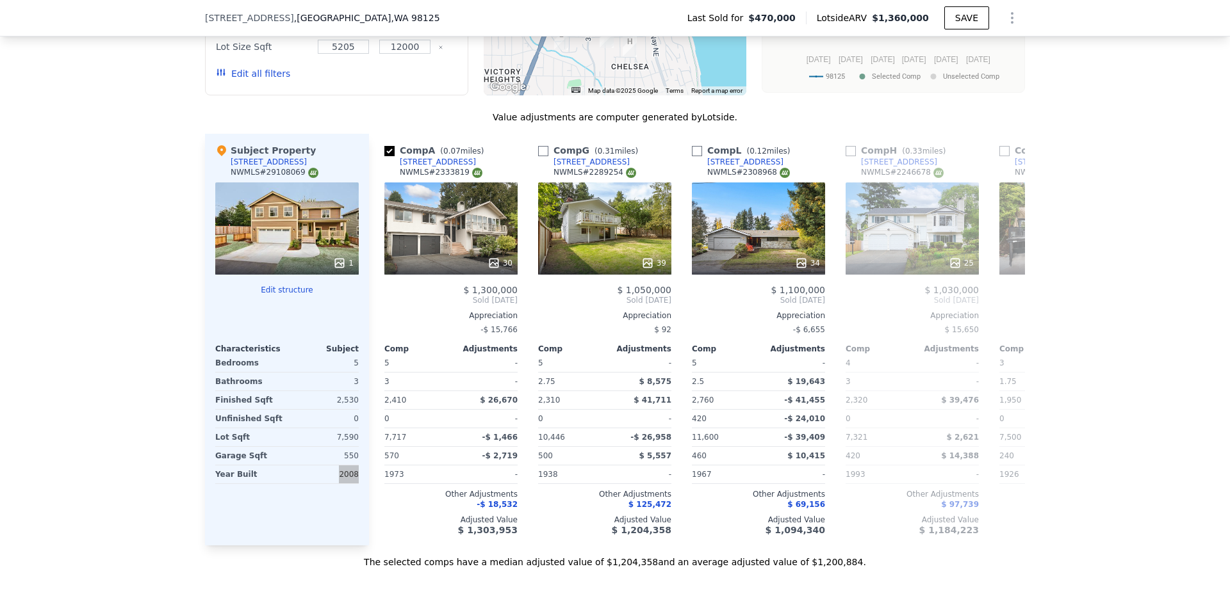
checkbox input "false"
checkbox input "true"
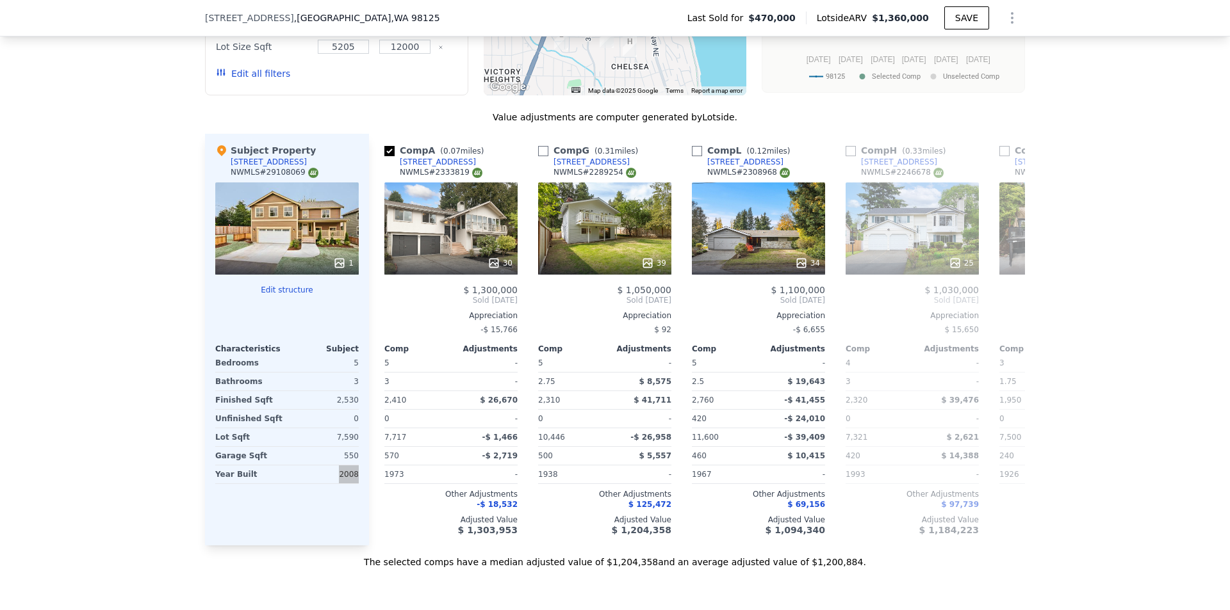
checkbox input "true"
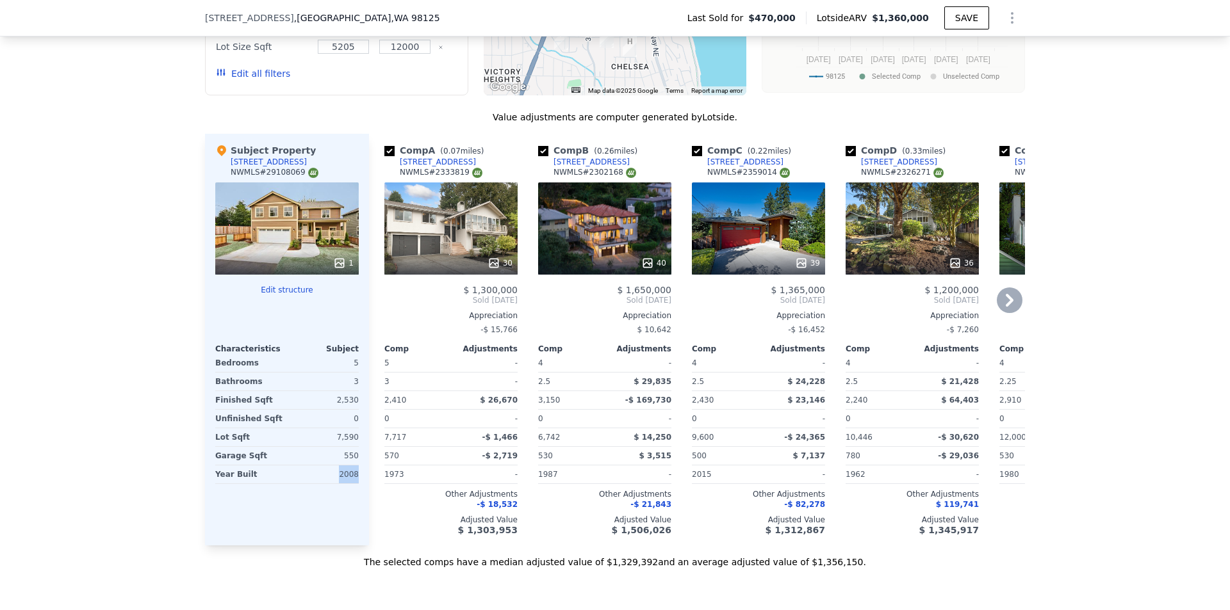
click at [435, 167] on div "[STREET_ADDRESS]" at bounding box center [438, 162] width 76 height 10
click at [538, 156] on input "checkbox" at bounding box center [543, 151] width 10 height 10
checkbox input "false"
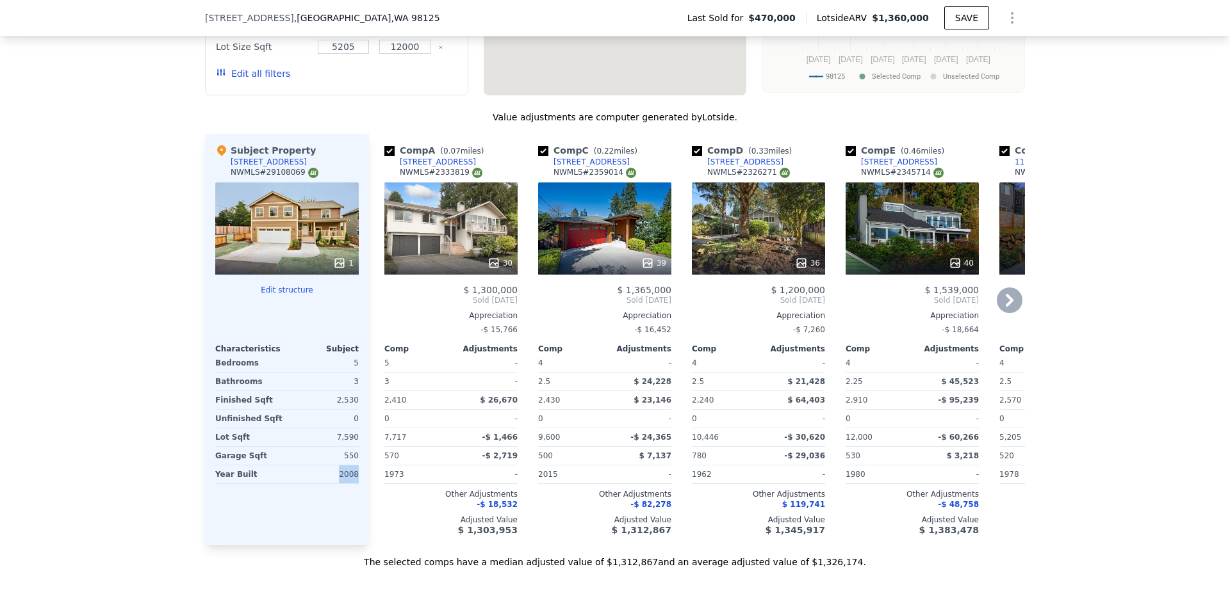
drag, startPoint x: 537, startPoint y: 165, endPoint x: 541, endPoint y: 157, distance: 9.5
click at [538, 156] on input "checkbox" at bounding box center [543, 151] width 10 height 10
checkbox input "false"
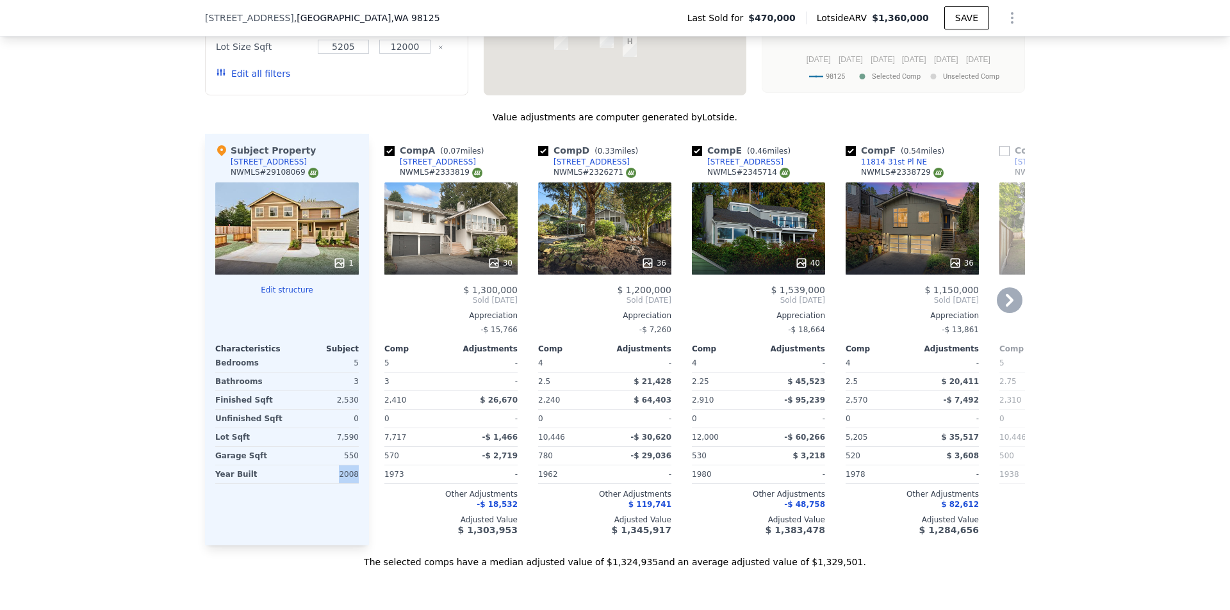
click at [541, 156] on input "checkbox" at bounding box center [543, 151] width 10 height 10
checkbox input "false"
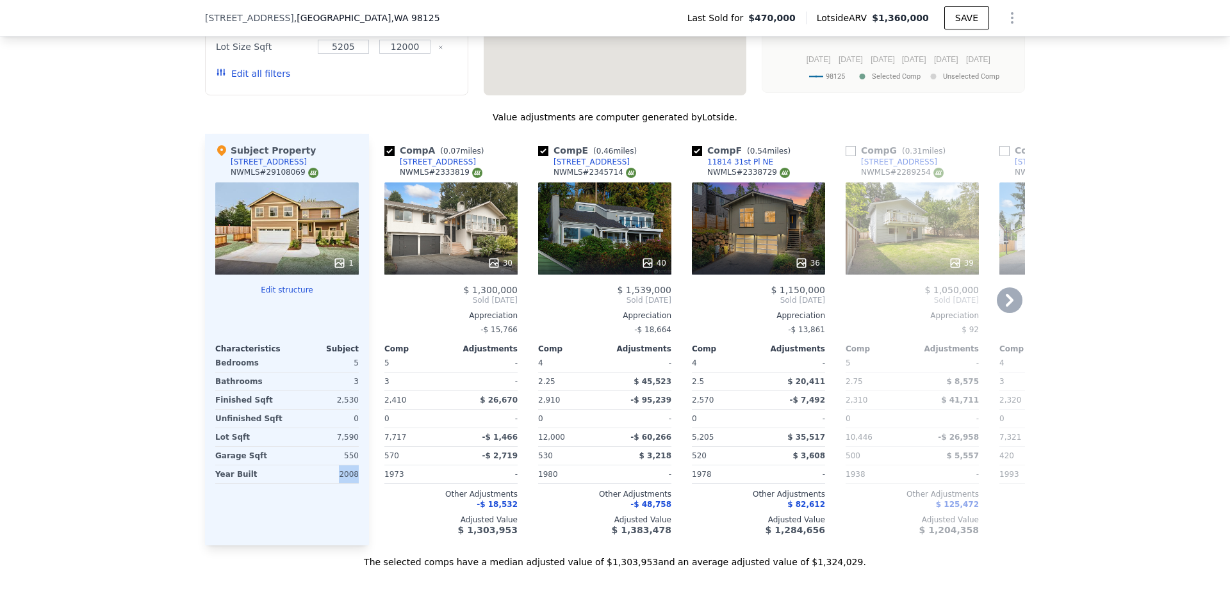
click at [541, 156] on input "checkbox" at bounding box center [543, 151] width 10 height 10
checkbox input "false"
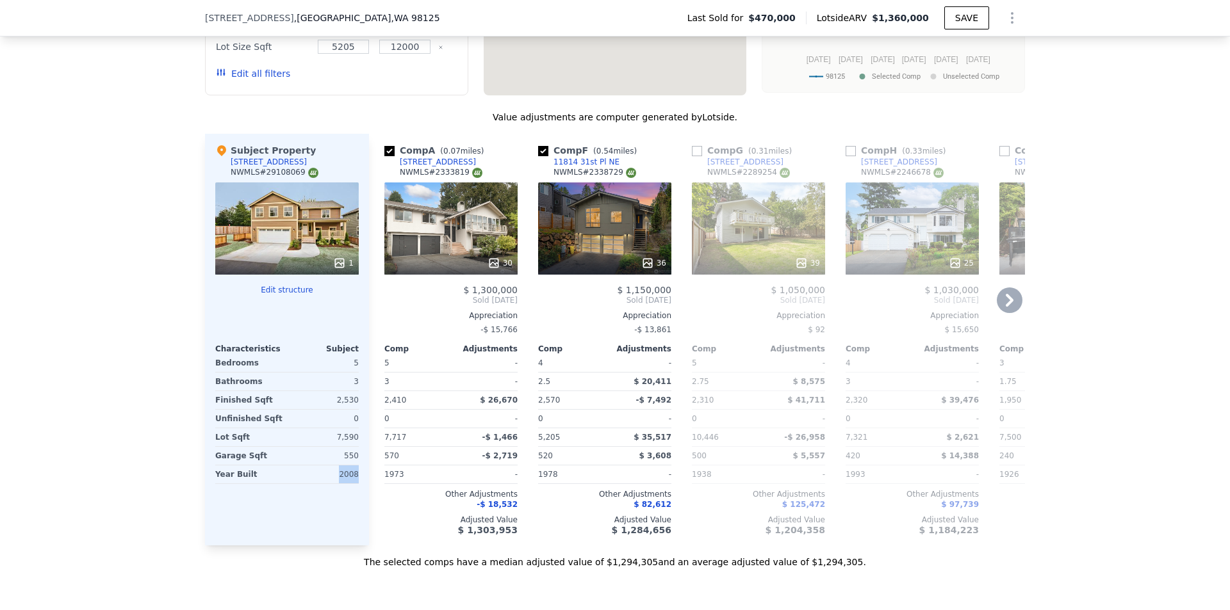
click at [541, 156] on input "checkbox" at bounding box center [543, 151] width 10 height 10
checkbox input "false"
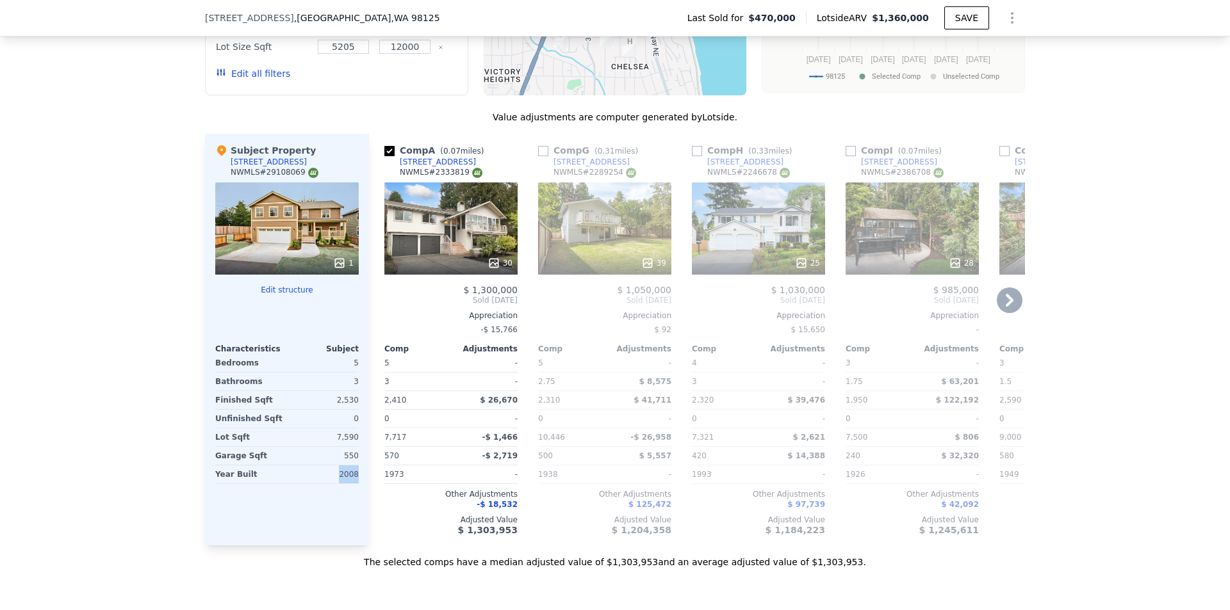
click at [541, 156] on input "checkbox" at bounding box center [543, 151] width 10 height 10
checkbox input "true"
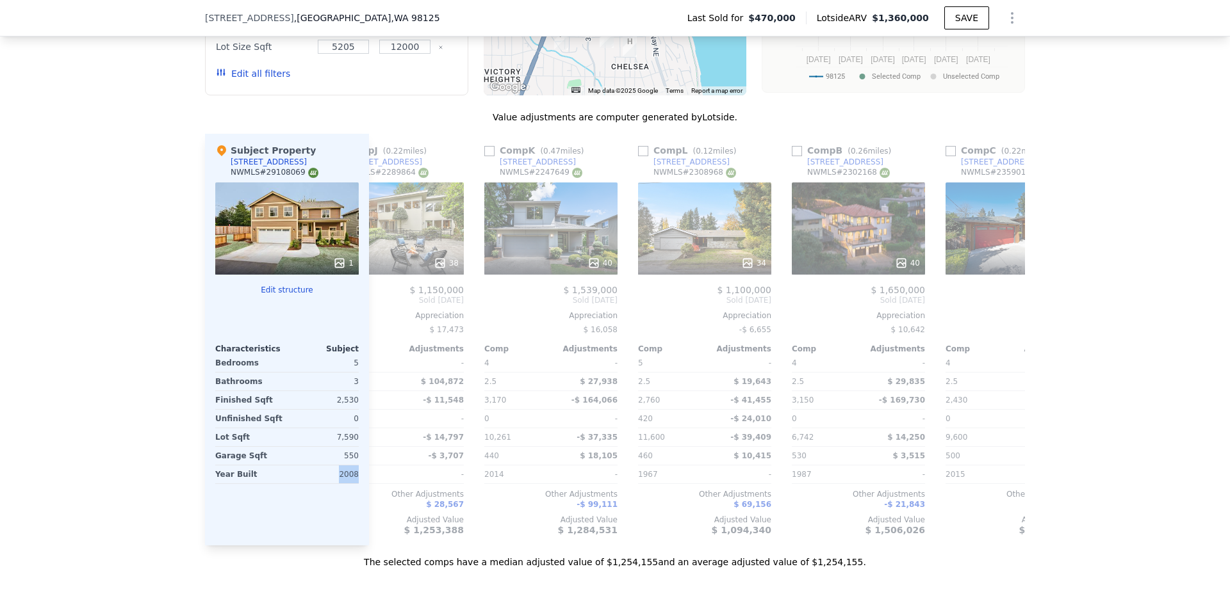
scroll to position [0, 663]
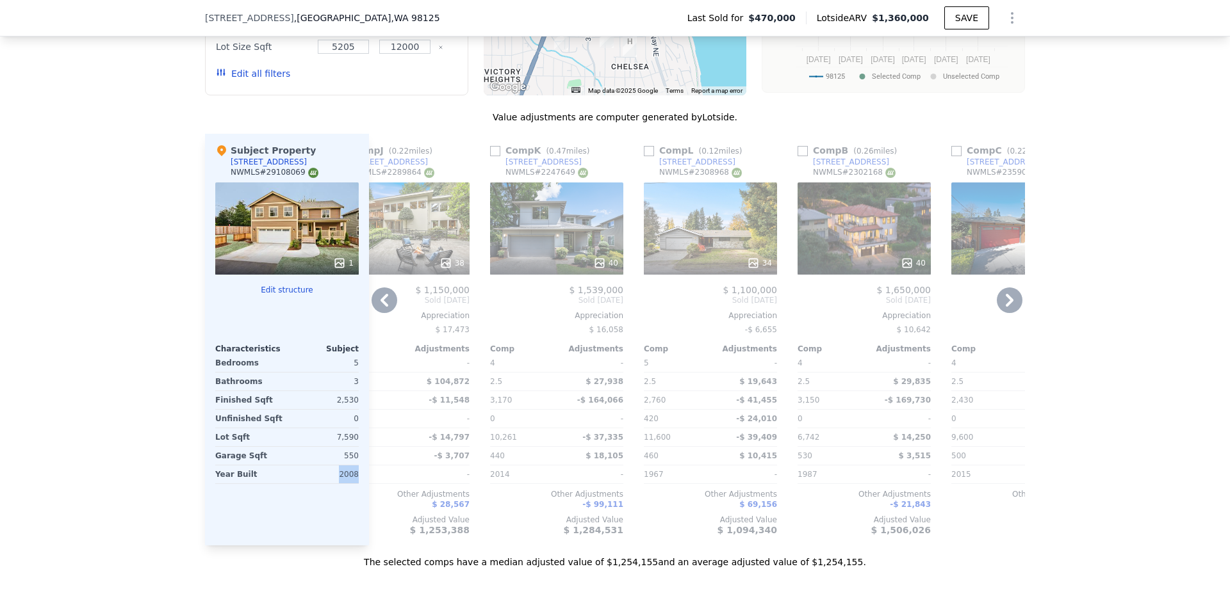
click at [645, 156] on input "checkbox" at bounding box center [649, 151] width 10 height 10
checkbox input "true"
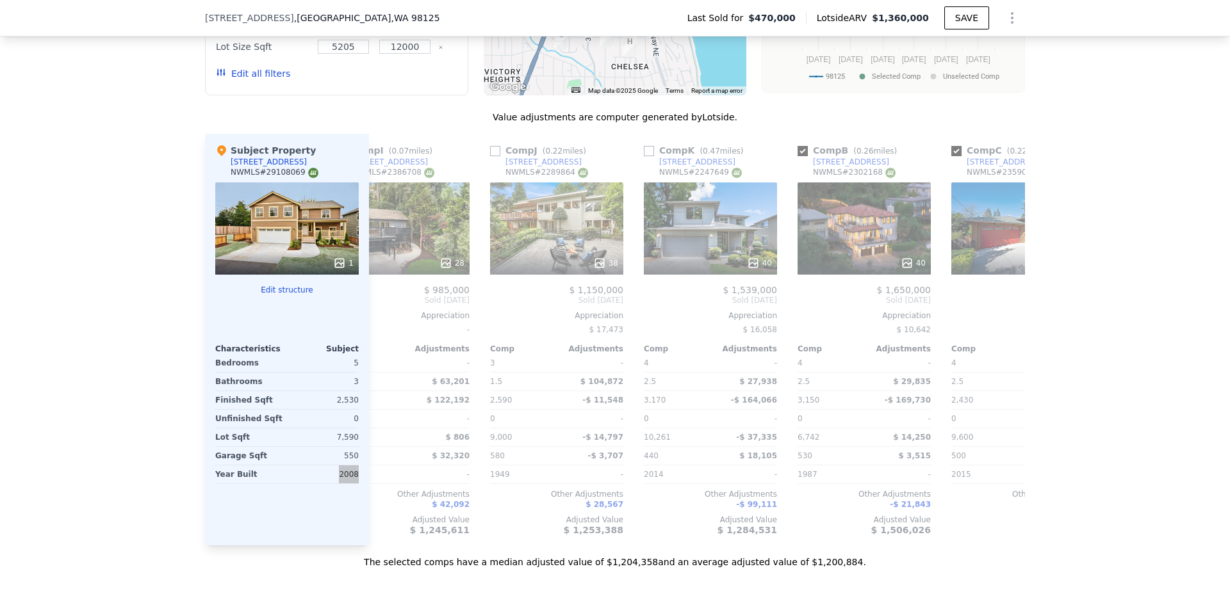
checkbox input "false"
checkbox input "true"
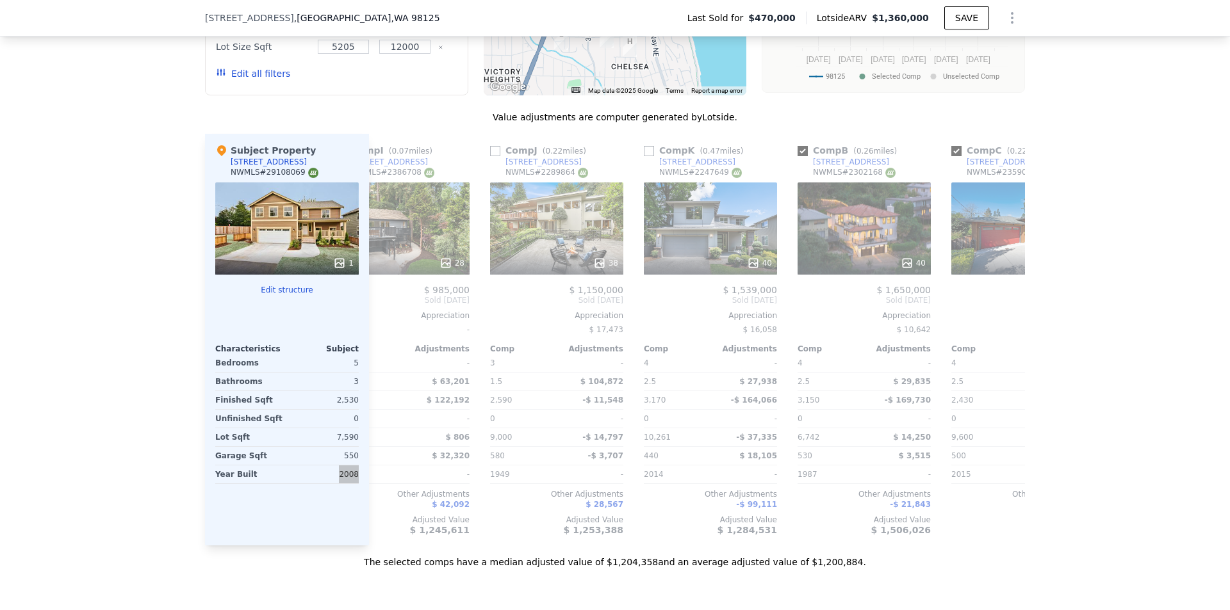
checkbox input "true"
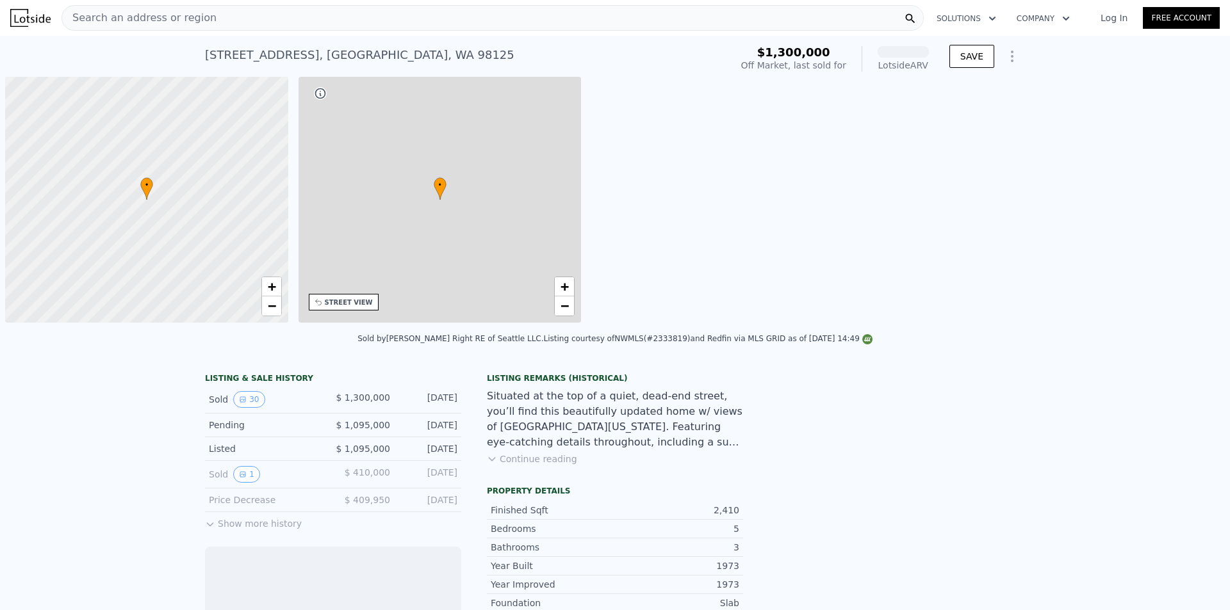
scroll to position [0, 5]
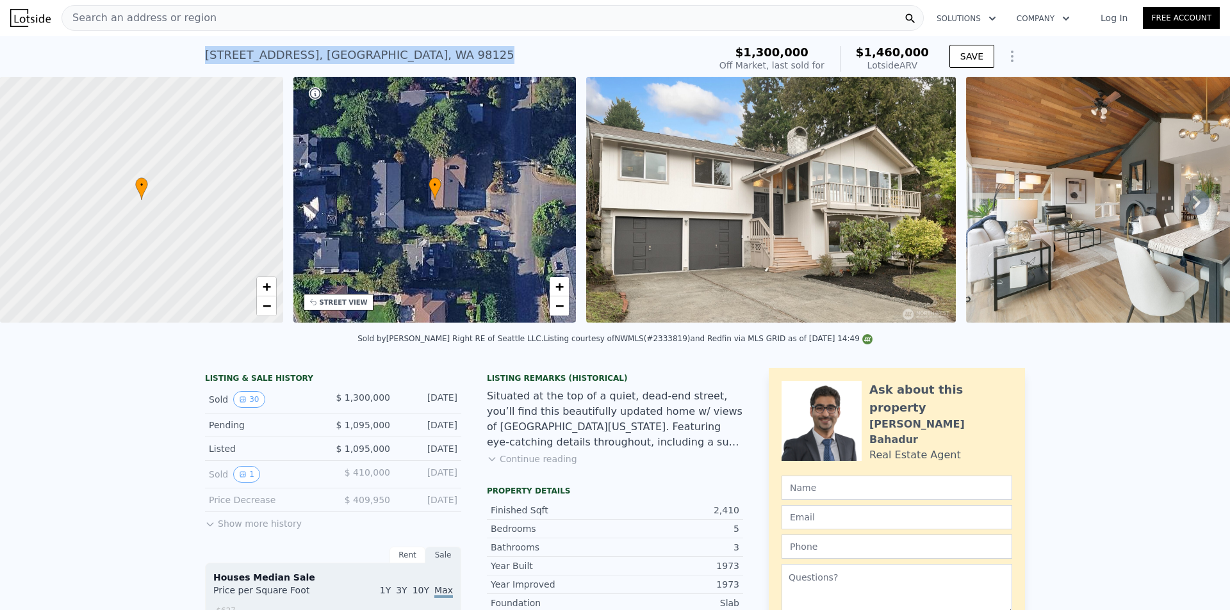
drag, startPoint x: 425, startPoint y: 67, endPoint x: 174, endPoint y: 70, distance: 251.0
click at [174, 70] on div "12331 42nd Ave NE , Seattle , WA 98125 Sold Mar 2025 for $1.300m (~ARV $1.460m …" at bounding box center [615, 56] width 1230 height 41
copy div "12331 42nd Ave NE , Seattle , WA 98125"
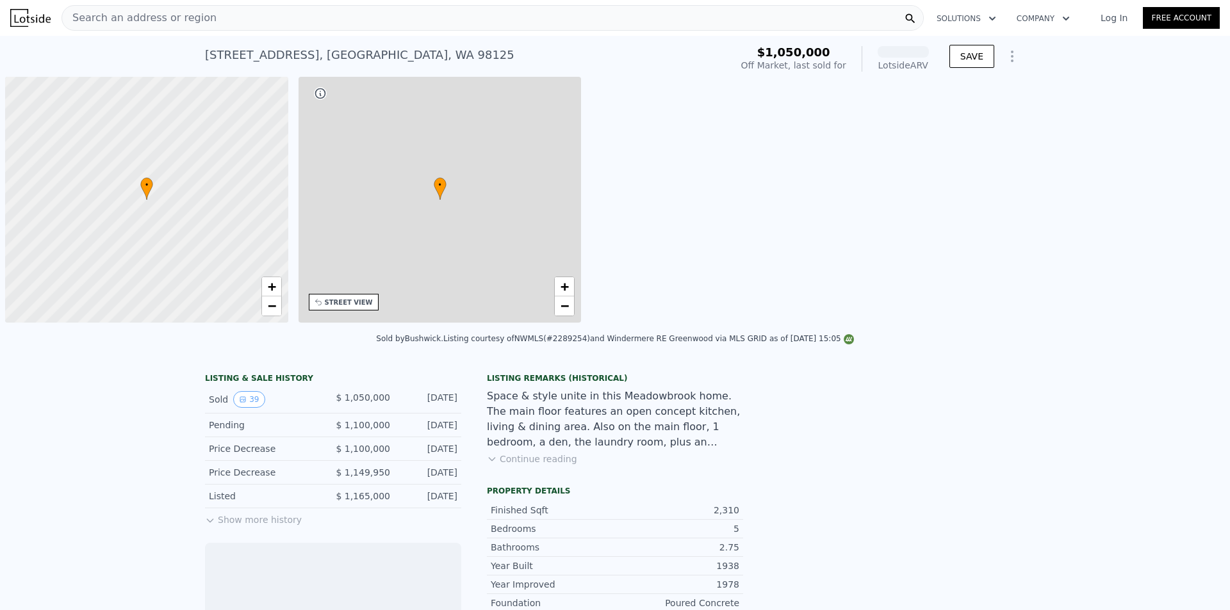
scroll to position [0, 5]
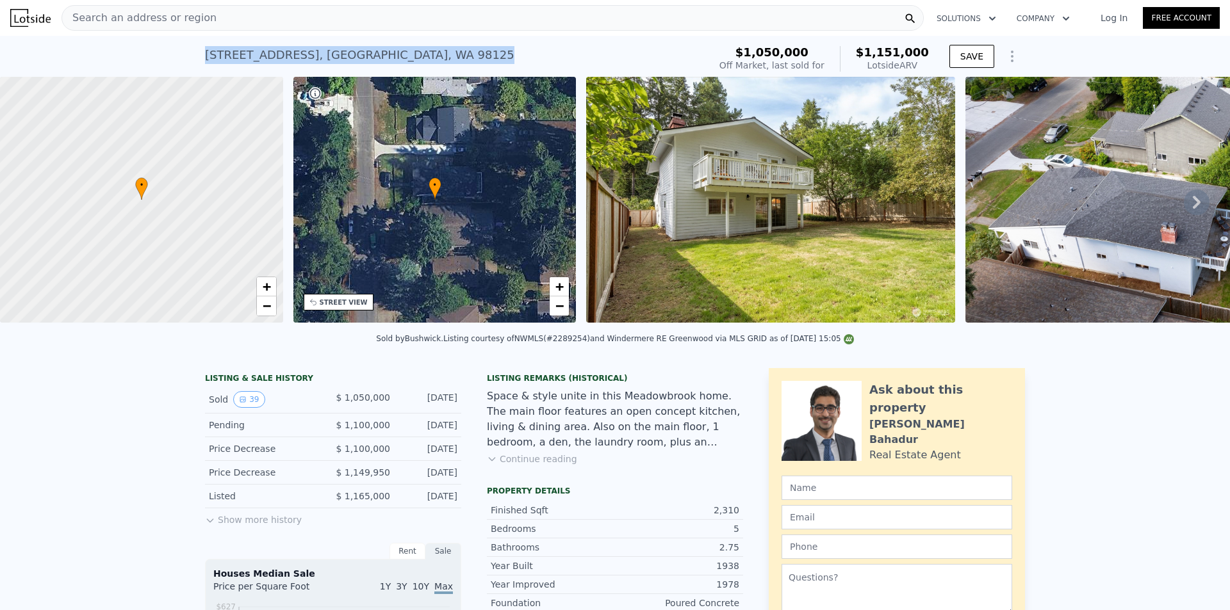
click at [205, 49] on div "[STREET_ADDRESS] Sold [DATE] for $1.050m (~ARV $1.151m )" at bounding box center [454, 59] width 499 height 36
copy div "[STREET_ADDRESS]"
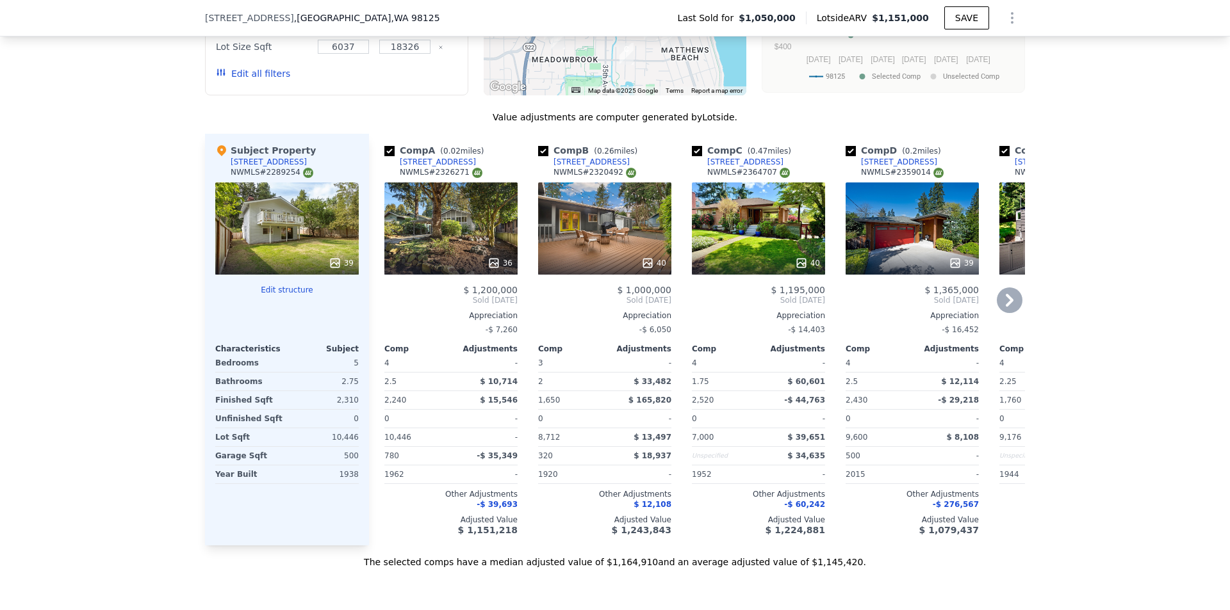
scroll to position [1404, 0]
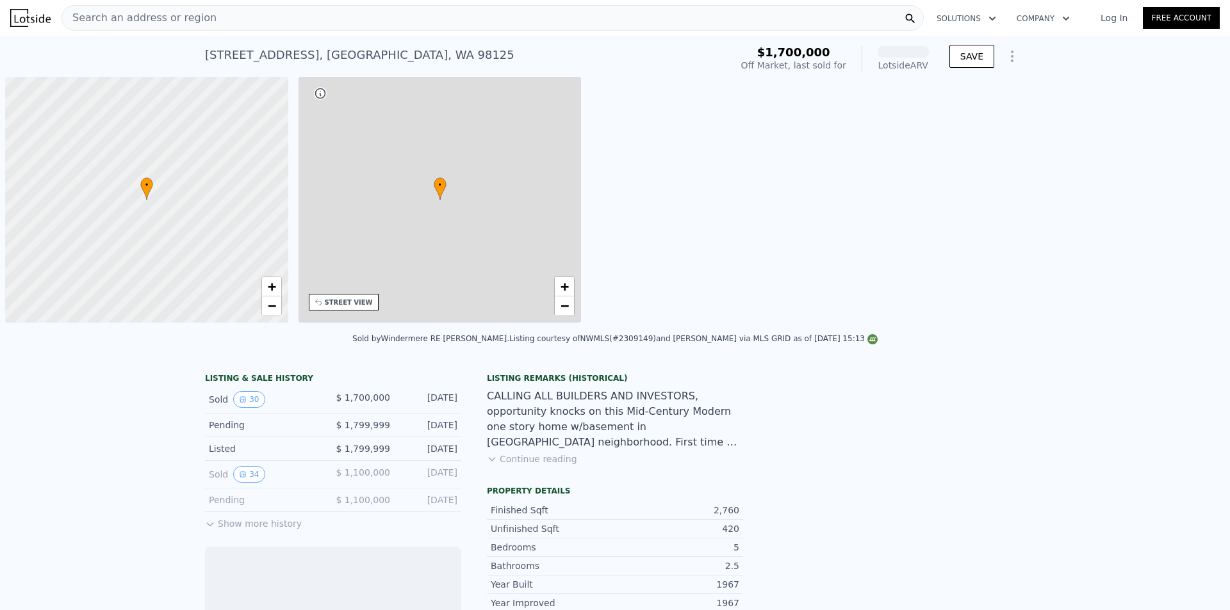
scroll to position [0, 5]
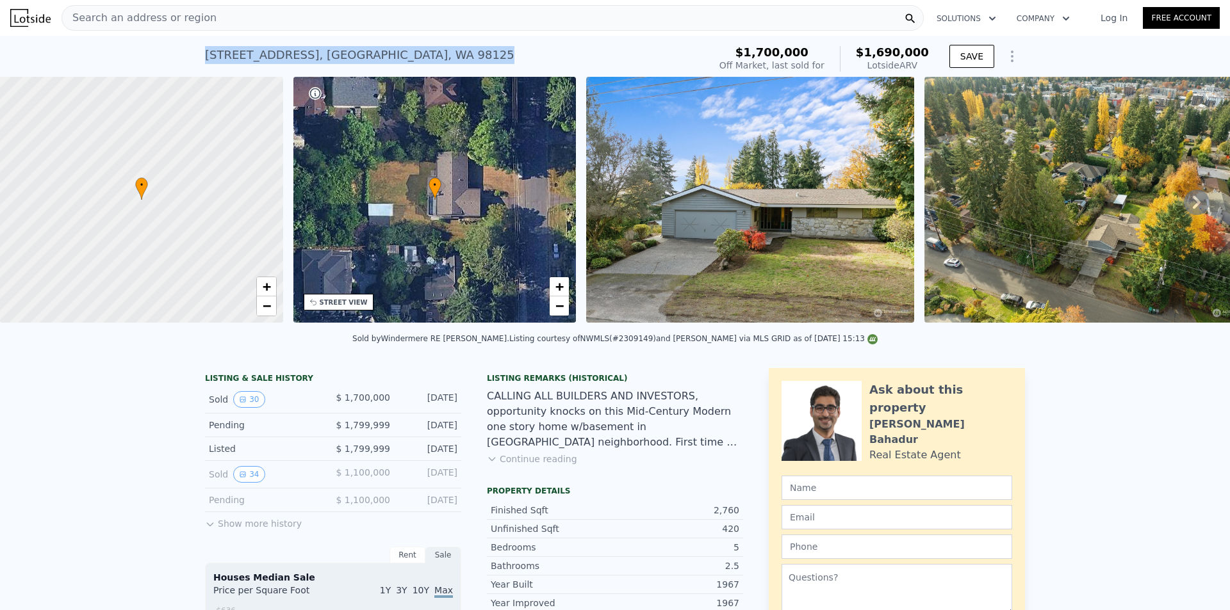
drag, startPoint x: 394, startPoint y: 50, endPoint x: 195, endPoint y: 55, distance: 199.9
click at [195, 55] on div "12525 39th Ave NE , Seattle , WA 98125 Sold Feb 2025 for $1.700m (~ARV $1.690m …" at bounding box center [615, 56] width 1230 height 41
copy div "12525 39th Ave NE , Seattle , WA 98125"
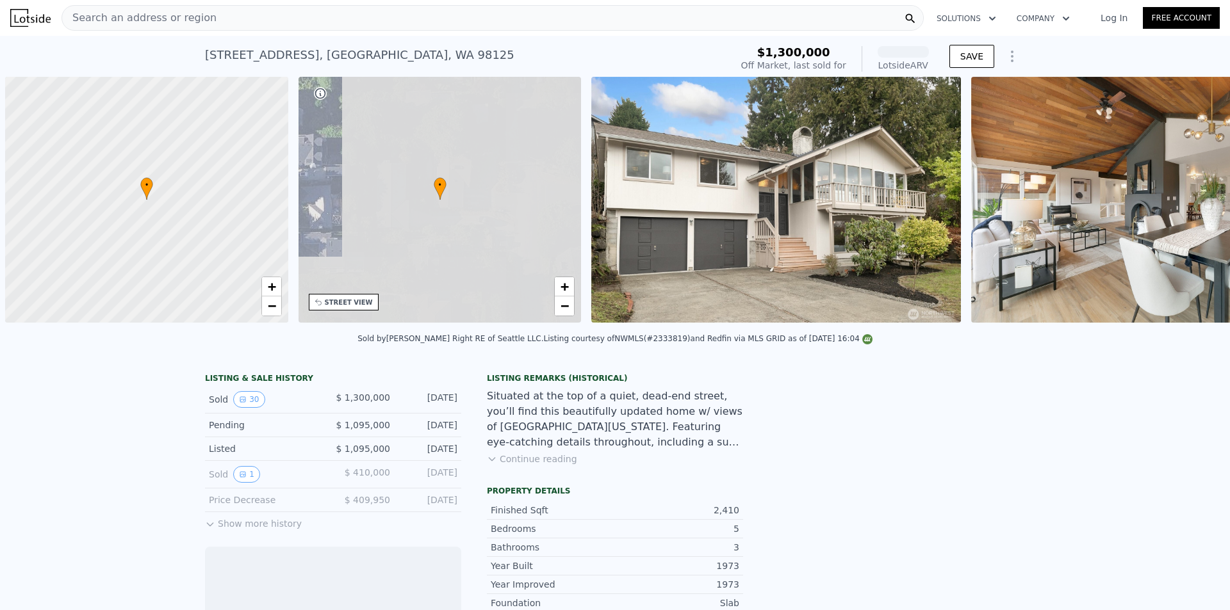
scroll to position [0, 5]
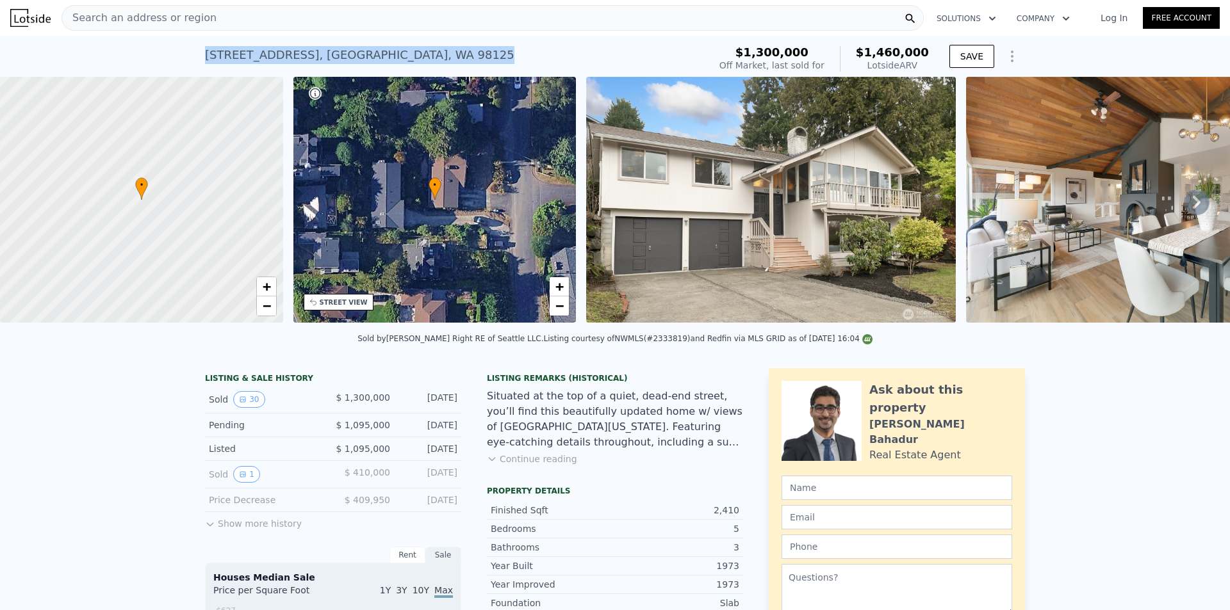
drag, startPoint x: 160, startPoint y: 51, endPoint x: 174, endPoint y: 50, distance: 13.5
click at [174, 50] on div "[STREET_ADDRESS] Sold [DATE] for $1.300m (~ARV $1.460m ) $1,300,000 Off Market,…" at bounding box center [615, 56] width 1230 height 41
